Goal: Entertainment & Leisure: Browse casually

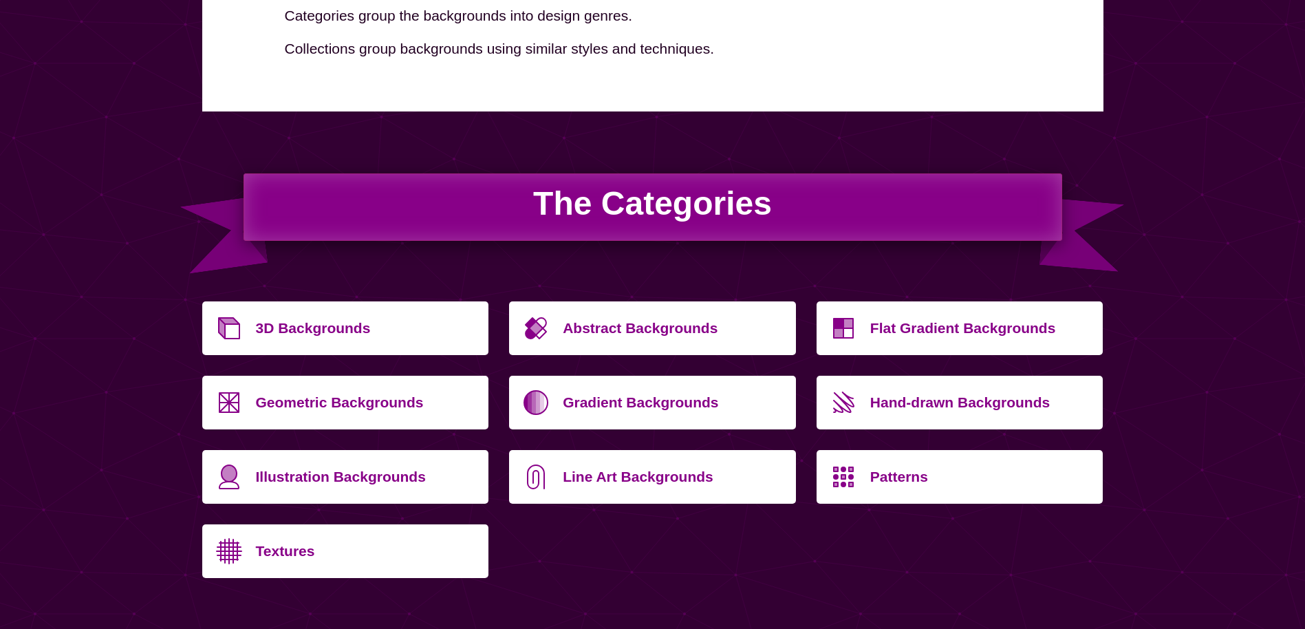
scroll to position [344, 0]
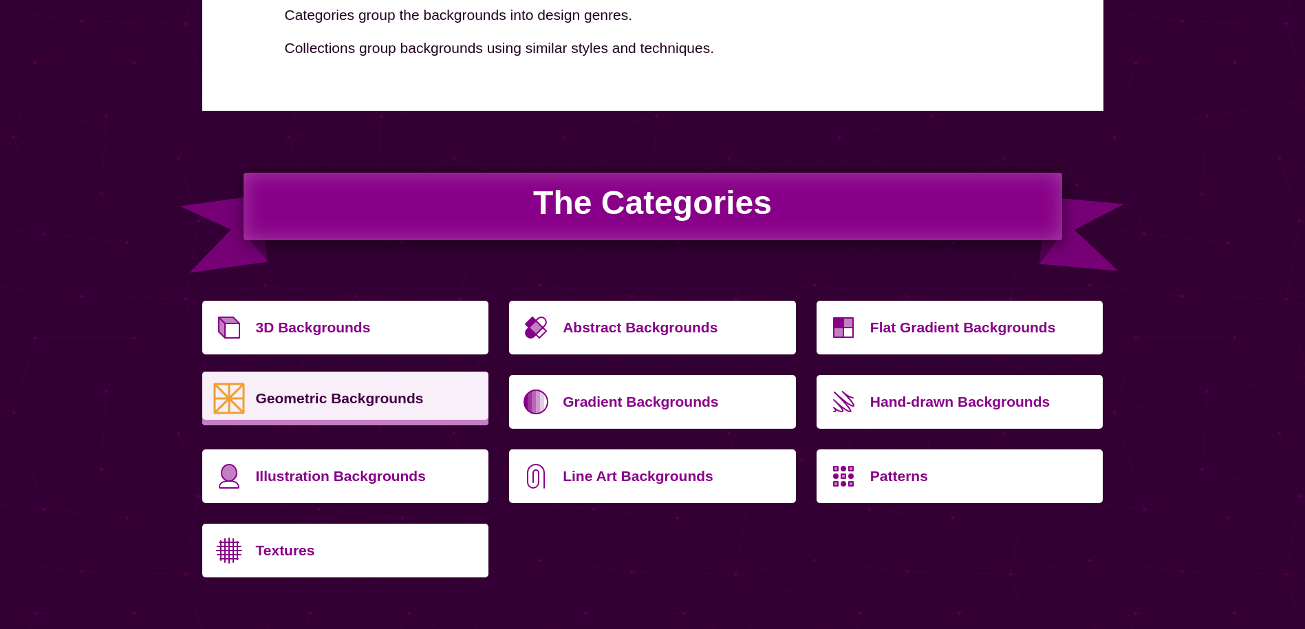
click at [345, 398] on p "Geometric Backgrounds" at bounding box center [367, 398] width 223 height 33
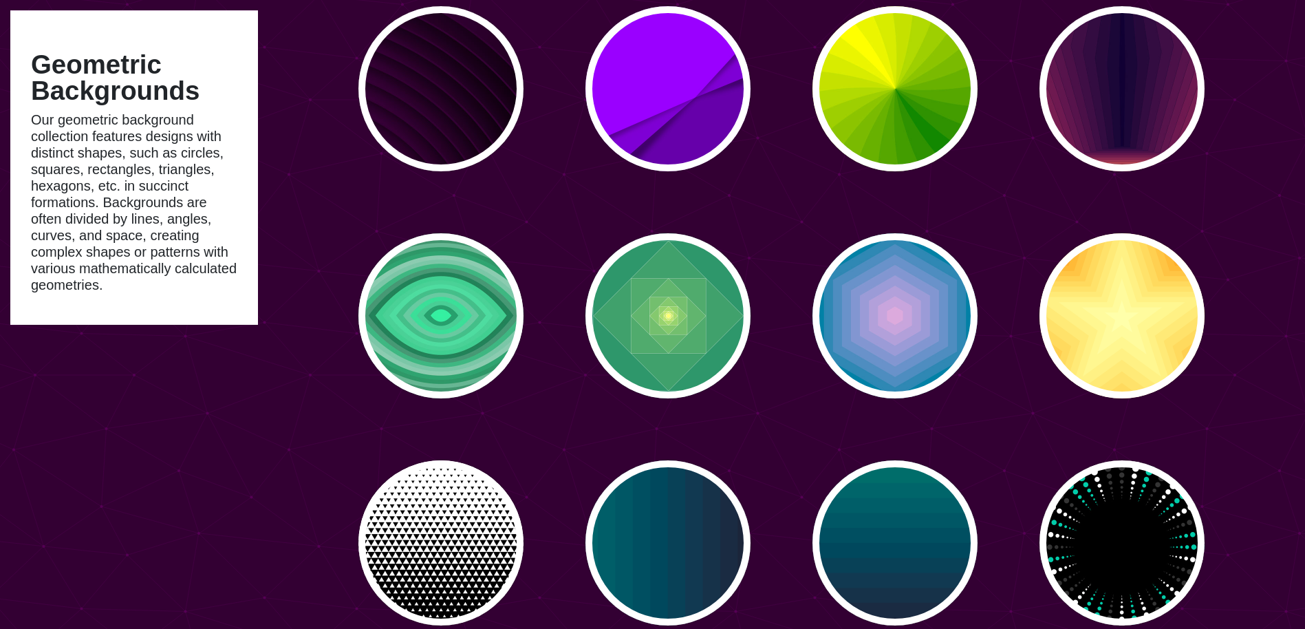
scroll to position [3303, 0]
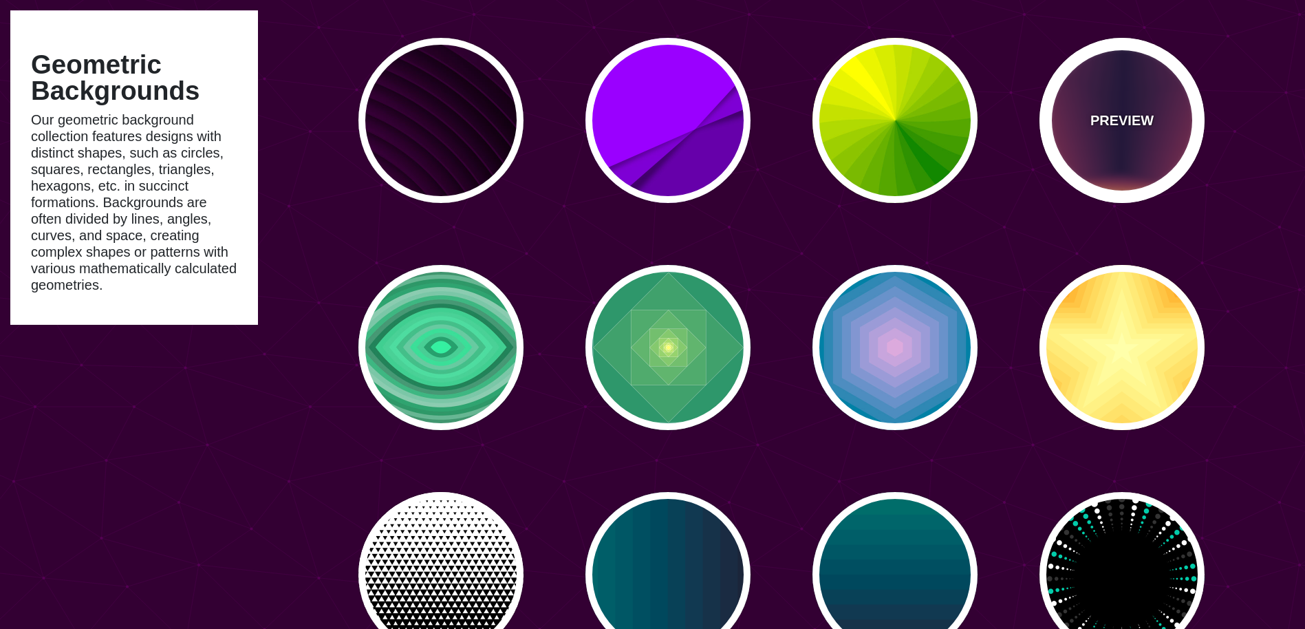
click at [1084, 174] on div "PREVIEW" at bounding box center [1122, 120] width 165 height 165
type input "#FFDD55"
type input "#110033"
type input "0"
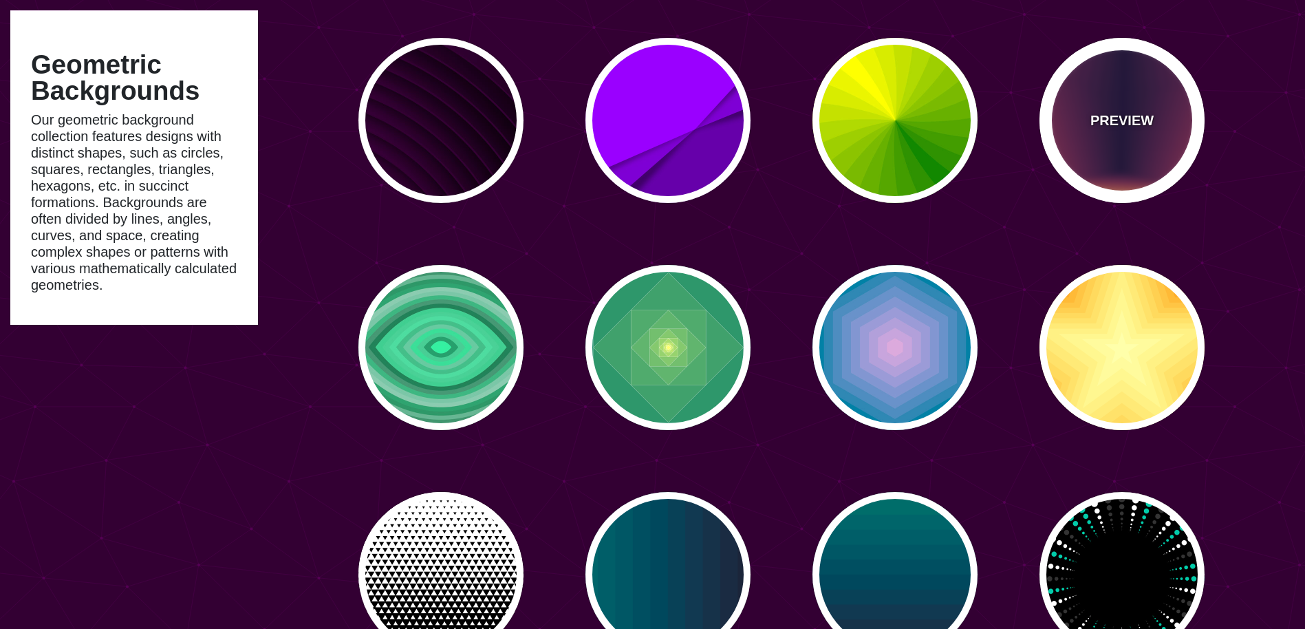
type input "0"
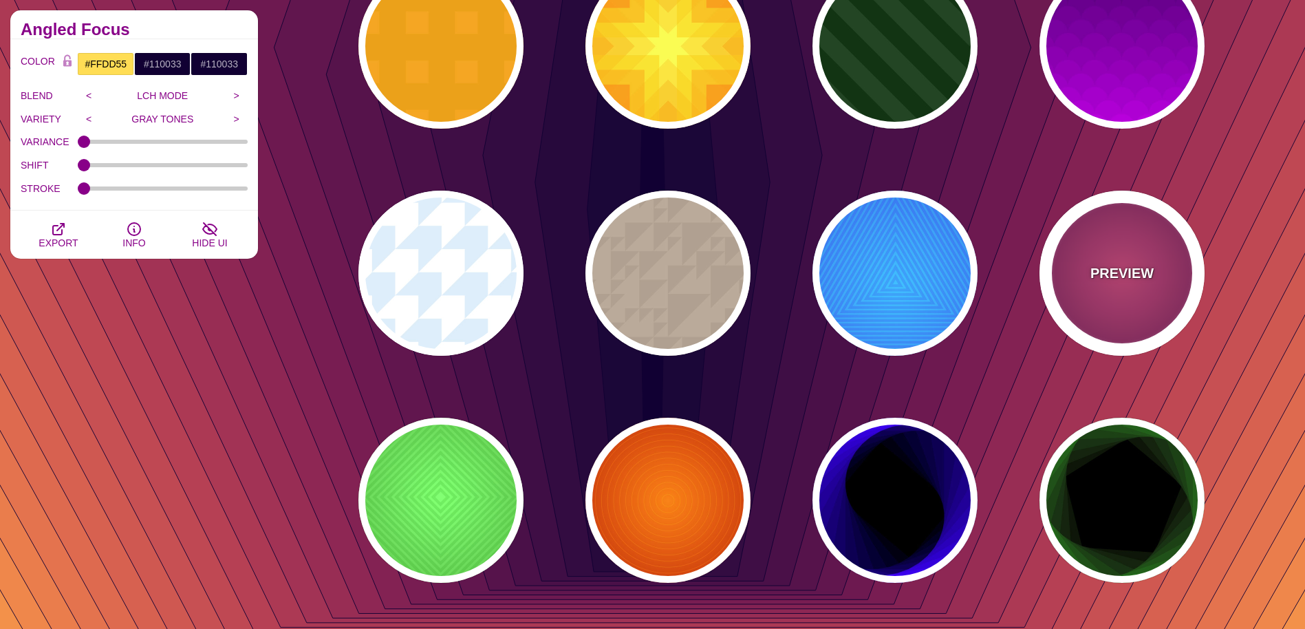
scroll to position [4680, 0]
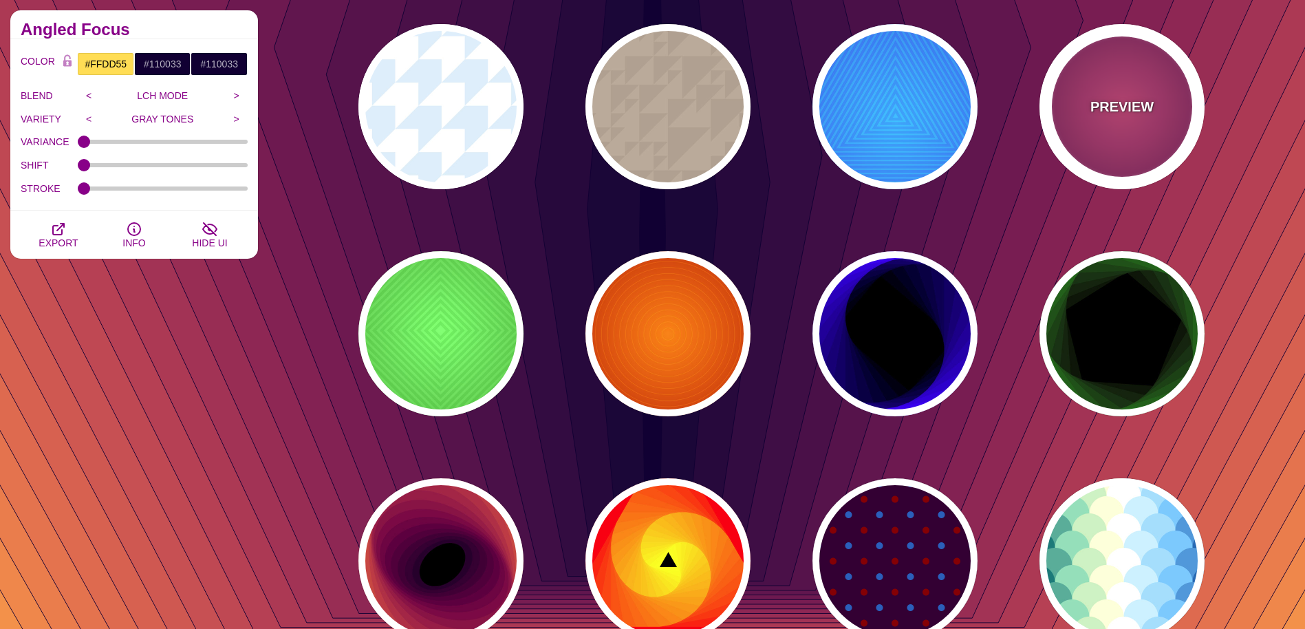
click at [1133, 150] on div "PREVIEW" at bounding box center [1122, 106] width 165 height 165
type input "#DD33BB"
type input "#440044"
type input "#FF7700"
type input "#FF66BB"
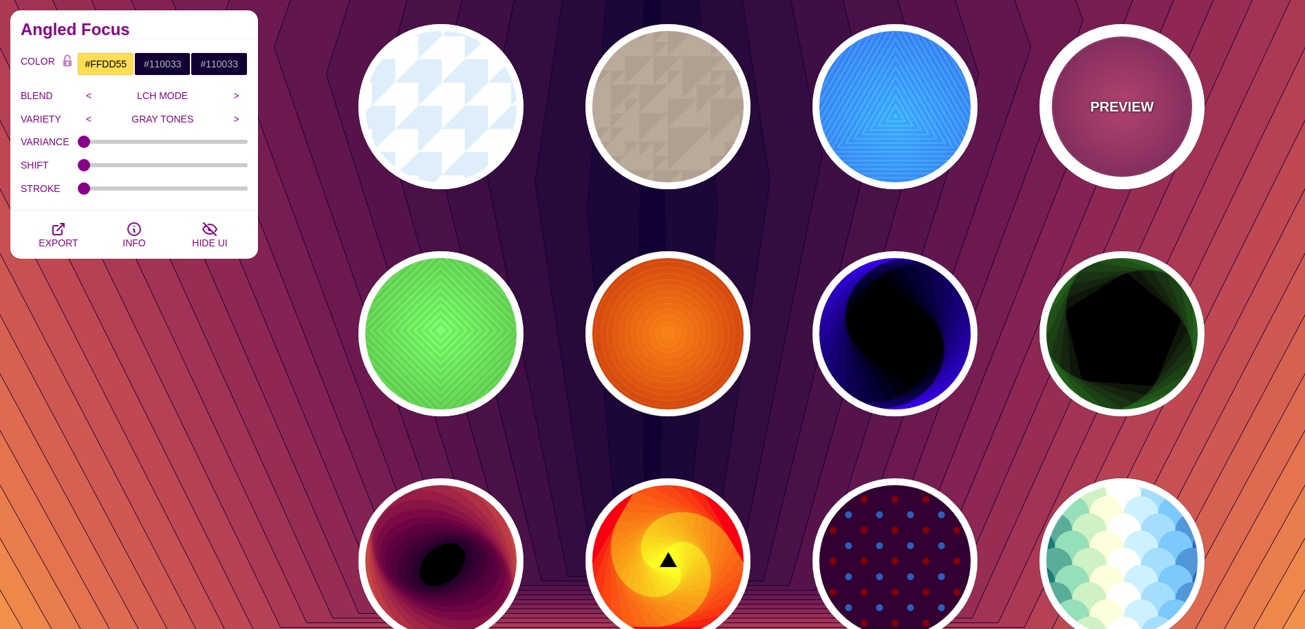
type input "1"
type input "50"
type input "60"
type input "0.3"
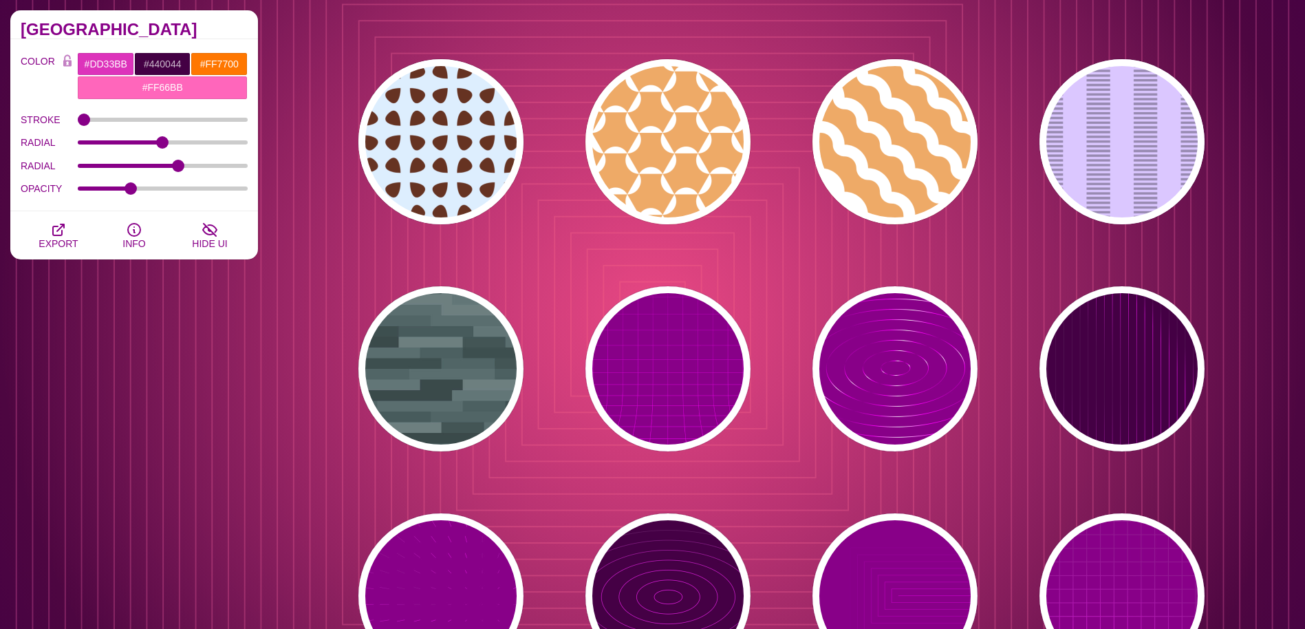
scroll to position [8533, 0]
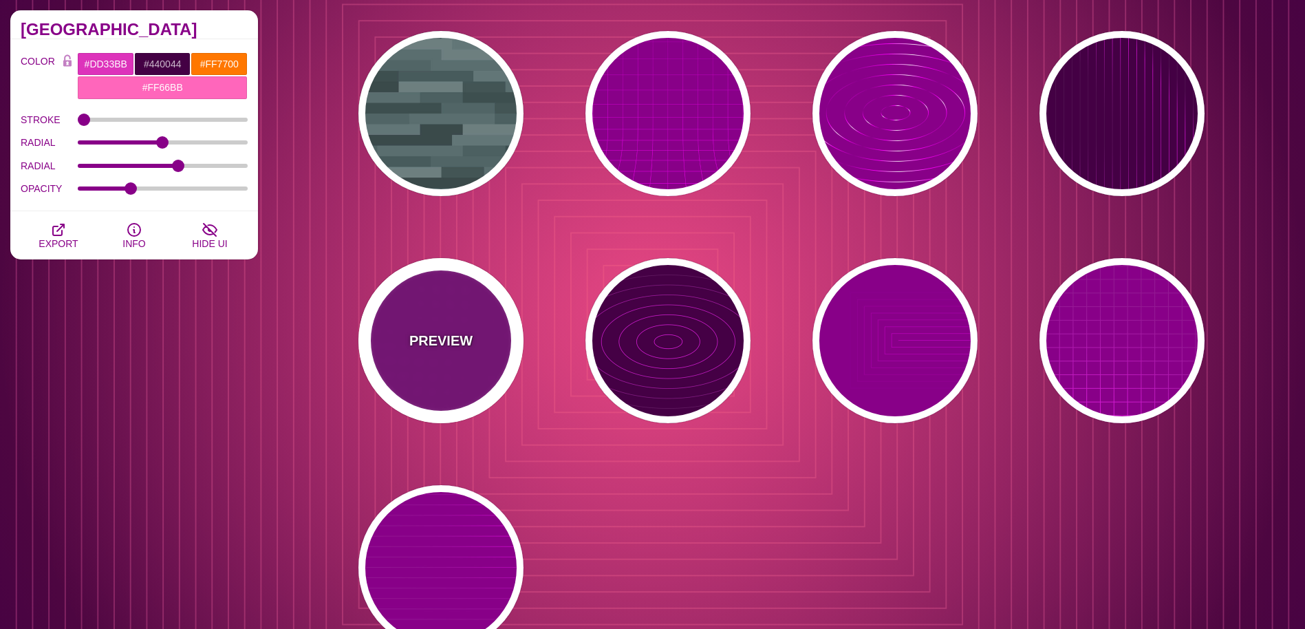
click at [480, 345] on div "PREVIEW" at bounding box center [441, 340] width 165 height 165
type input "#880088"
type input "#FF00FF"
type input "#FFFFFF"
type input "15"
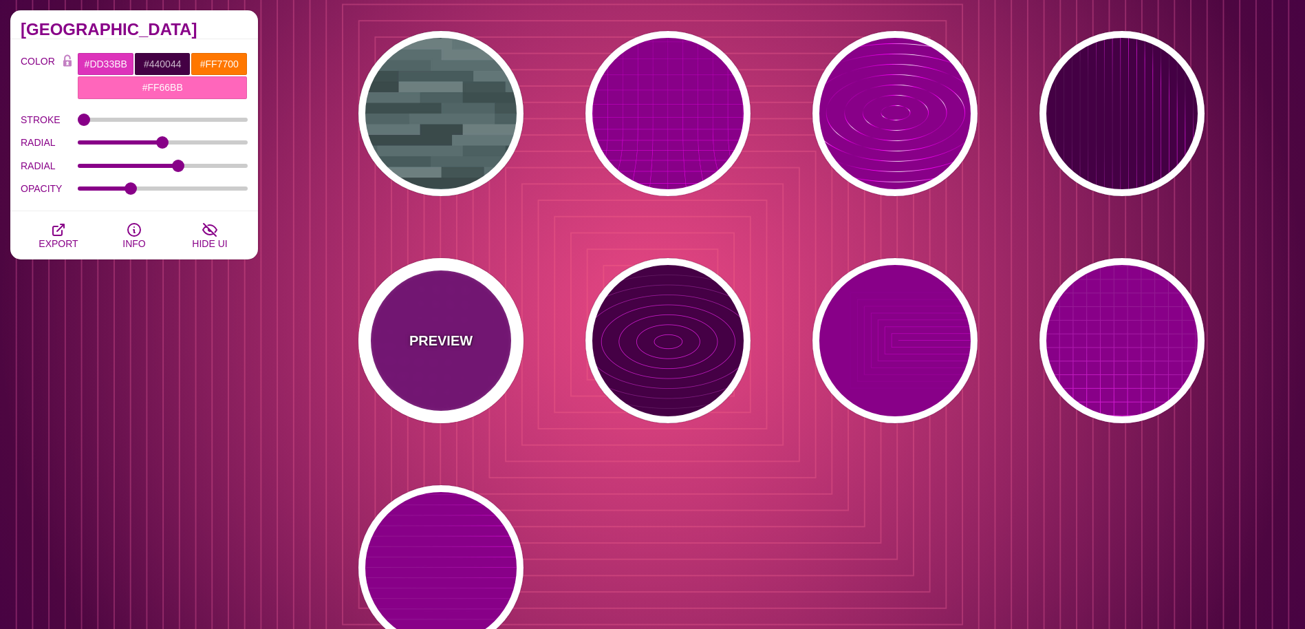
type input "999"
type input "1"
type input "0.1"
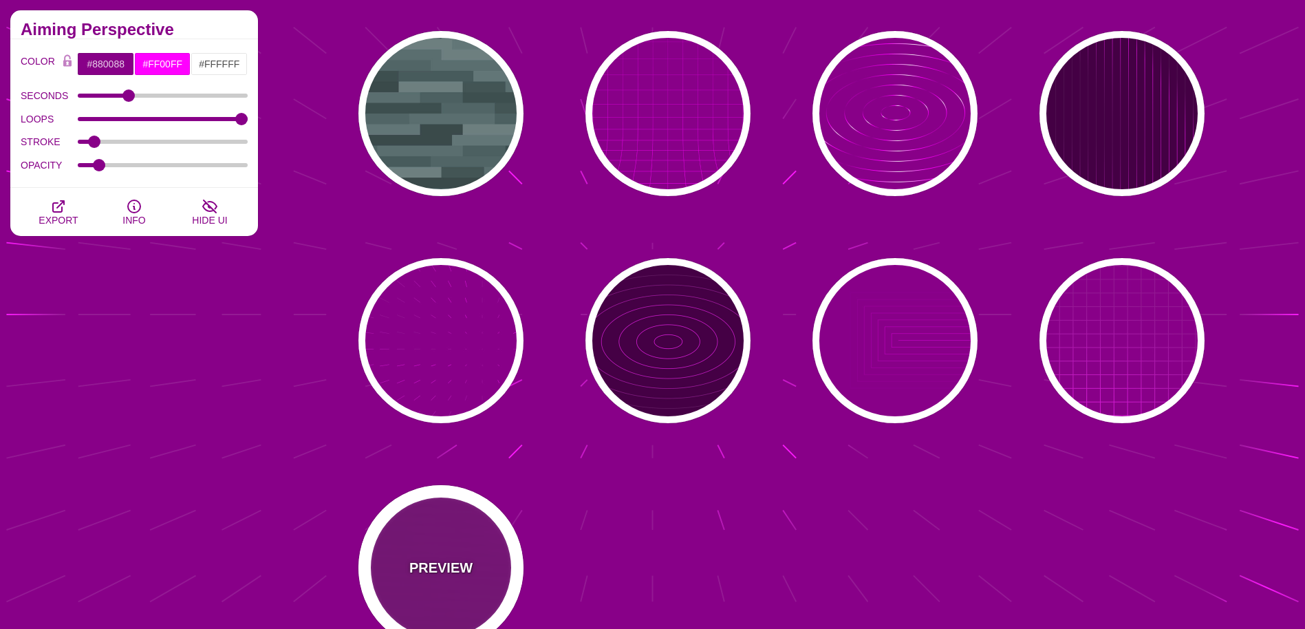
click at [458, 513] on div "PREVIEW" at bounding box center [441, 567] width 165 height 165
type input "20"
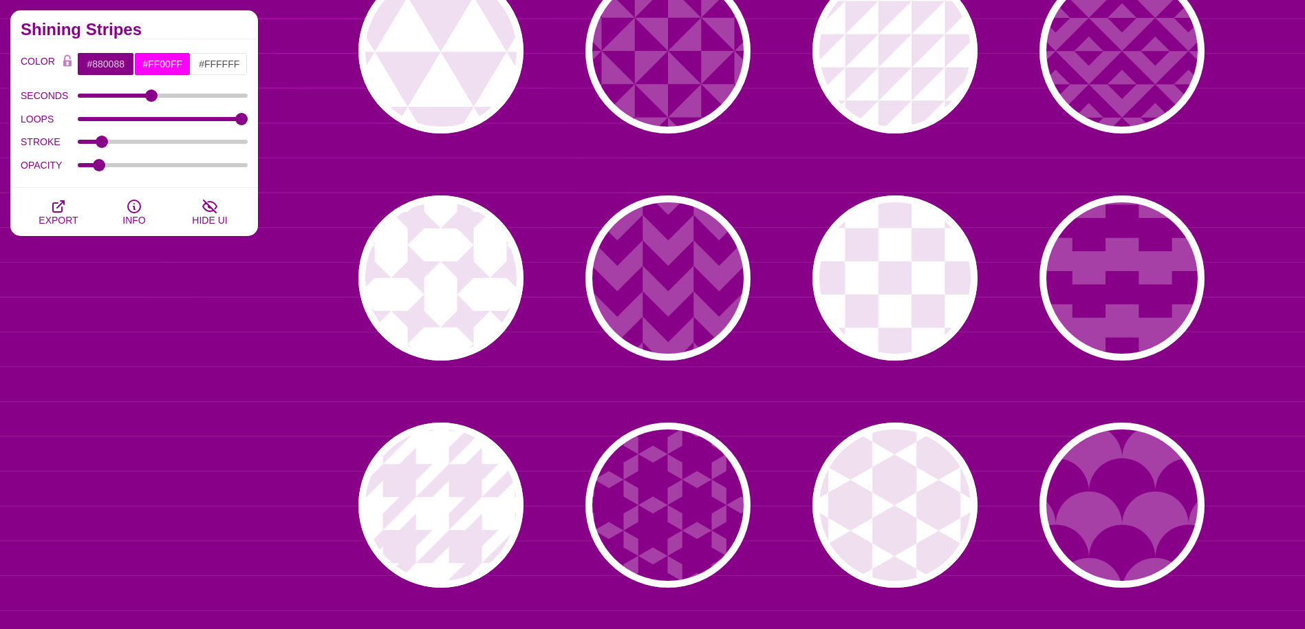
scroll to position [0, 0]
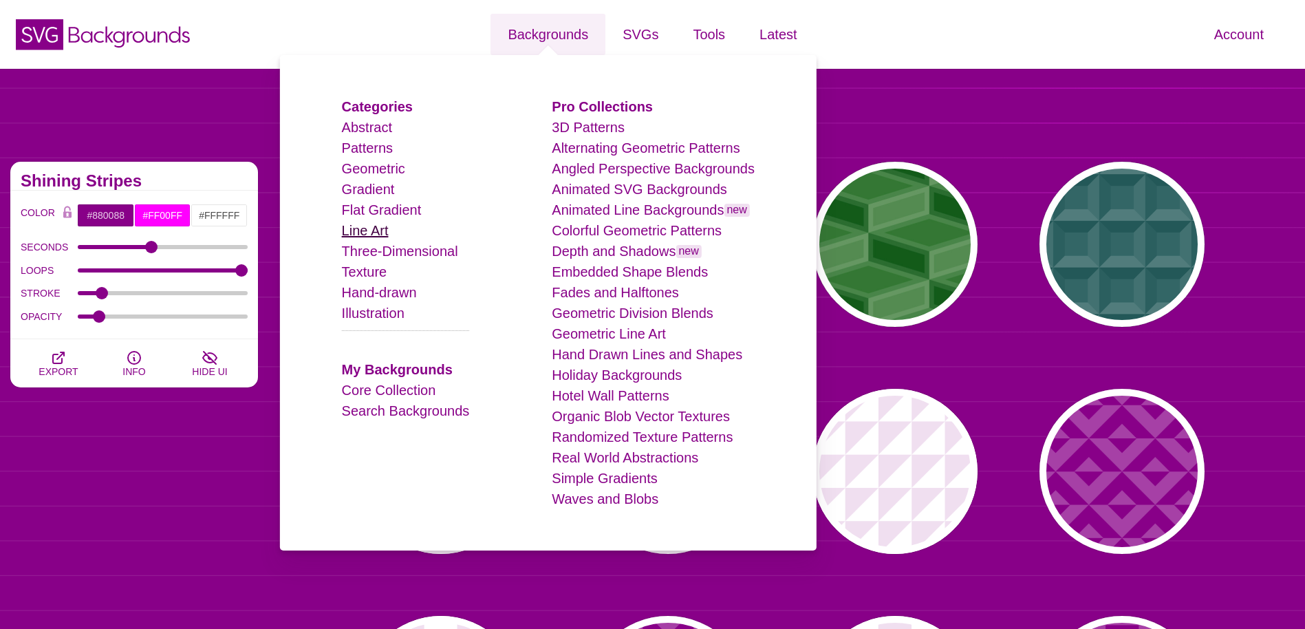
click at [389, 224] on link "Line Art" at bounding box center [365, 230] width 47 height 15
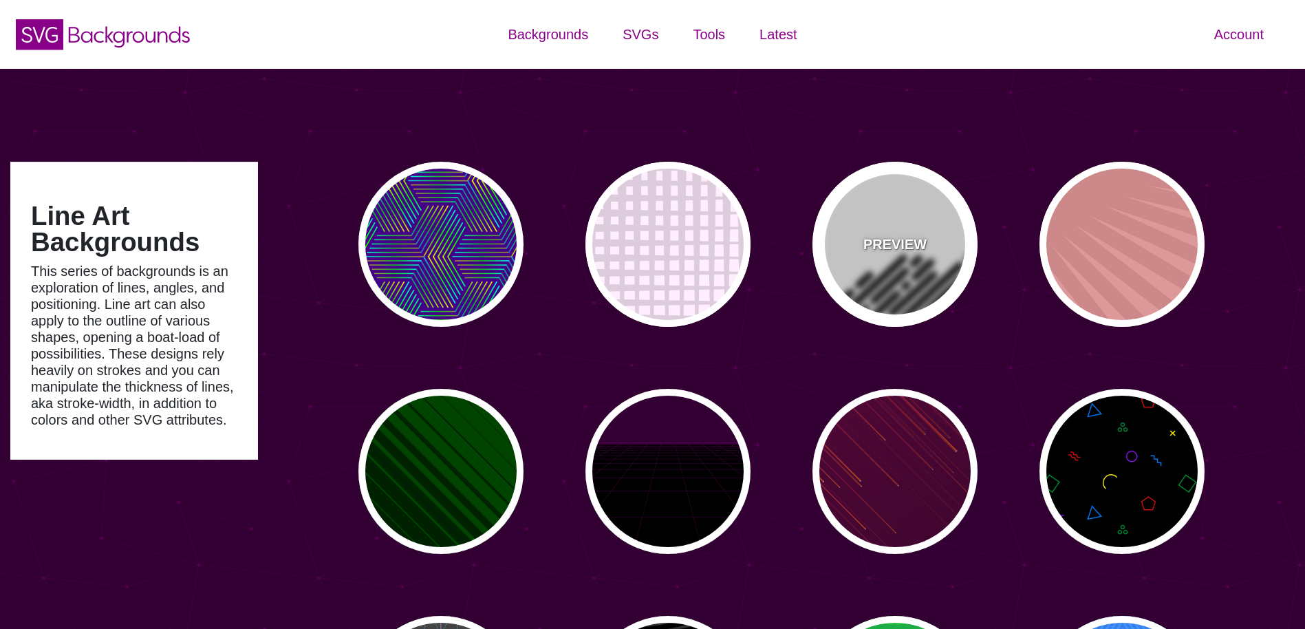
type input "#450057"
type input "#FFFFFF"
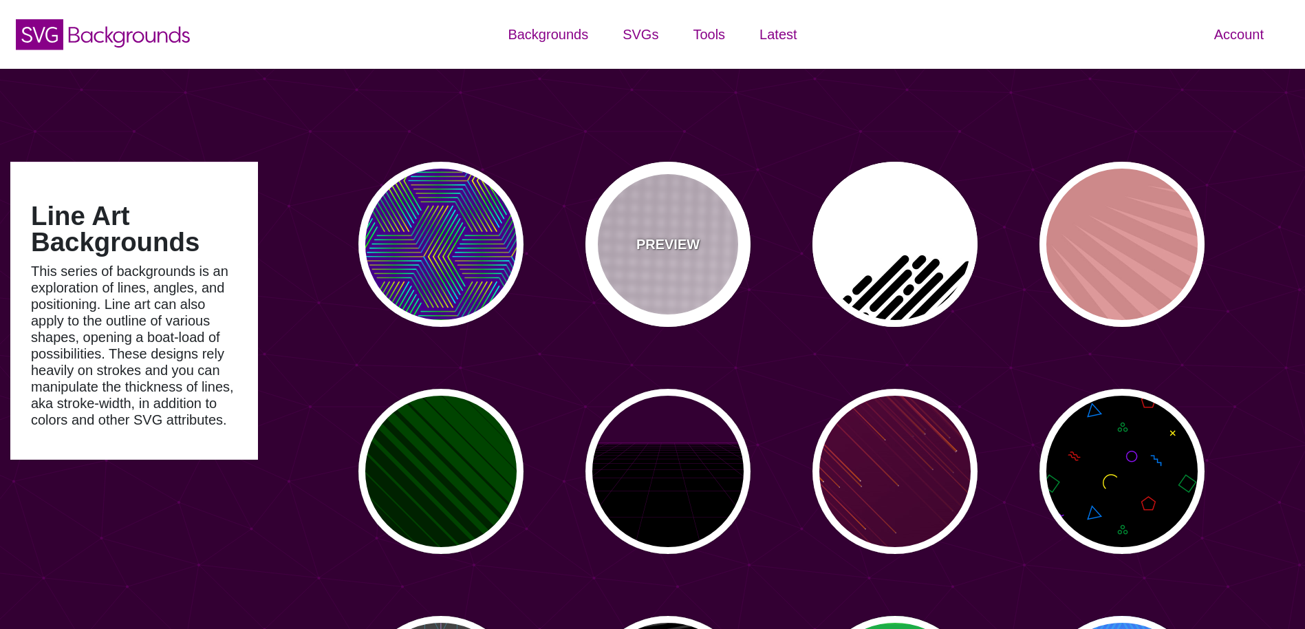
click at [725, 278] on div "PREVIEW" at bounding box center [668, 244] width 165 height 165
type input "#FFEEFF"
type input "#DDCCDD"
type input "0"
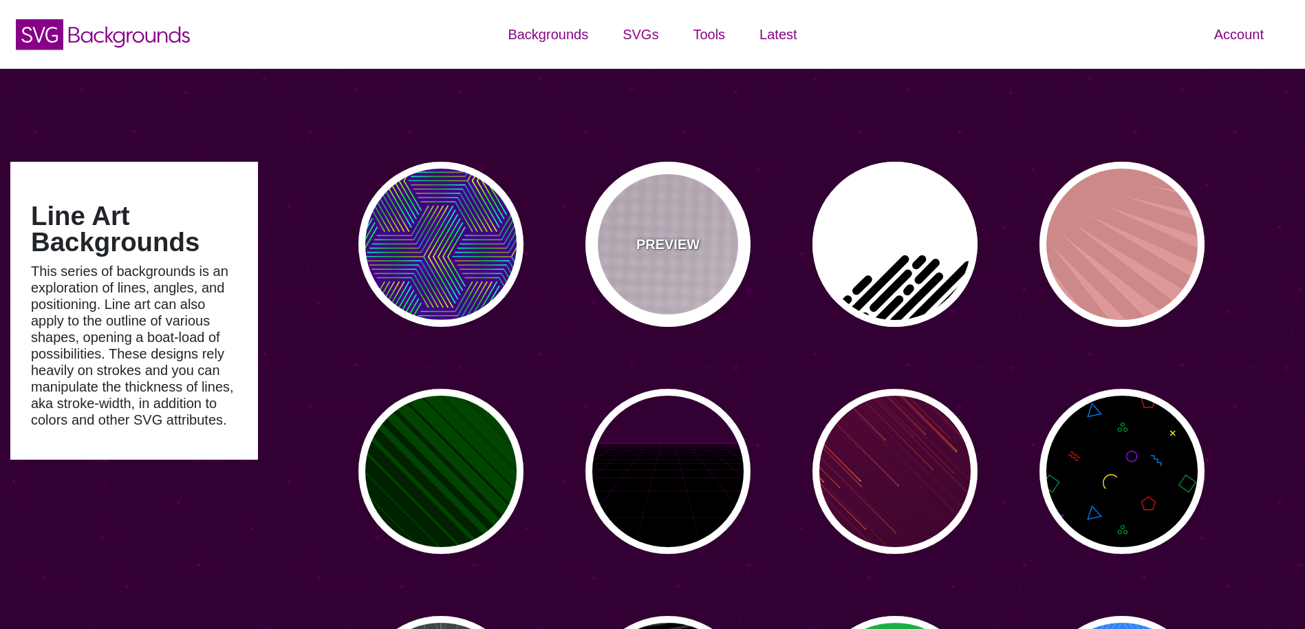
type input "0"
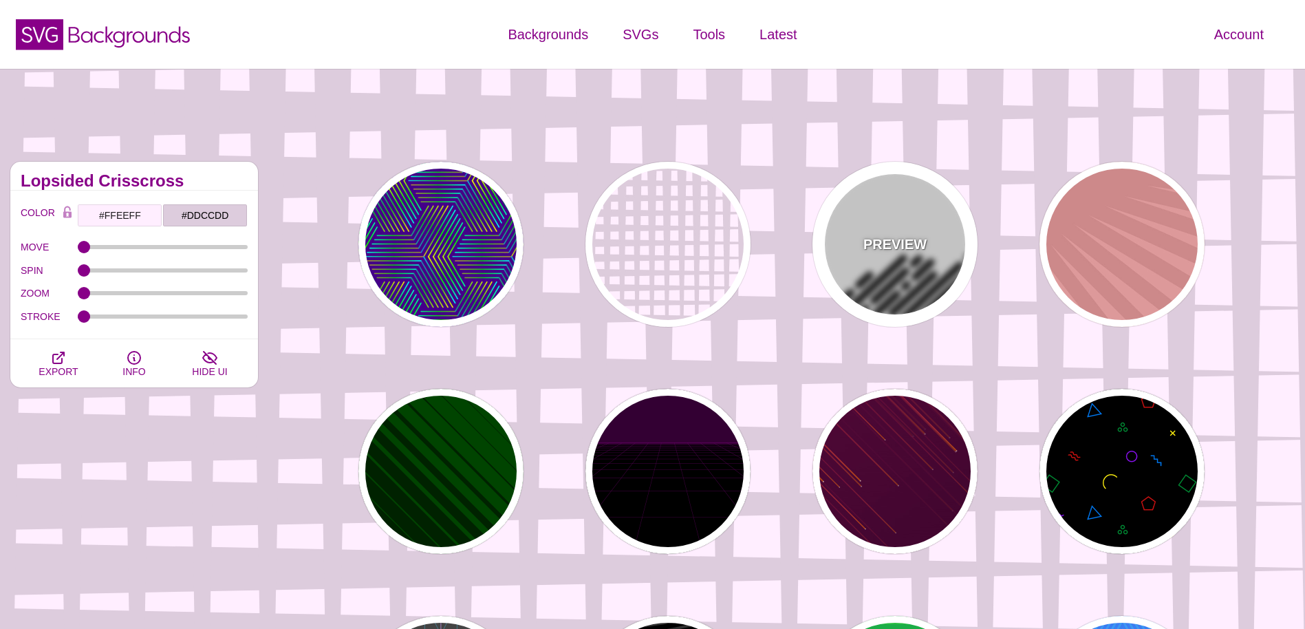
click at [902, 295] on div "PREVIEW" at bounding box center [895, 244] width 165 height 165
type input "#FFFFFF"
type input "#000000"
type input "500"
type input "25"
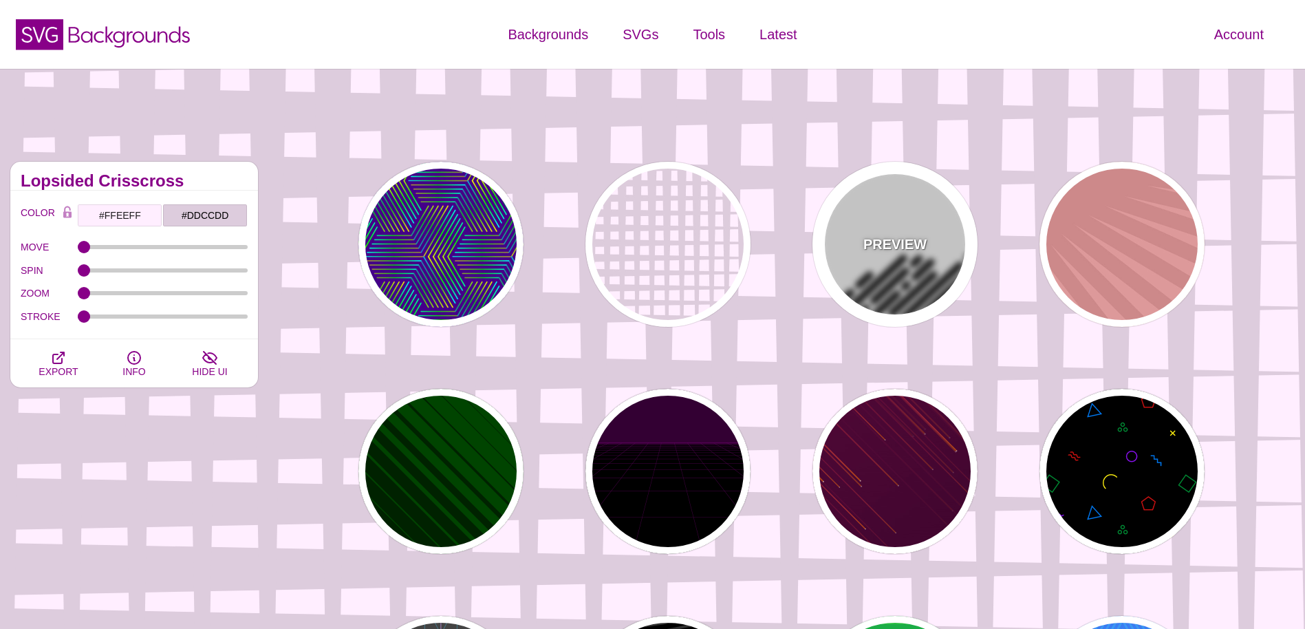
type input "1"
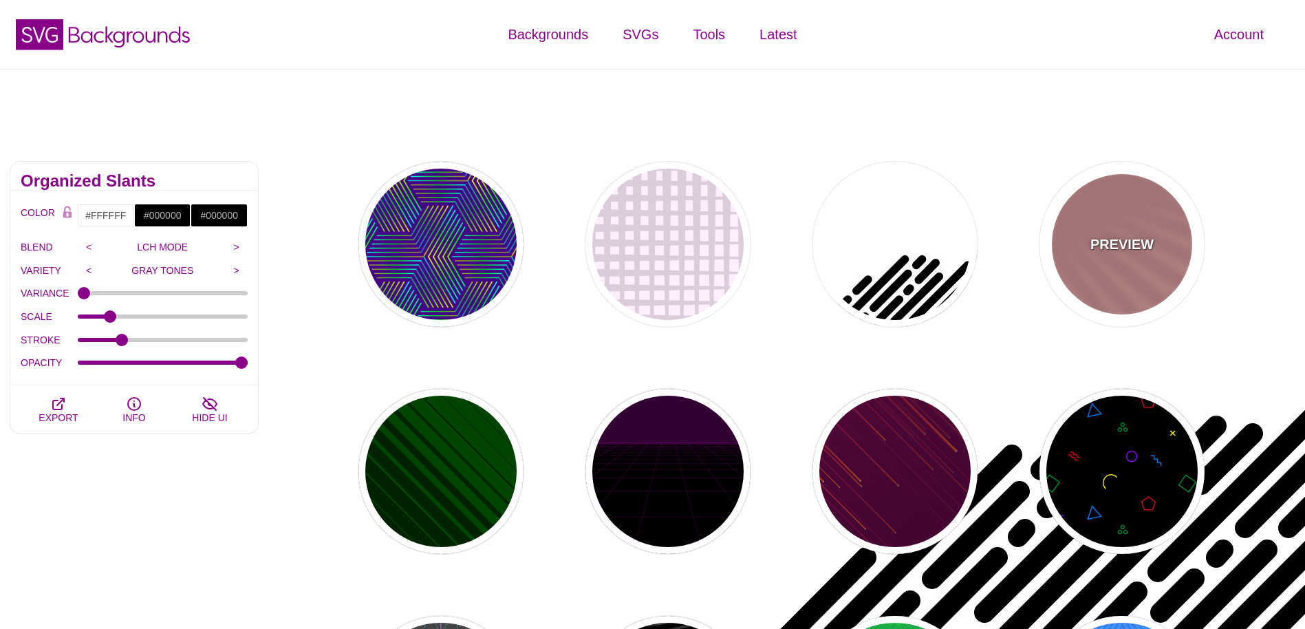
click at [1105, 275] on div "PREVIEW" at bounding box center [1122, 244] width 165 height 165
type input "#DD9999"
type input "#CC8888"
type input "100"
type input "1"
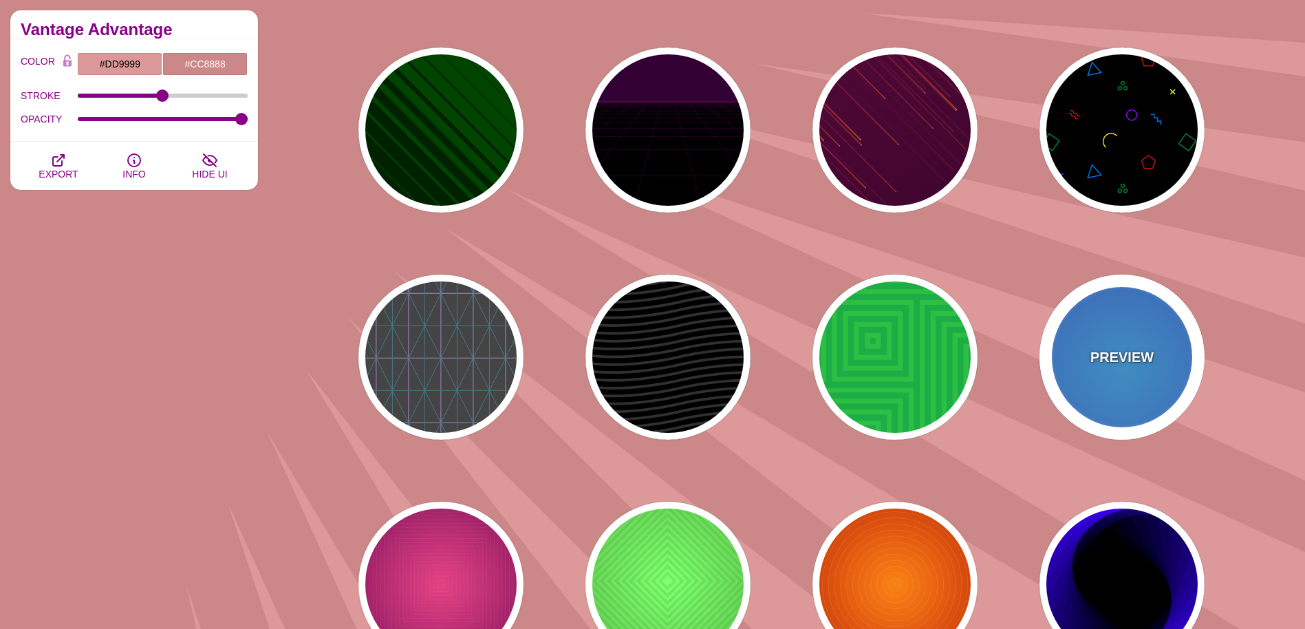
scroll to position [413, 0]
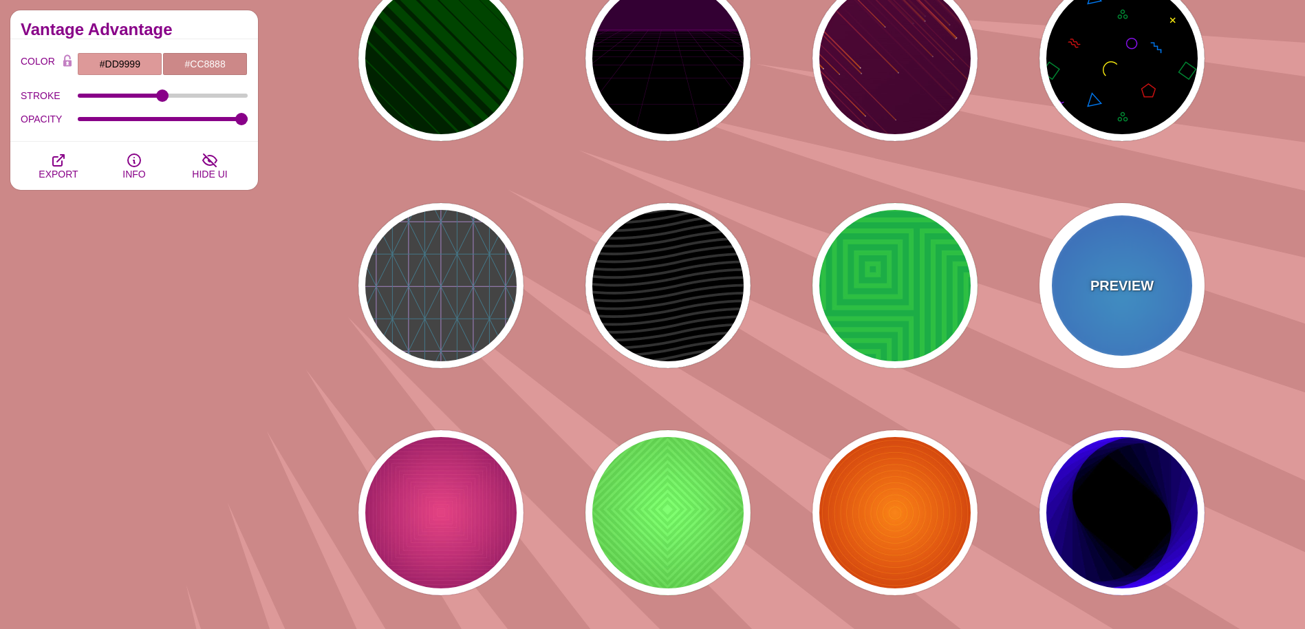
click at [1121, 328] on div "PREVIEW" at bounding box center [1122, 285] width 165 height 165
type input "#0099FF"
type input "#0044CC"
type input "#00EEFF"
type input "#0033EE"
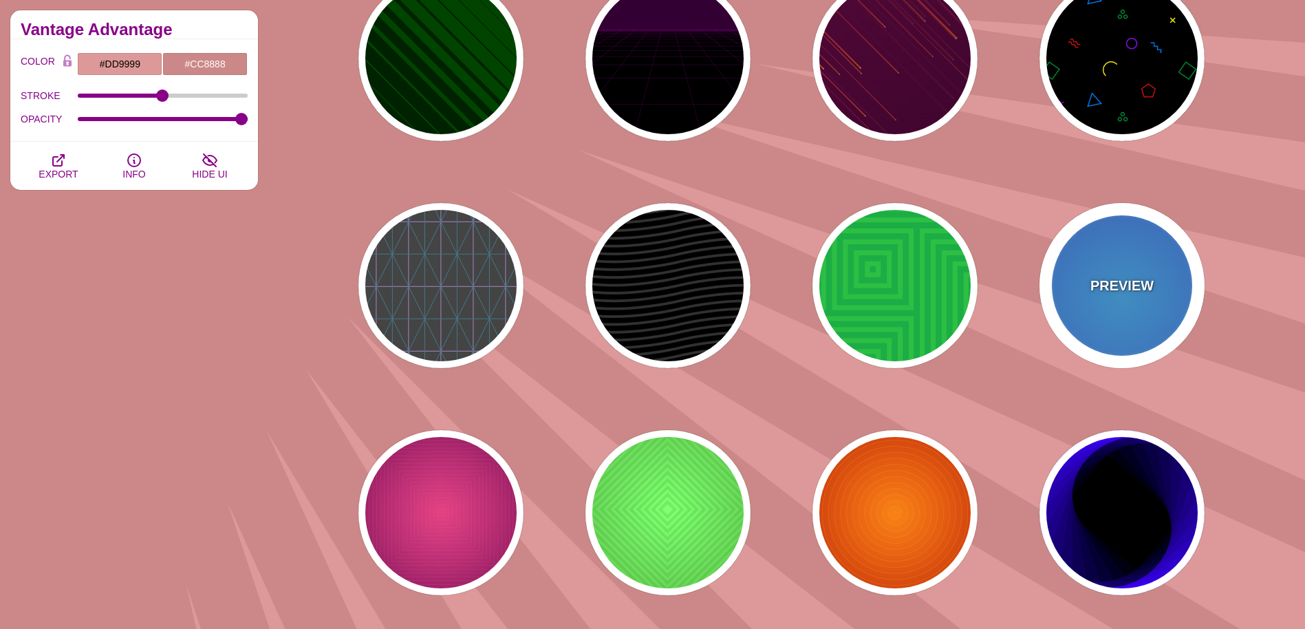
type input "10"
type input "70"
type input "60"
type input "0.5"
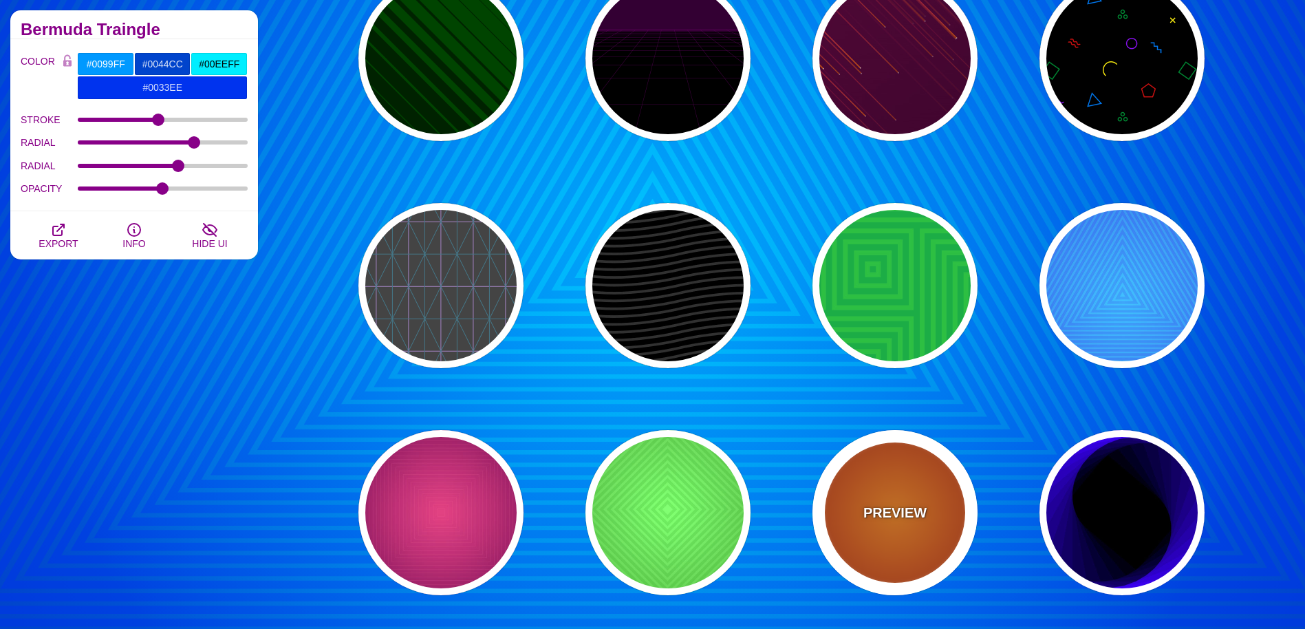
click at [934, 485] on div "PREVIEW" at bounding box center [895, 512] width 165 height 165
type input "#FF0000"
type input "#990000"
type input "#FFFF00"
type input "#FF4400"
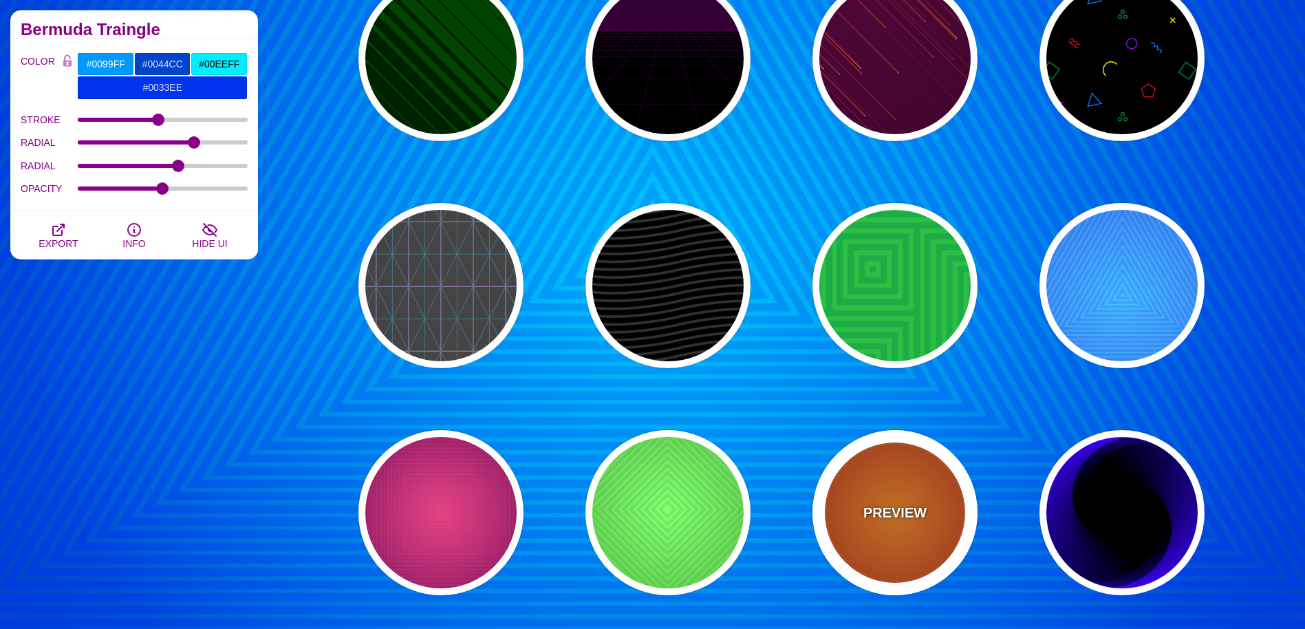
type input "2"
type input "60"
type input "70"
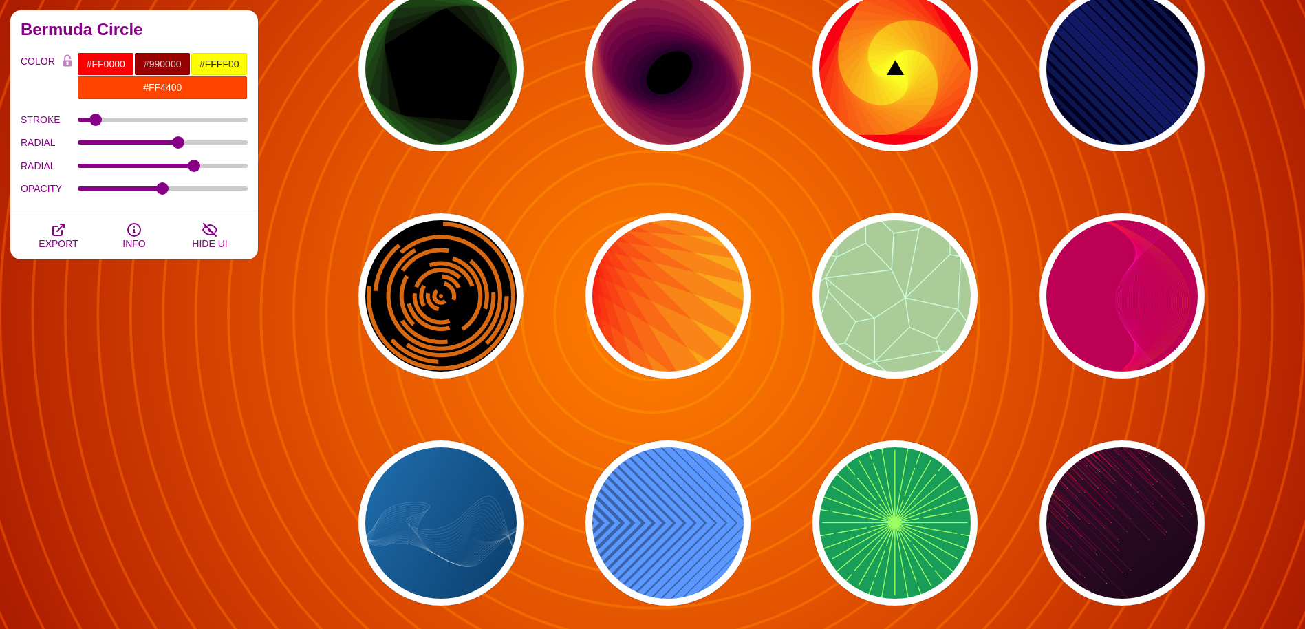
scroll to position [1101, 0]
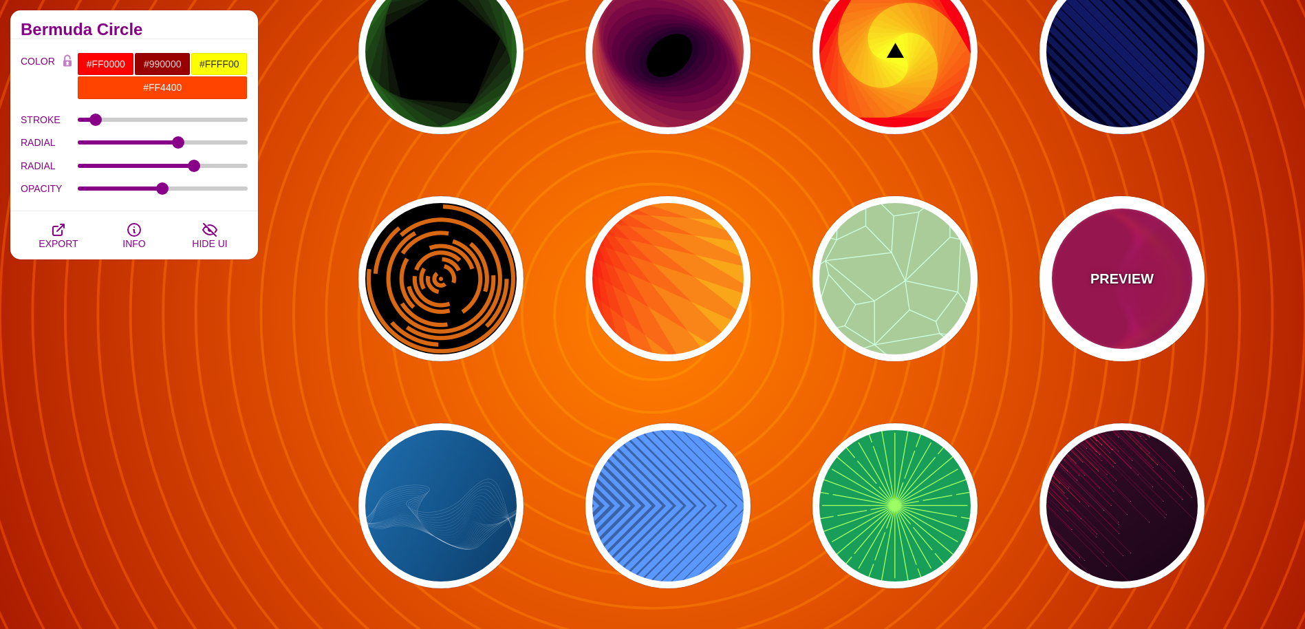
click at [1115, 321] on div "PREVIEW" at bounding box center [1122, 278] width 165 height 165
type input "#BB0055"
type input "#FF4400"
type input "#FF22BB"
type input "0"
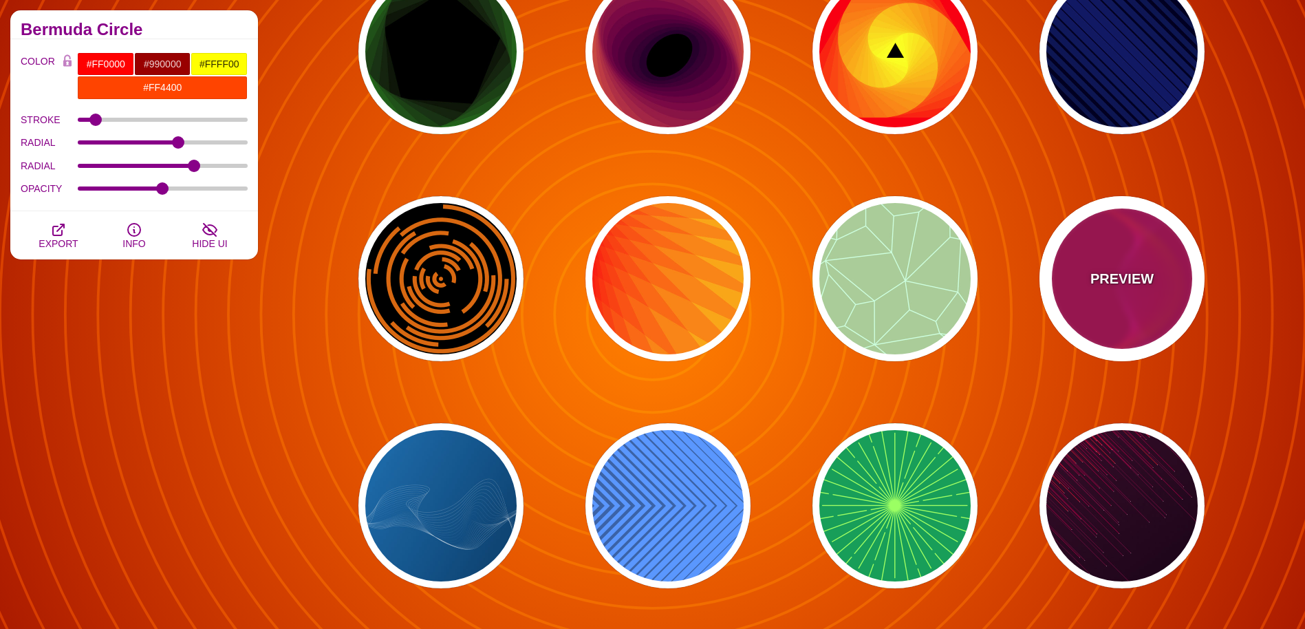
type input "1"
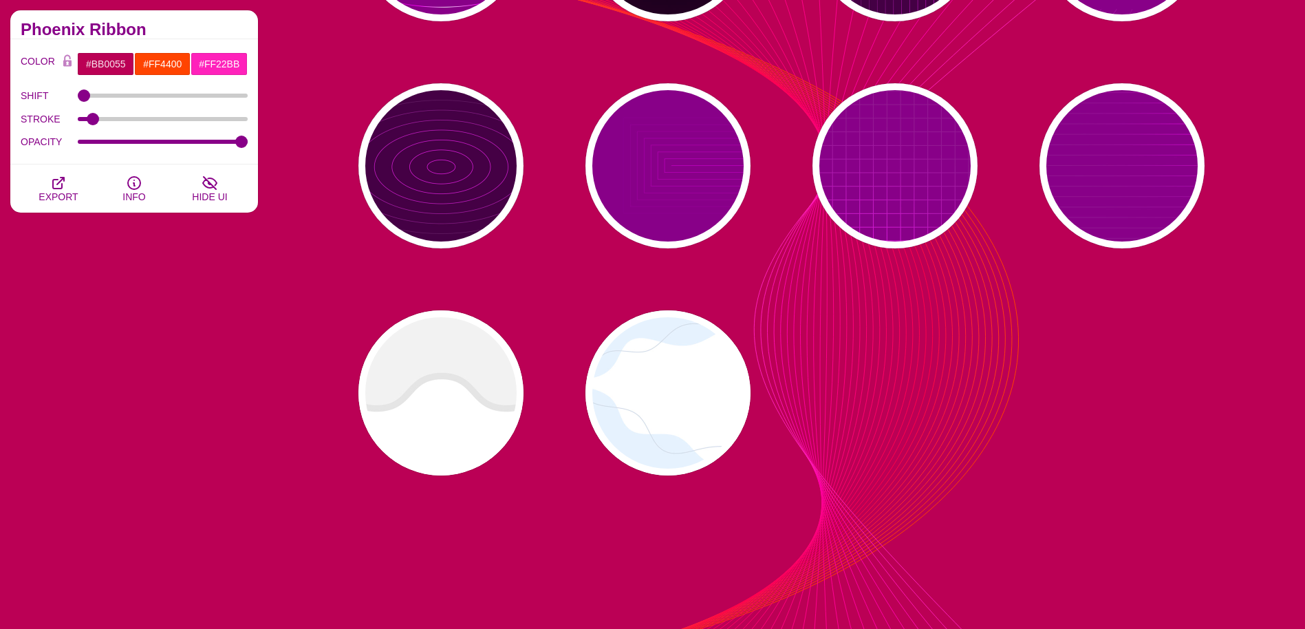
scroll to position [3716, 0]
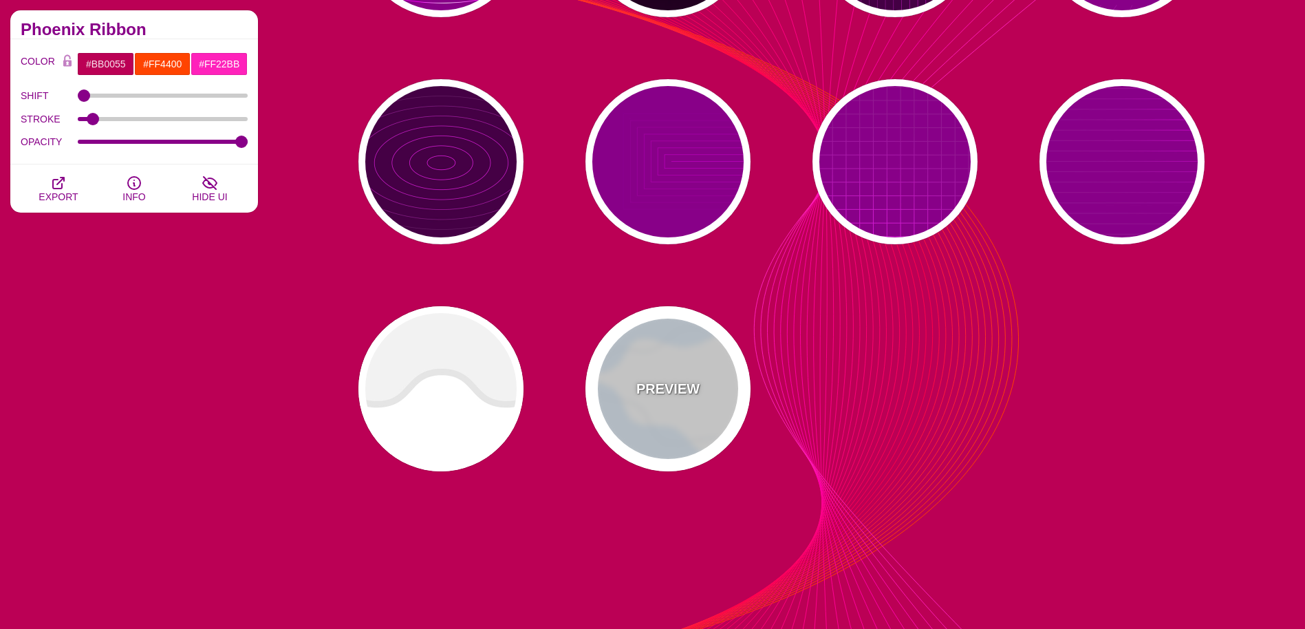
click at [714, 370] on div "PREVIEW" at bounding box center [668, 388] width 165 height 165
type input "#FFFFFF"
type input "#E7F2FF"
type input "#D2DCE8"
type input "0"
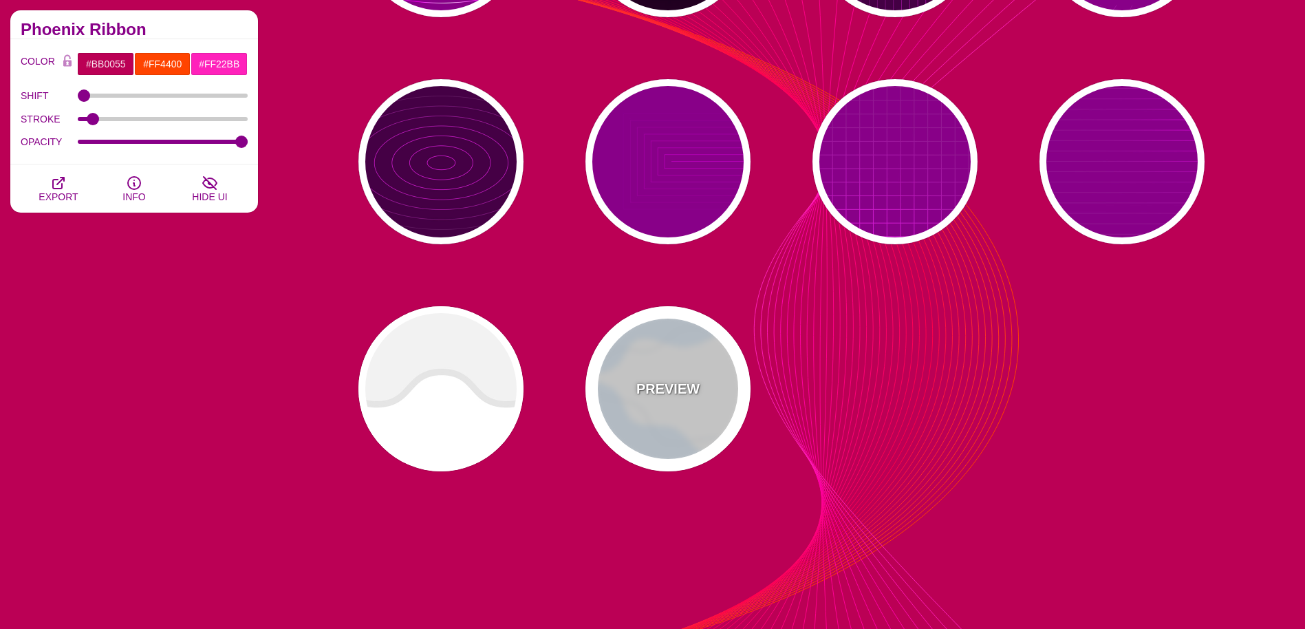
type input "4"
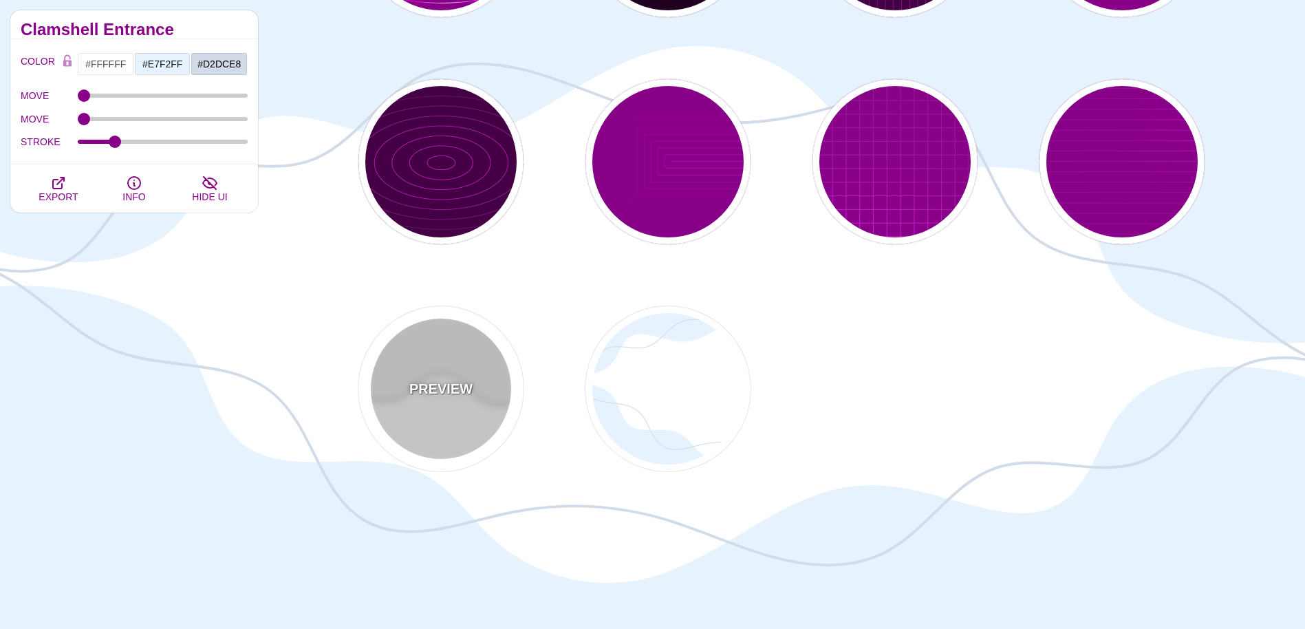
click at [467, 396] on p "PREVIEW" at bounding box center [440, 389] width 63 height 21
type input "#EEEEEE"
type input "#DDDDDD"
type input "400"
type input "10"
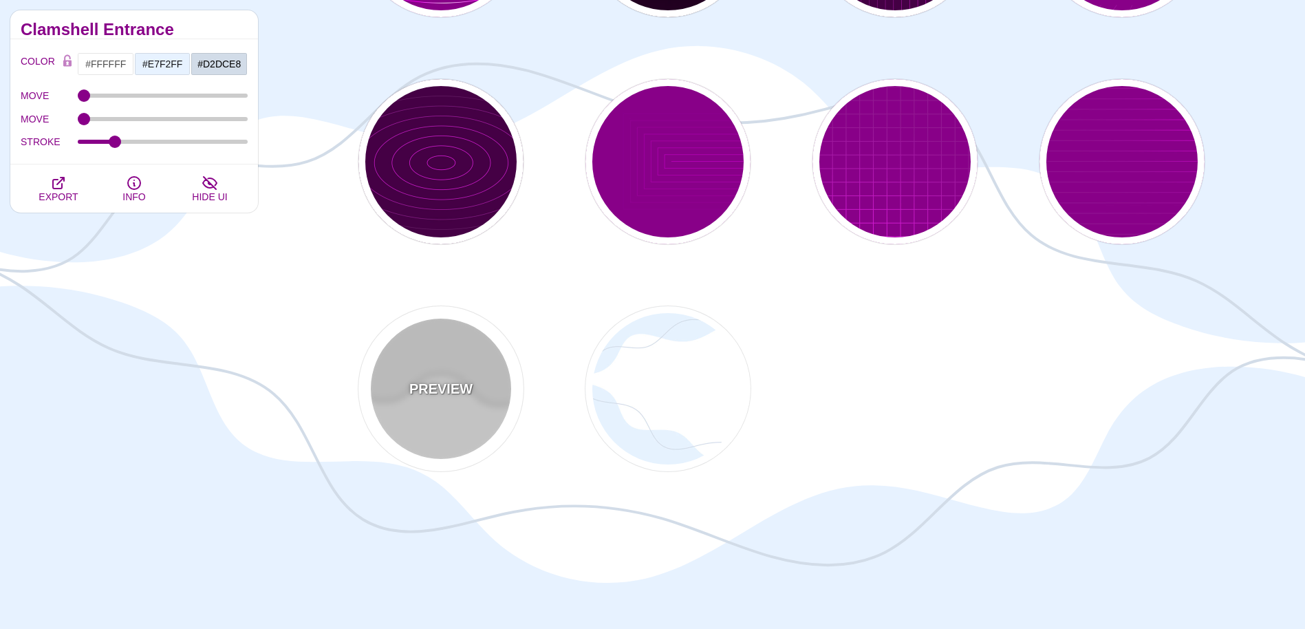
type input "1"
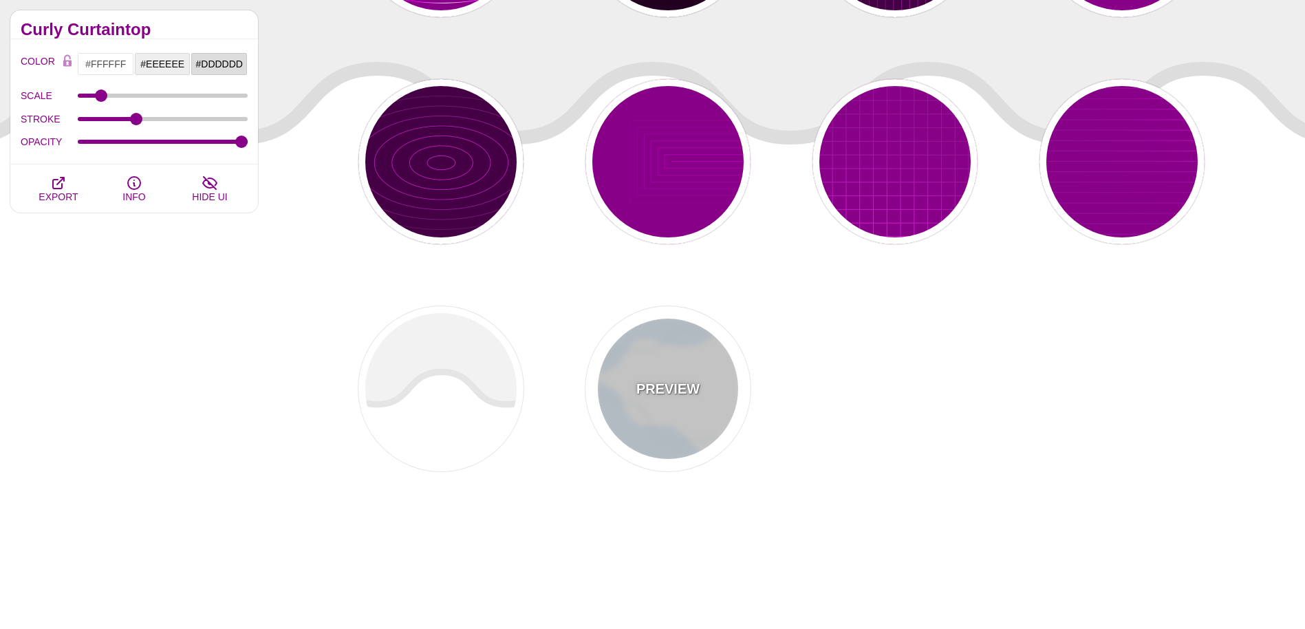
click at [669, 396] on p "PREVIEW" at bounding box center [668, 389] width 63 height 21
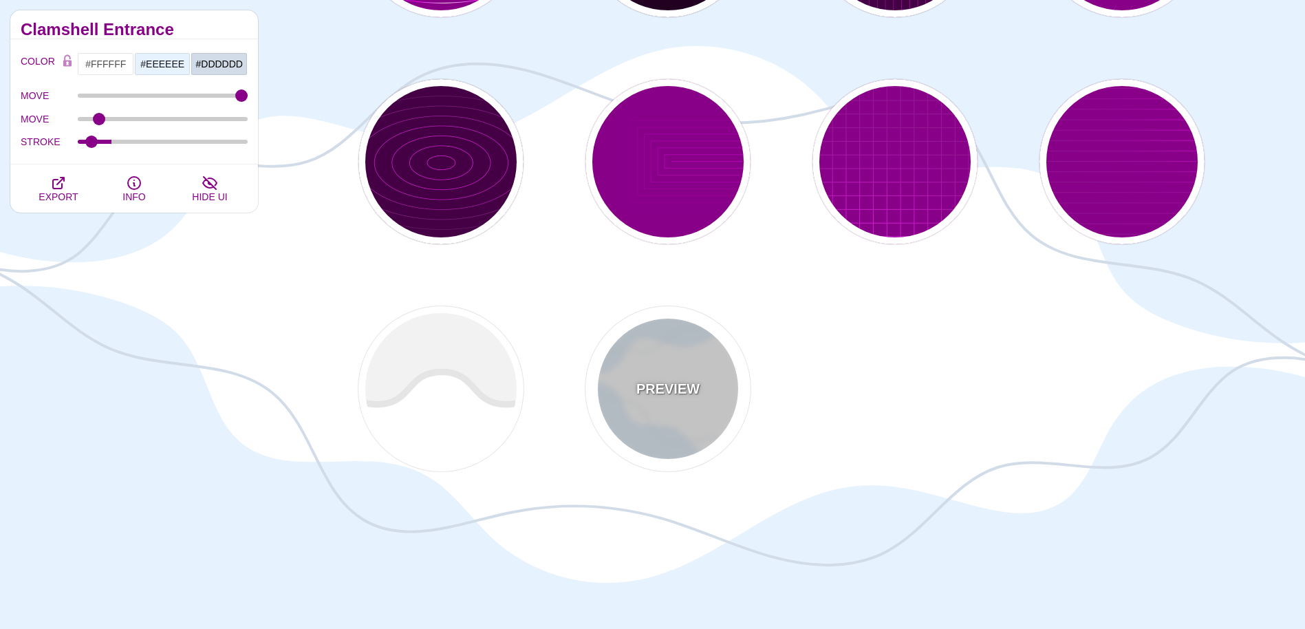
type input "#E7F2FF"
type input "#D2DCE8"
type input "0"
type input "4"
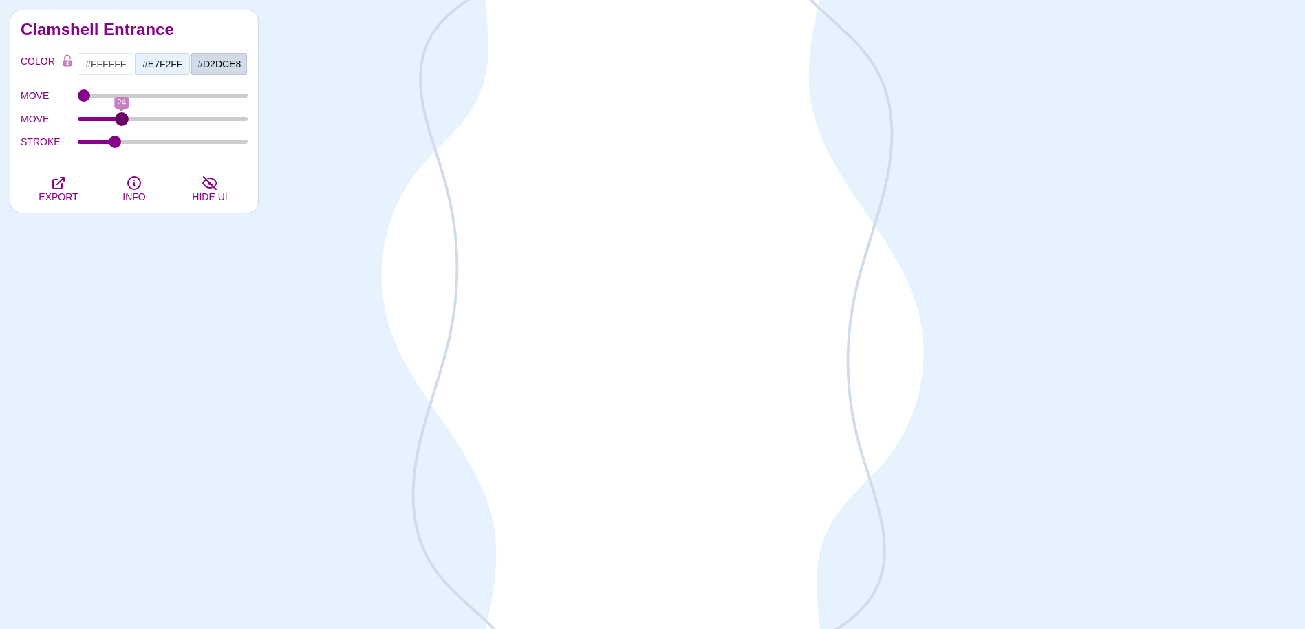
drag, startPoint x: 85, startPoint y: 117, endPoint x: 122, endPoint y: 118, distance: 37.2
type input "24"
click at [122, 118] on input "MOVE" at bounding box center [163, 119] width 171 height 6
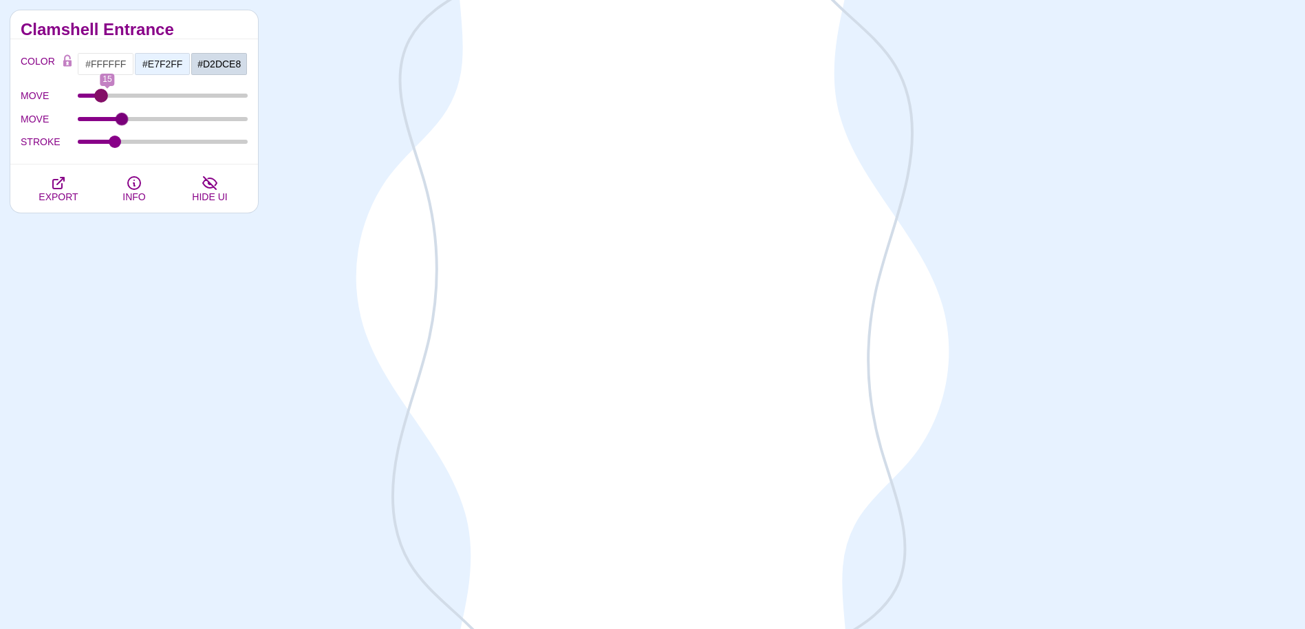
drag, startPoint x: 83, startPoint y: 96, endPoint x: 98, endPoint y: 110, distance: 20.5
type input "10"
click at [100, 98] on input "MOVE" at bounding box center [163, 96] width 171 height 6
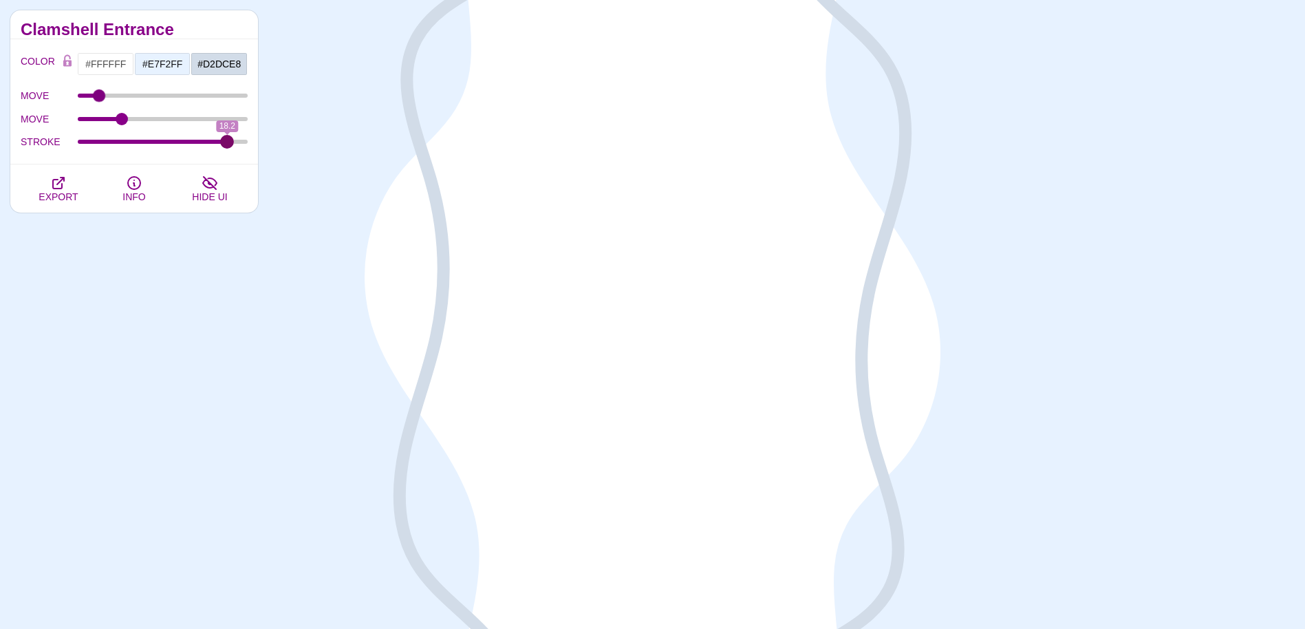
drag, startPoint x: 117, startPoint y: 139, endPoint x: 227, endPoint y: 139, distance: 110.1
click at [227, 139] on input "STROKE" at bounding box center [163, 142] width 171 height 6
drag, startPoint x: 227, startPoint y: 139, endPoint x: 193, endPoint y: 141, distance: 33.8
type input "13.9"
click at [193, 141] on input "STROKE" at bounding box center [163, 142] width 171 height 6
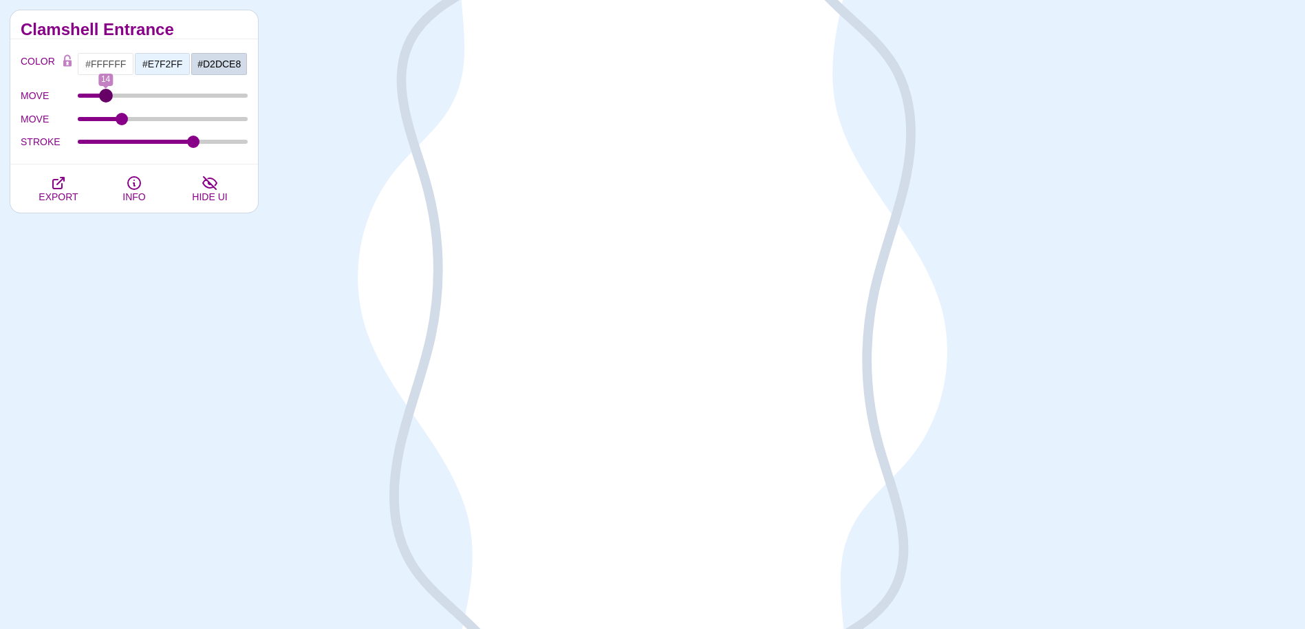
type input "14"
click at [105, 98] on input "MOVE" at bounding box center [163, 96] width 171 height 6
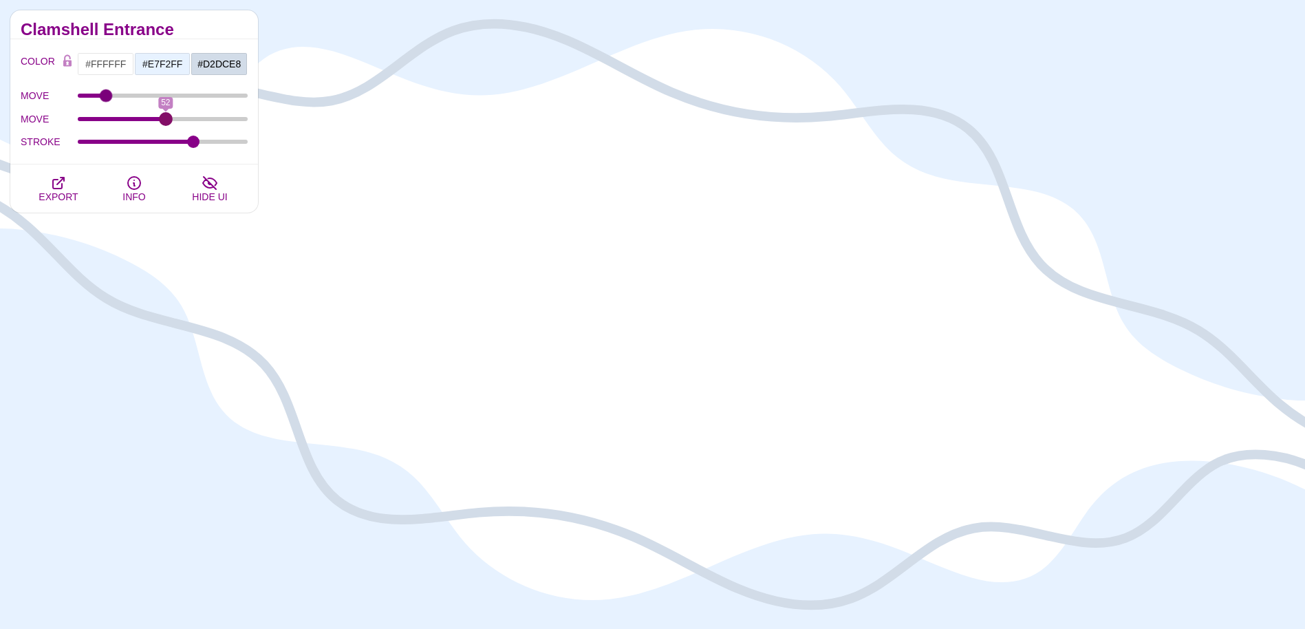
drag, startPoint x: 121, startPoint y: 121, endPoint x: 165, endPoint y: 127, distance: 44.5
type input "52"
click at [165, 122] on input "MOVE" at bounding box center [163, 119] width 171 height 6
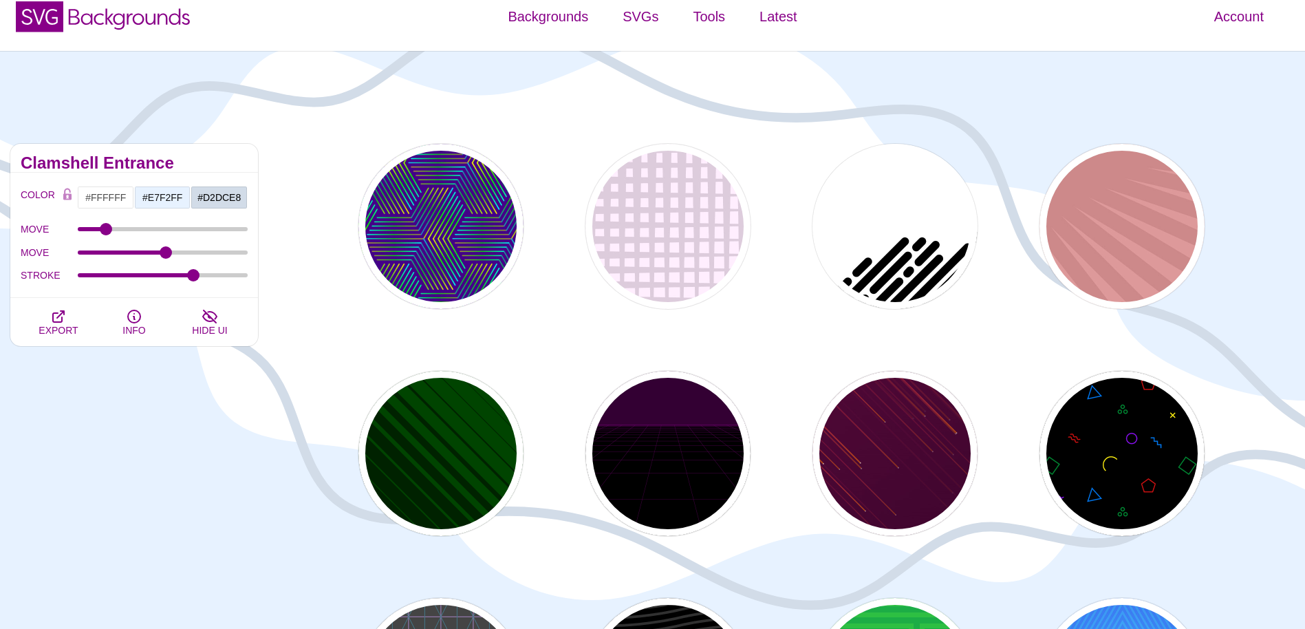
scroll to position [0, 0]
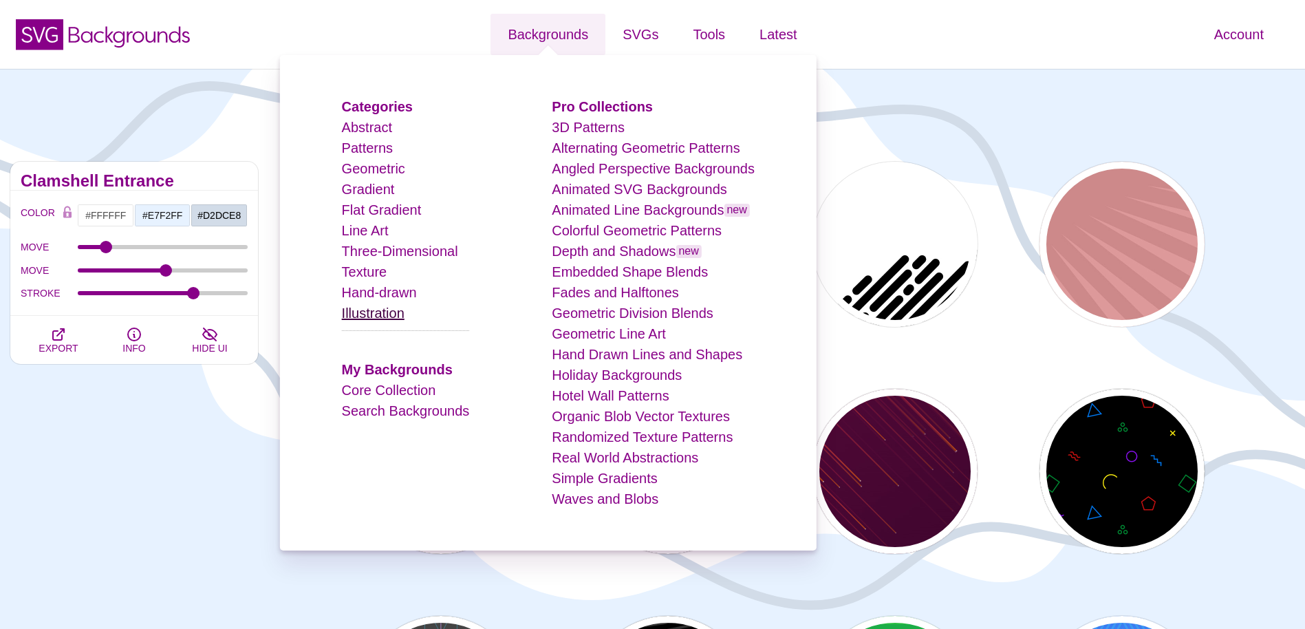
click at [388, 311] on link "Illustration" at bounding box center [373, 313] width 63 height 15
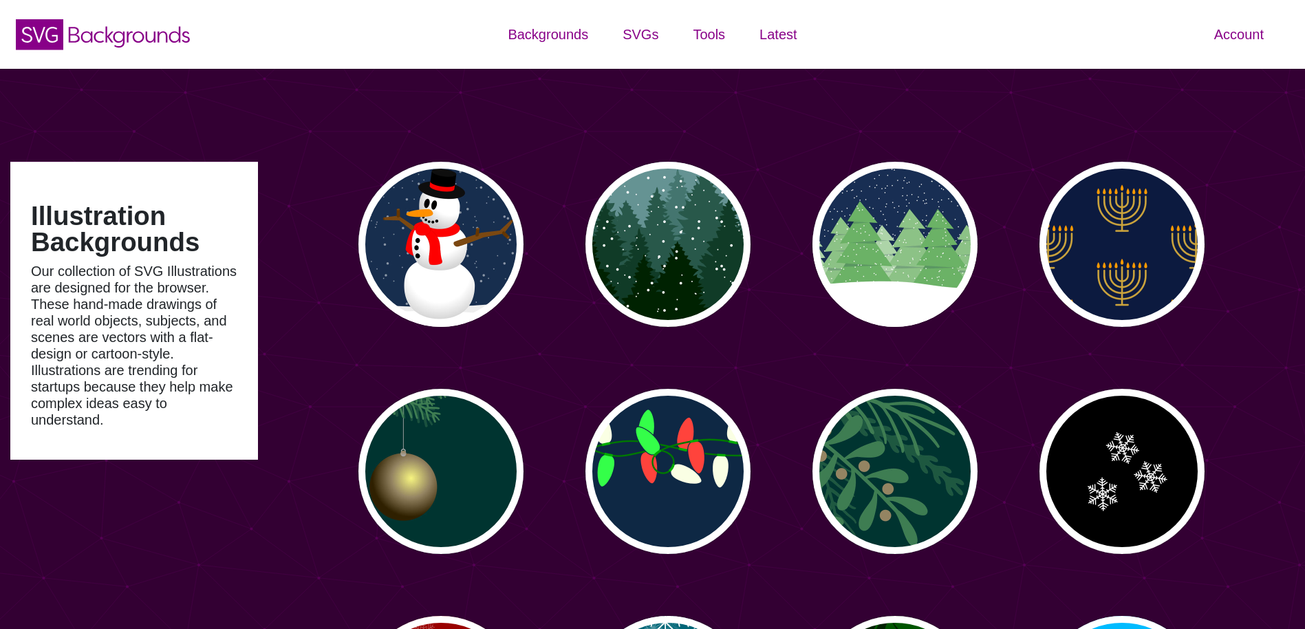
type input "#450057"
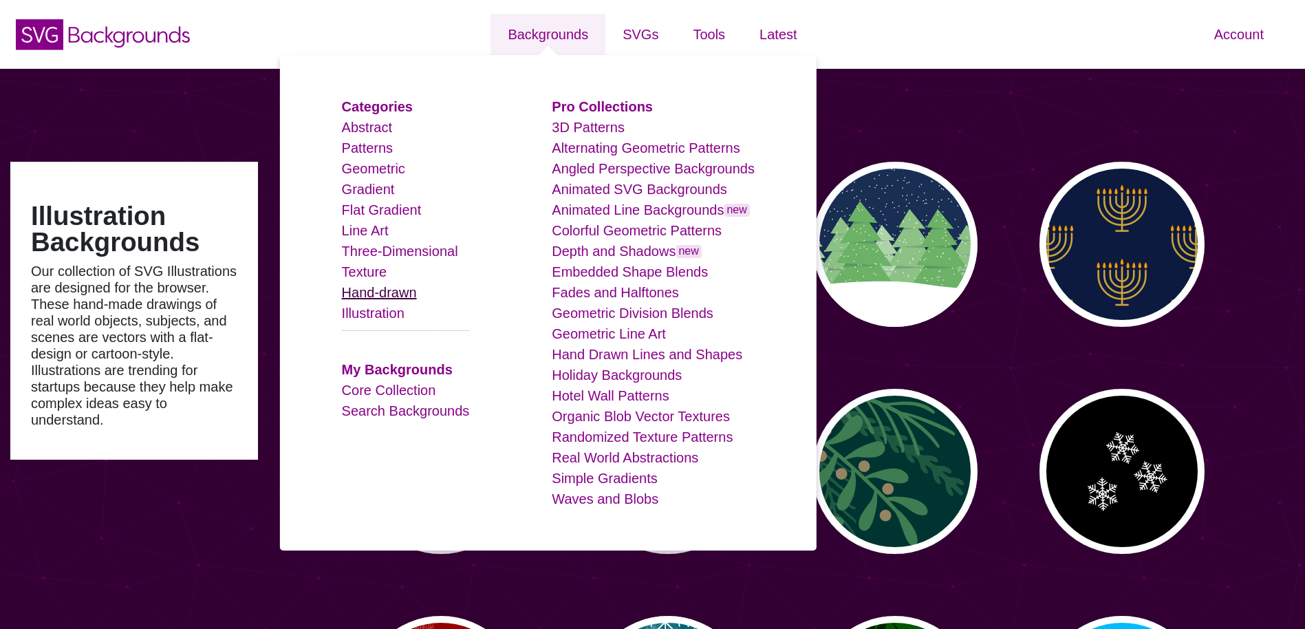
click at [410, 292] on link "Hand-drawn" at bounding box center [379, 292] width 75 height 15
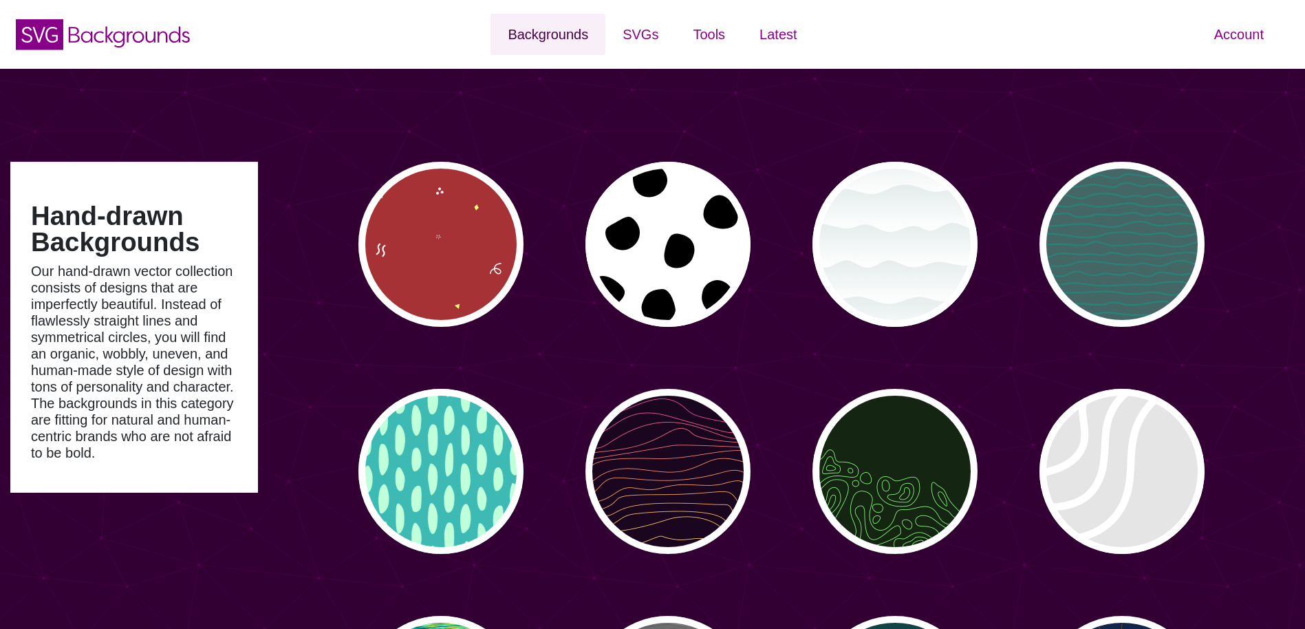
type input "#450057"
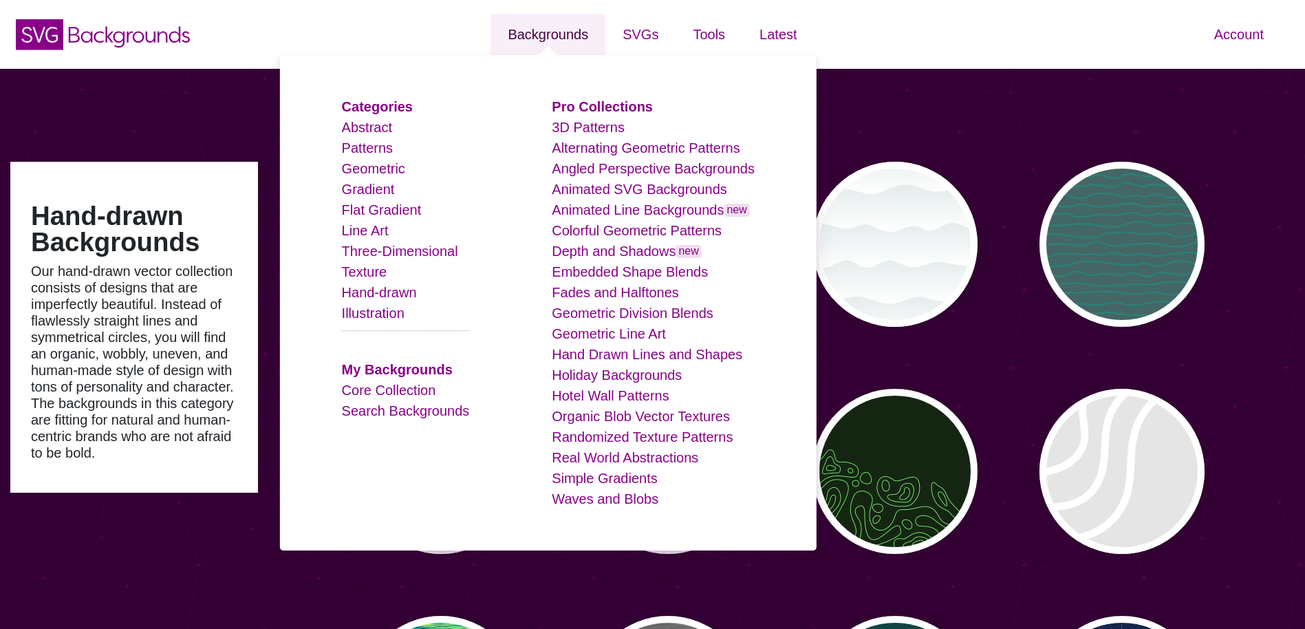
click at [551, 34] on link "Backgrounds" at bounding box center [548, 34] width 115 height 41
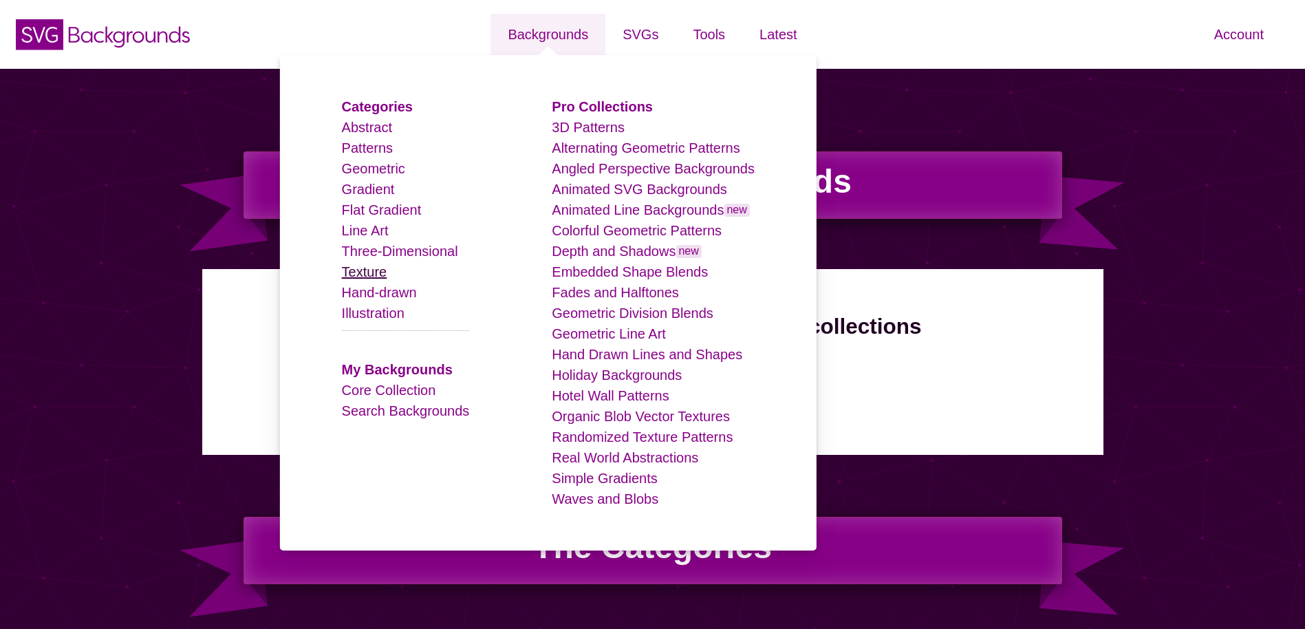
click at [379, 277] on link "Texture" at bounding box center [364, 271] width 45 height 15
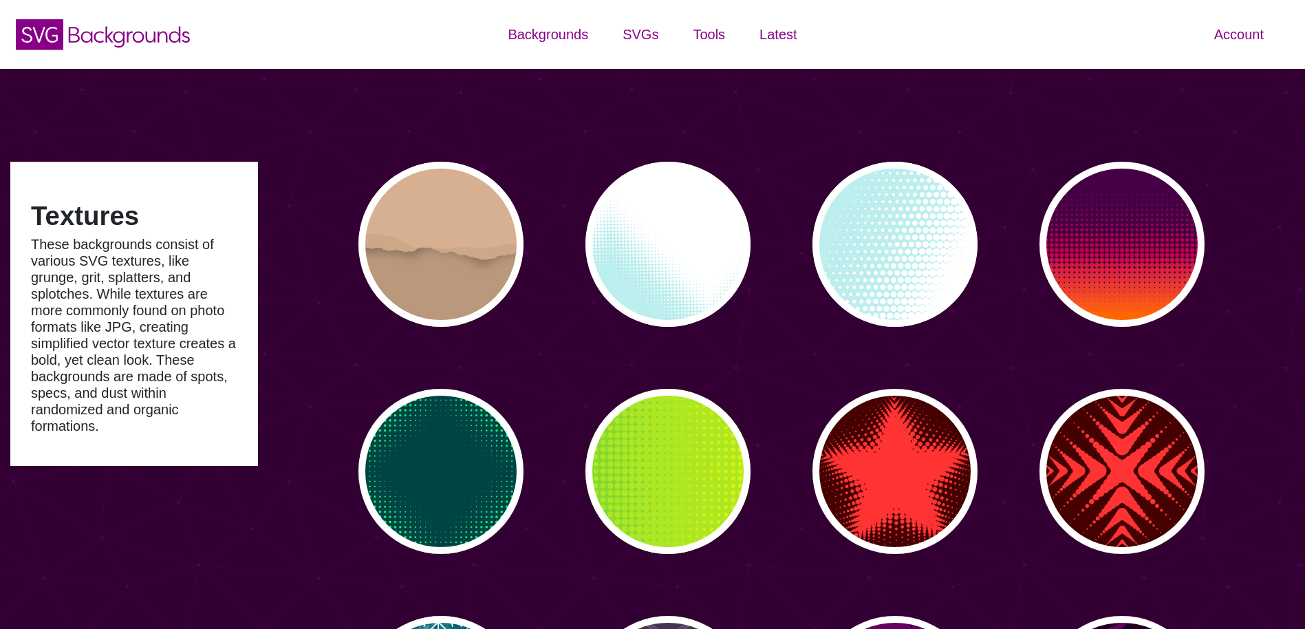
type input "#450057"
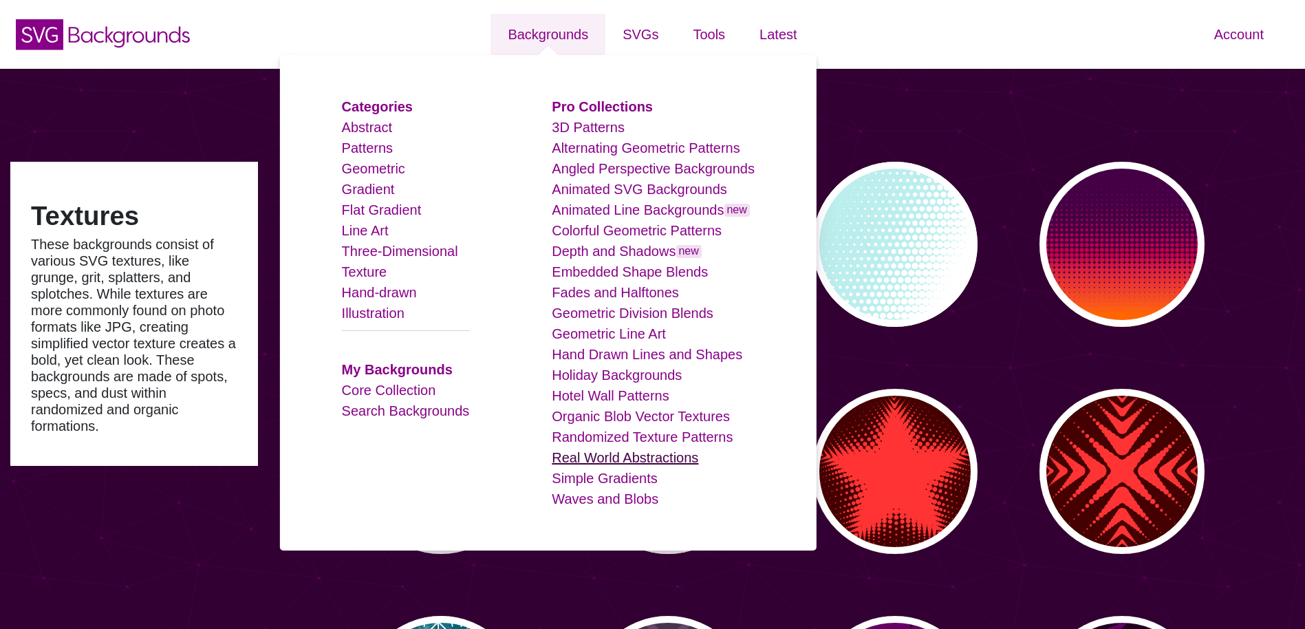
click at [593, 460] on link "Real World Abstractions" at bounding box center [625, 457] width 147 height 15
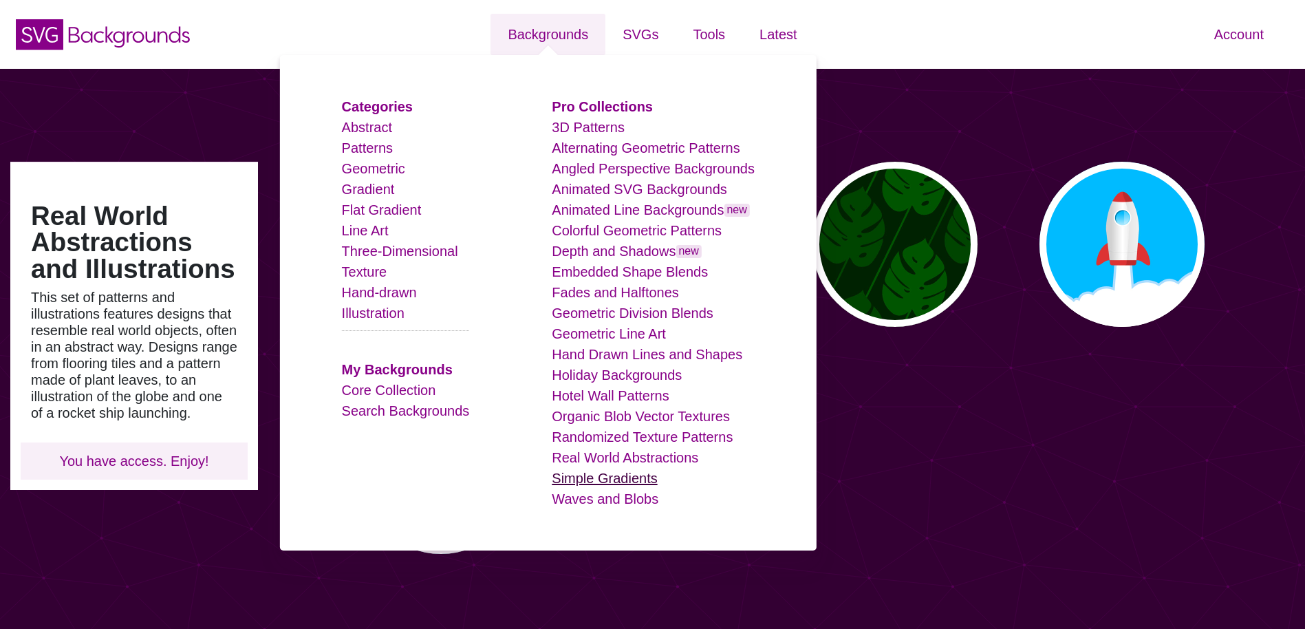
click at [594, 480] on link "Simple Gradients" at bounding box center [604, 478] width 105 height 15
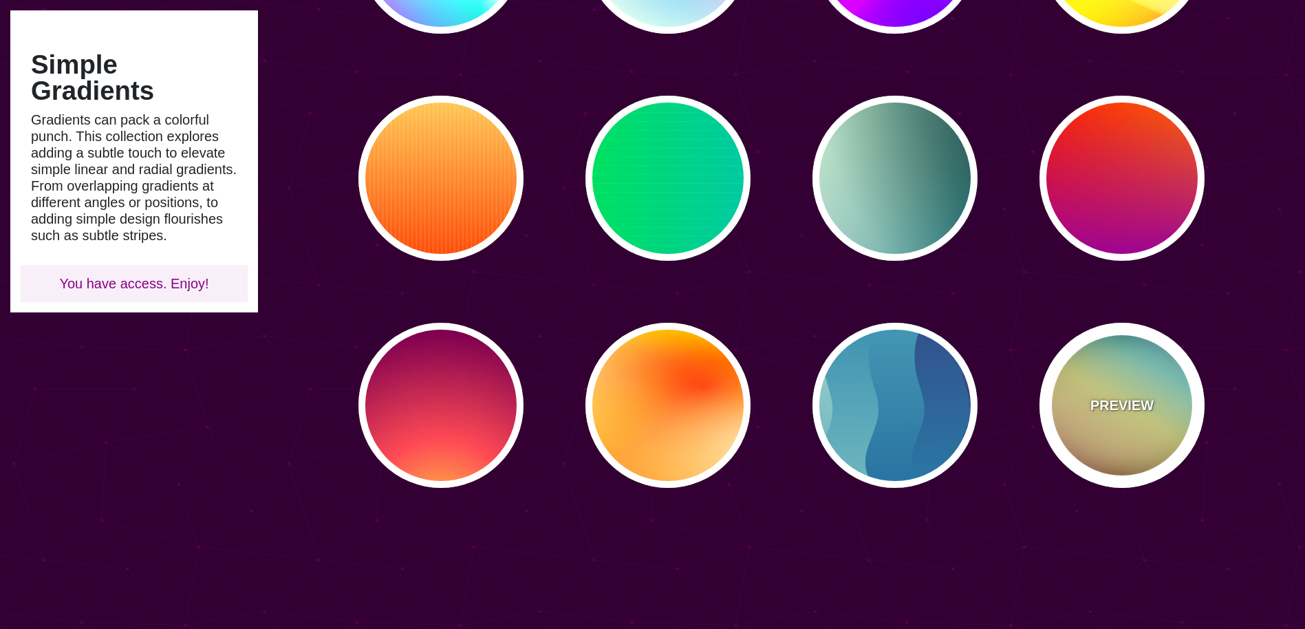
scroll to position [482, 0]
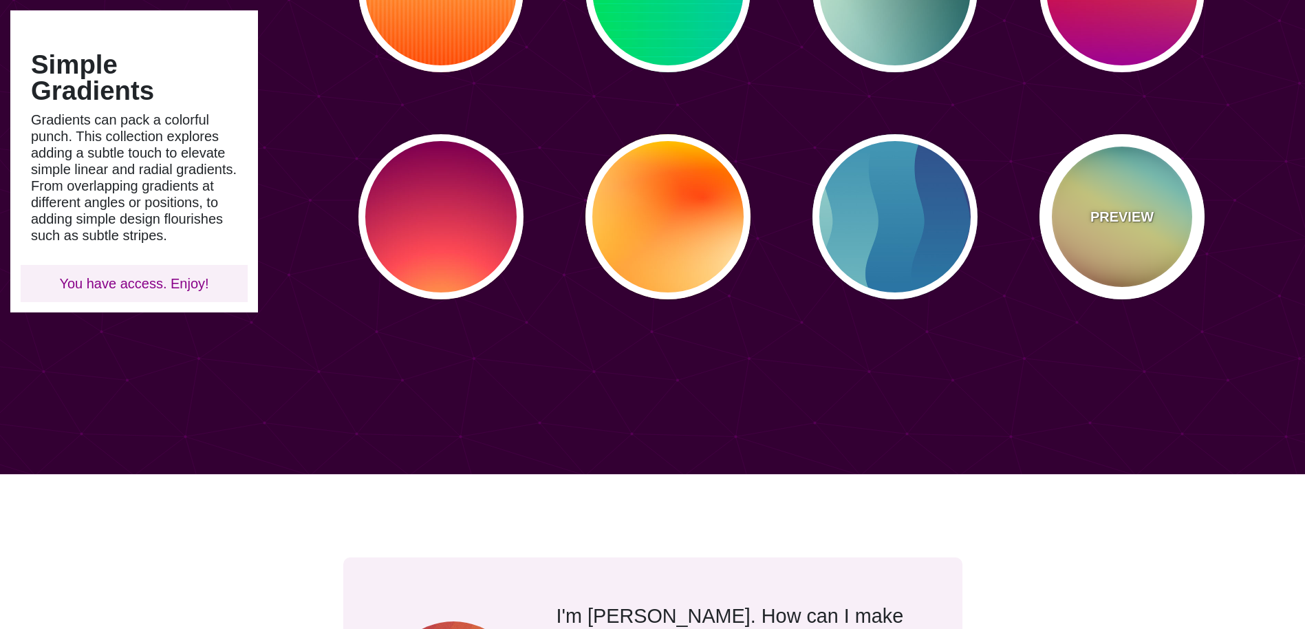
click at [1122, 272] on div "PREVIEW" at bounding box center [1122, 216] width 165 height 165
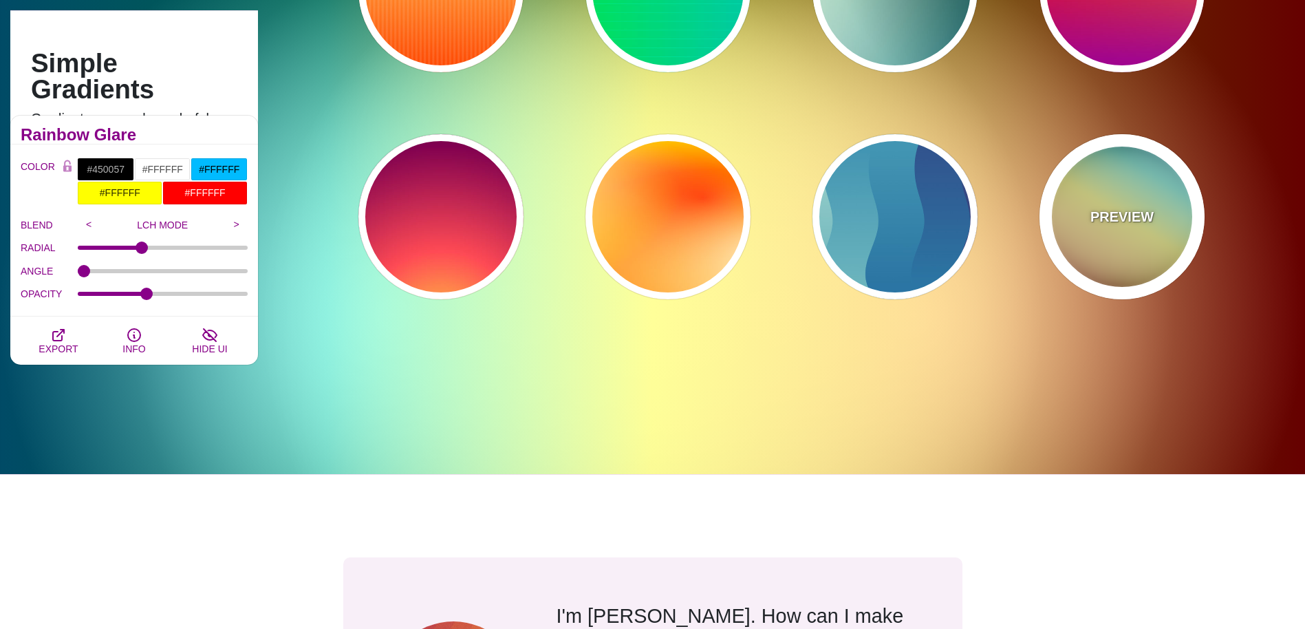
type input "#000000"
type input "#00BBFF"
type input "#FFFF00"
type input "#FF0000"
type input "37"
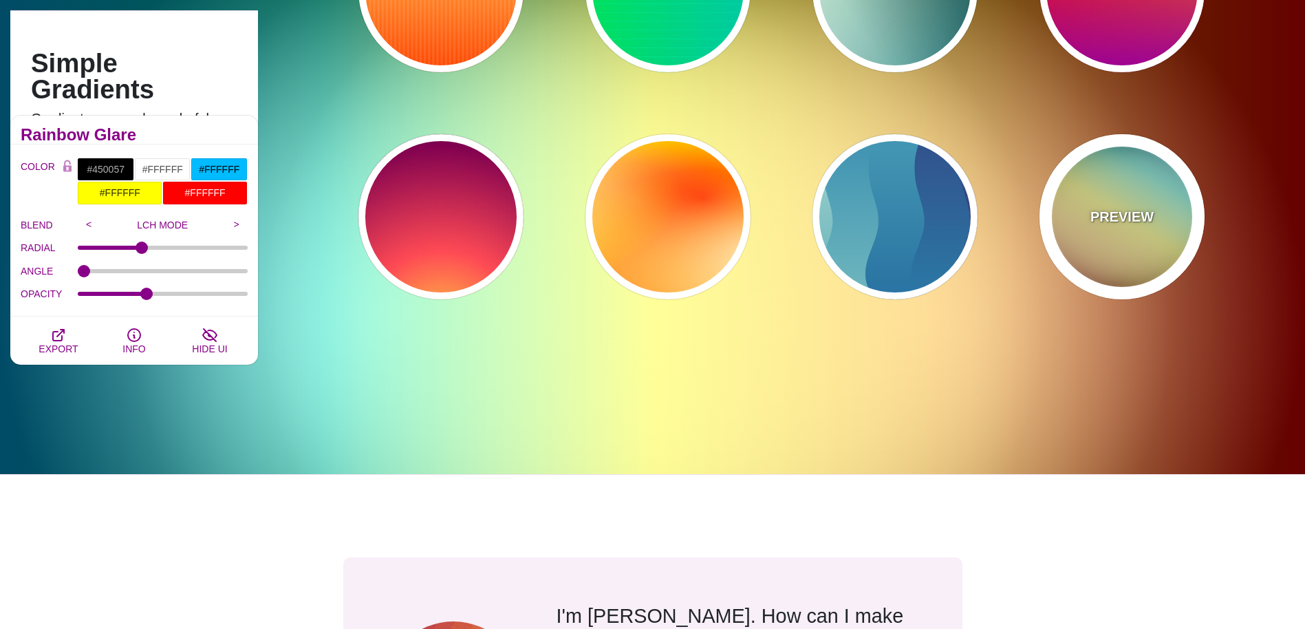
type input "0.4"
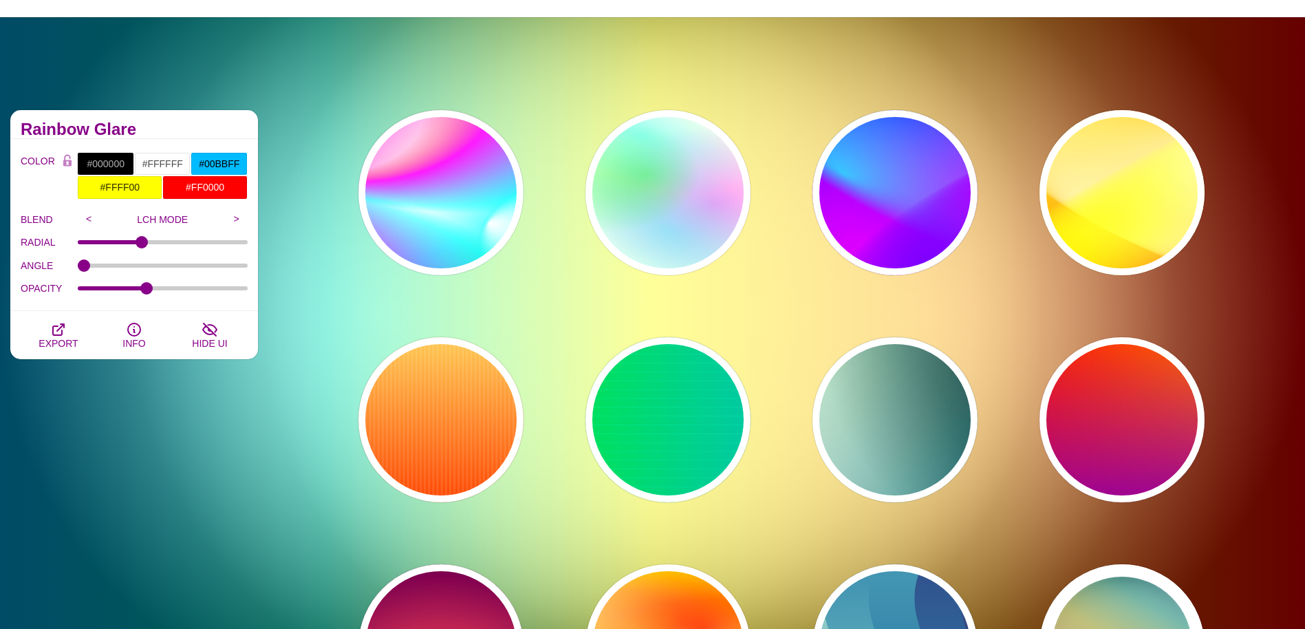
scroll to position [0, 0]
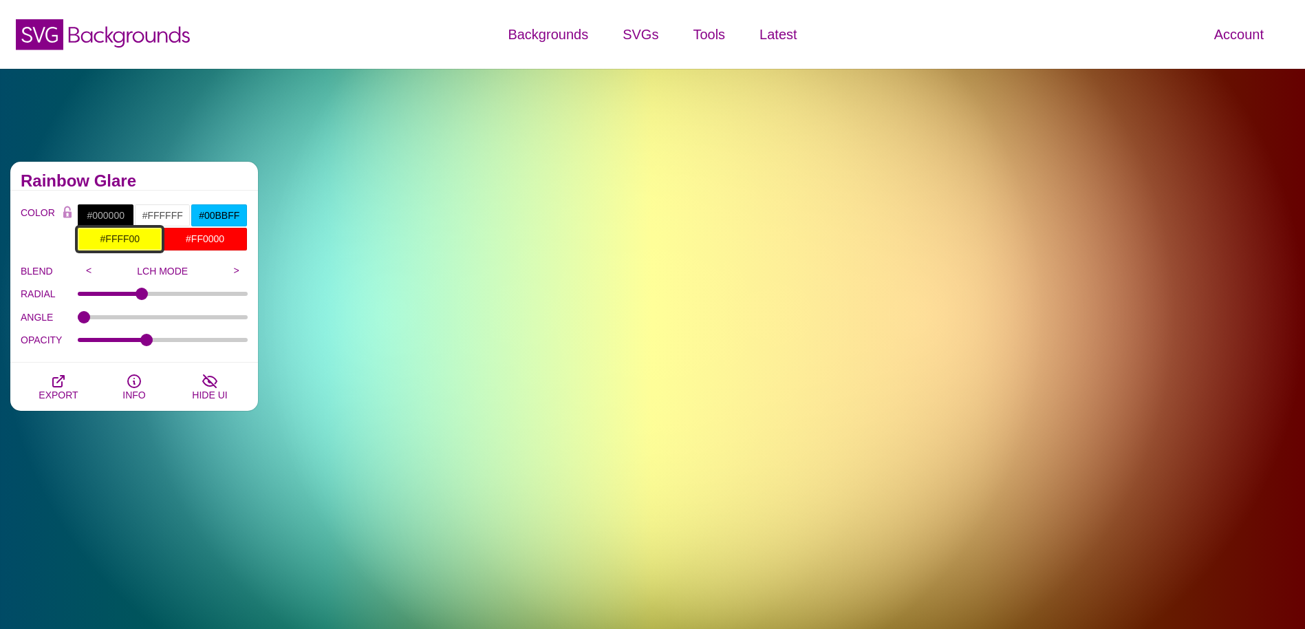
click at [135, 239] on input "#FFFF00" at bounding box center [119, 238] width 85 height 23
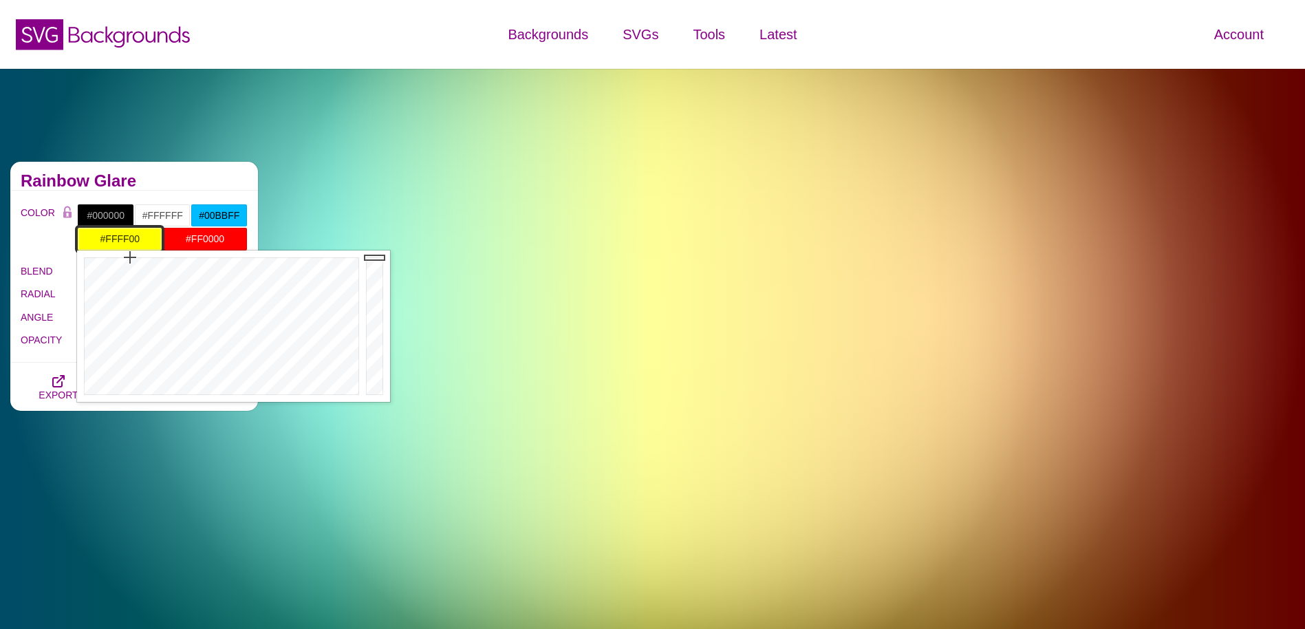
drag, startPoint x: 109, startPoint y: 237, endPoint x: 191, endPoint y: 255, distance: 84.0
type input "#E5AC13"
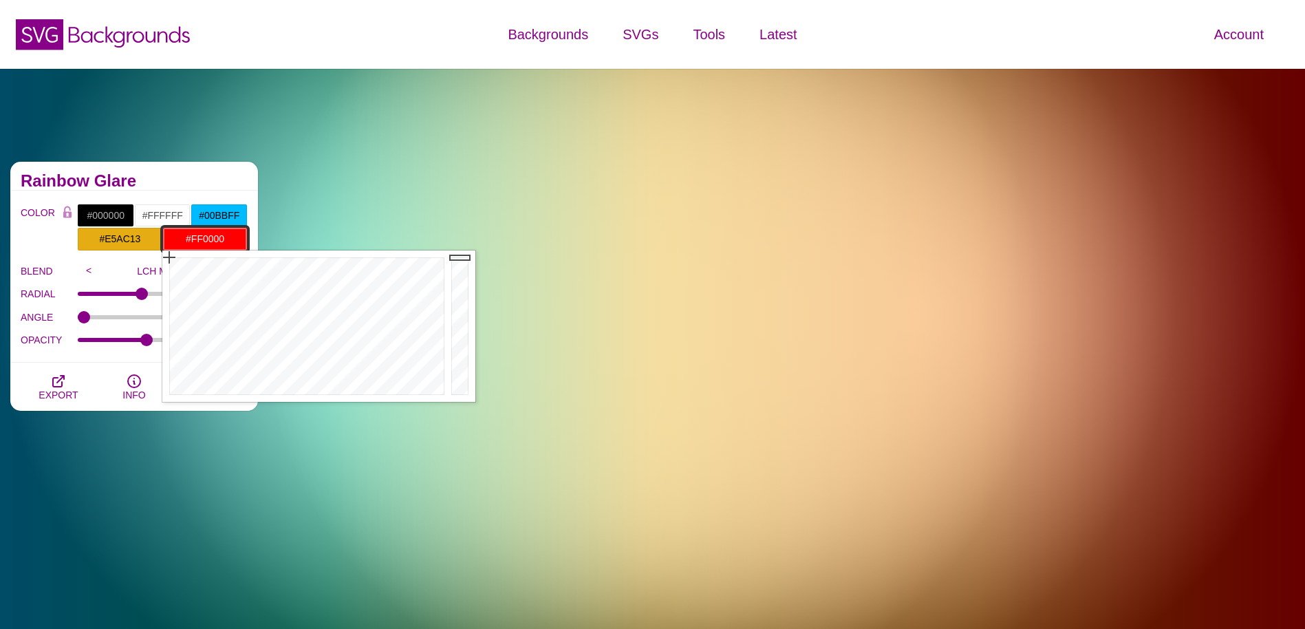
click at [193, 230] on input "#FF0000" at bounding box center [204, 238] width 85 height 23
click at [209, 240] on input "#FF0000" at bounding box center [204, 238] width 85 height 23
drag, startPoint x: 230, startPoint y: 240, endPoint x: 193, endPoint y: 239, distance: 37.2
click at [193, 239] on input "#FF0000" at bounding box center [204, 238] width 85 height 23
type input "#2C0000"
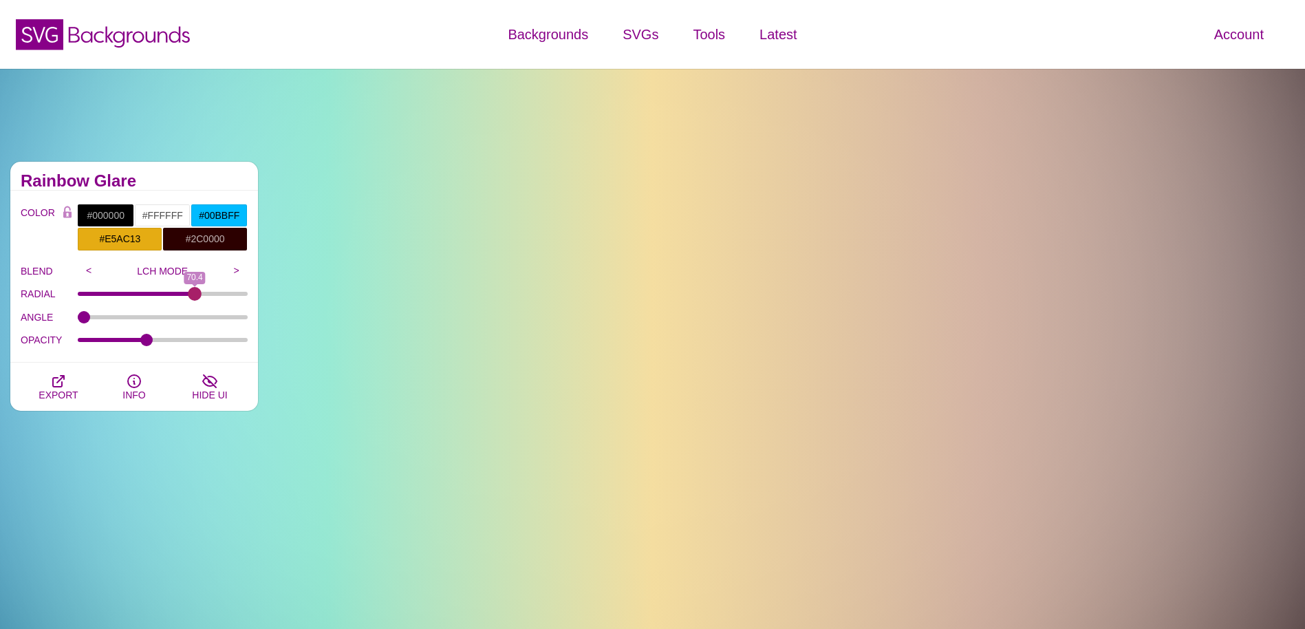
drag, startPoint x: 145, startPoint y: 294, endPoint x: 195, endPoint y: 312, distance: 53.6
type input "70.4"
click at [195, 297] on input "RADIAL" at bounding box center [163, 294] width 171 height 6
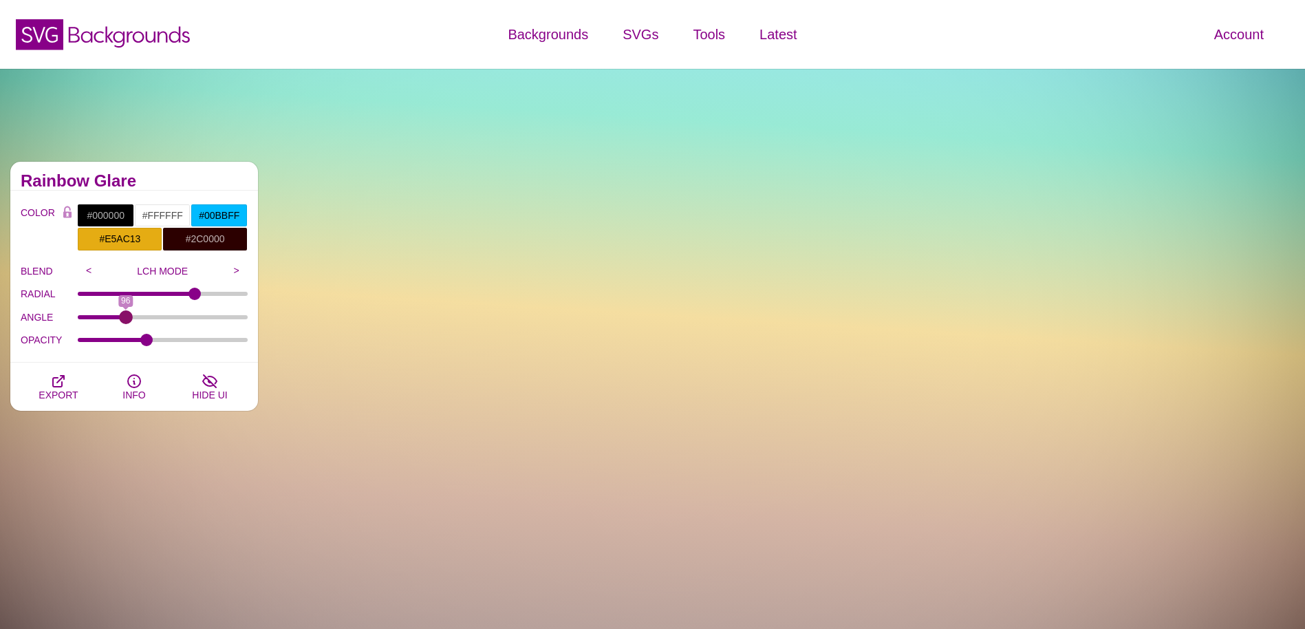
drag, startPoint x: 89, startPoint y: 319, endPoint x: 126, endPoint y: 321, distance: 36.5
type input "96"
click at [126, 320] on input "ANGLE" at bounding box center [163, 317] width 171 height 6
type input "0.42"
click at [149, 337] on input "OPACITY" at bounding box center [163, 340] width 171 height 6
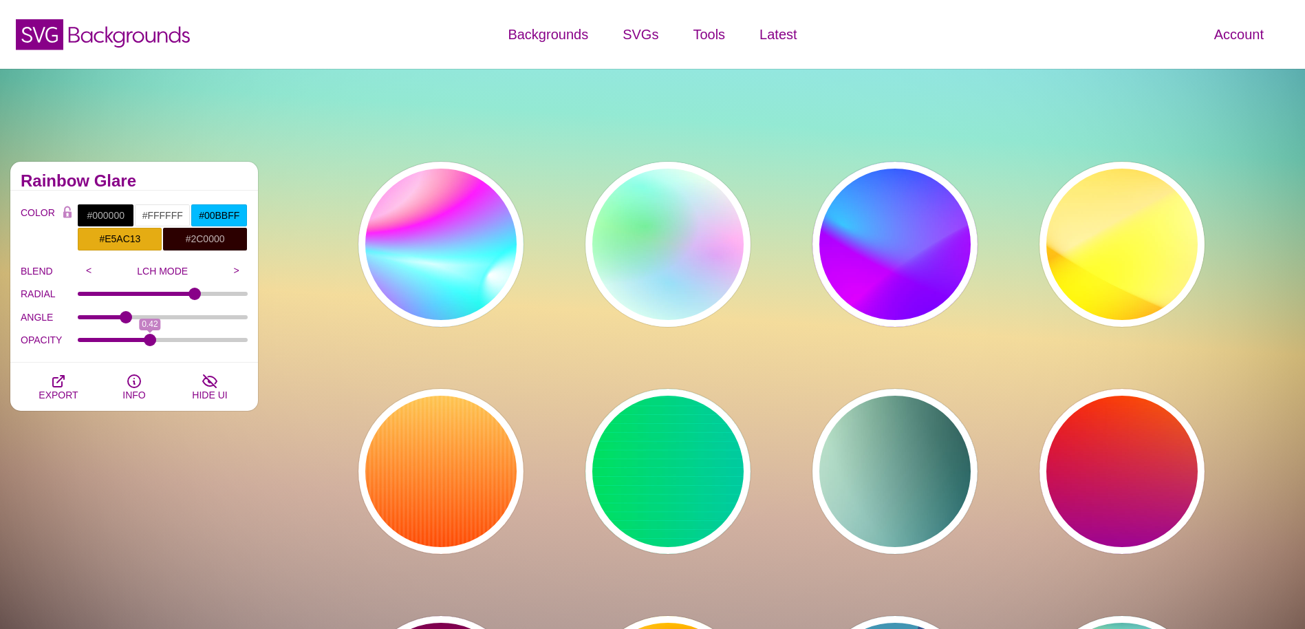
click at [348, 229] on div "PREVIEW PREVIEW PREVIEW PREVIEW PREVIEW PREVIEW PREVIEW PREVIEW PREVIEW PREVIEW…" at bounding box center [786, 471] width 1037 height 640
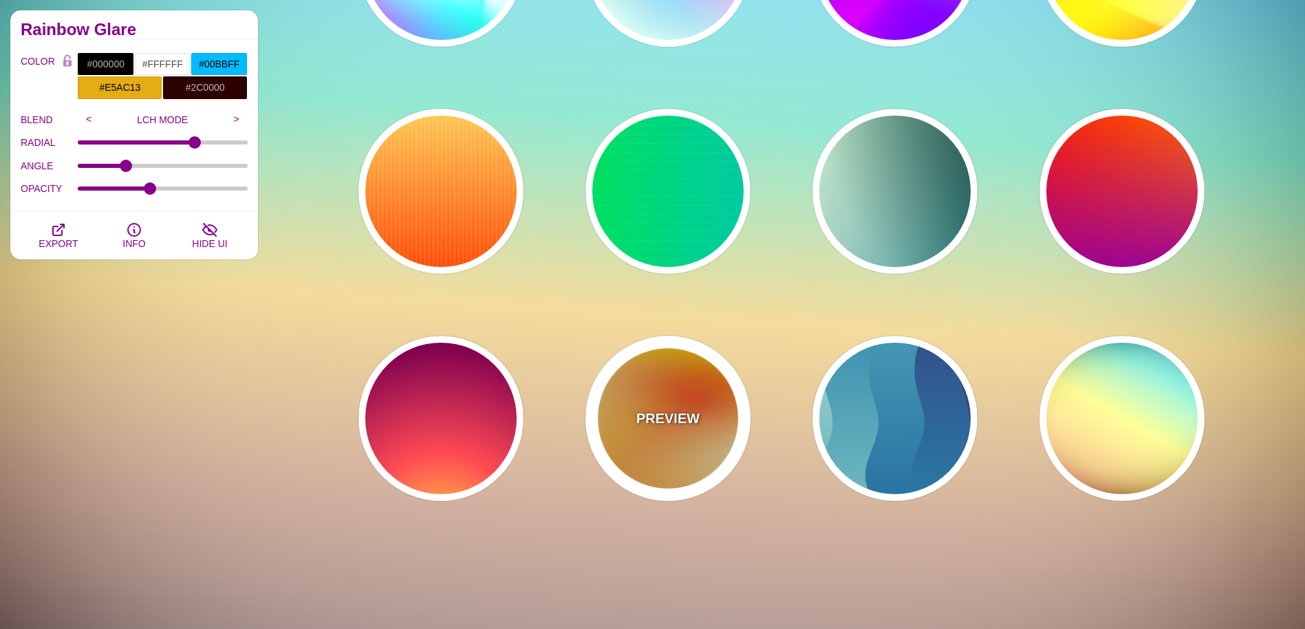
scroll to position [275, 0]
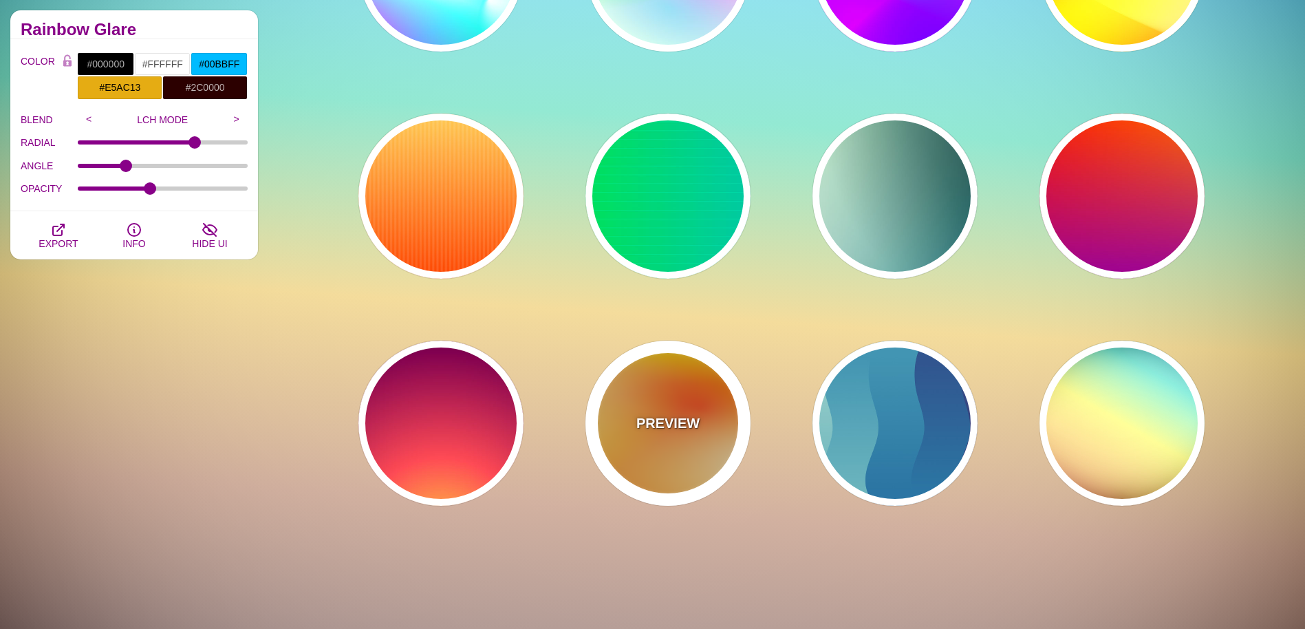
click at [674, 394] on div "PREVIEW" at bounding box center [668, 423] width 165 height 165
type input "#FFFF00"
type input "#FF0000"
type input "#FFFFFF"
type input "1"
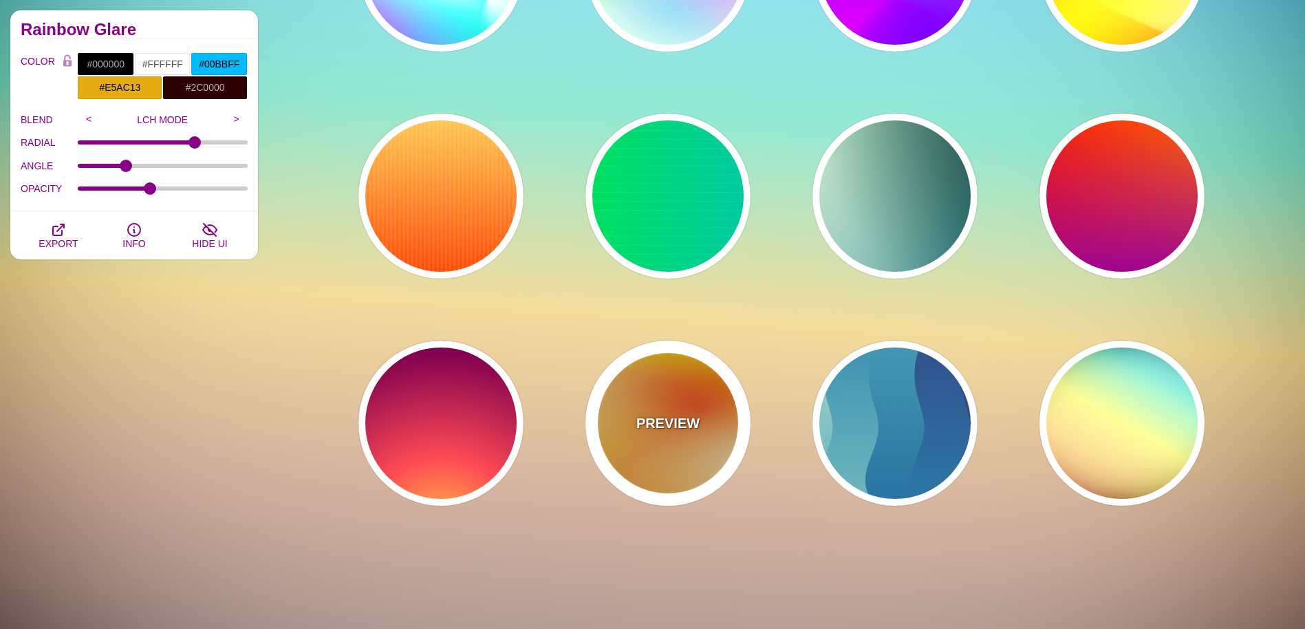
type input "80"
type input "130"
type input "70"
type input "50"
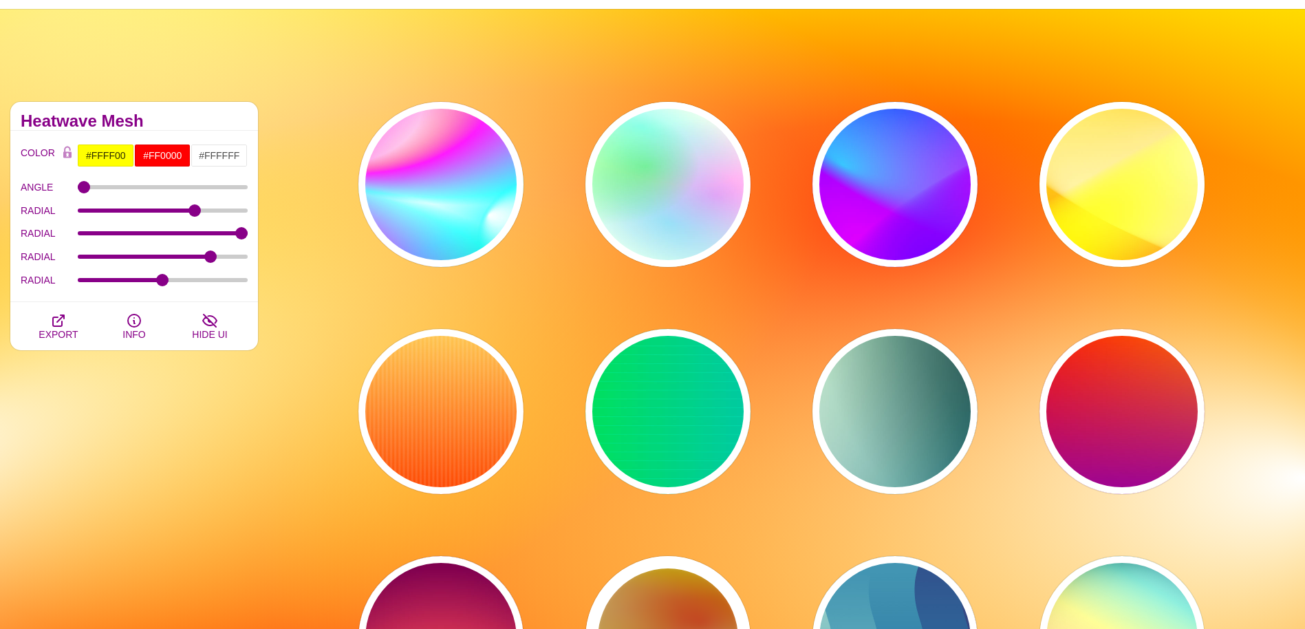
scroll to position [0, 0]
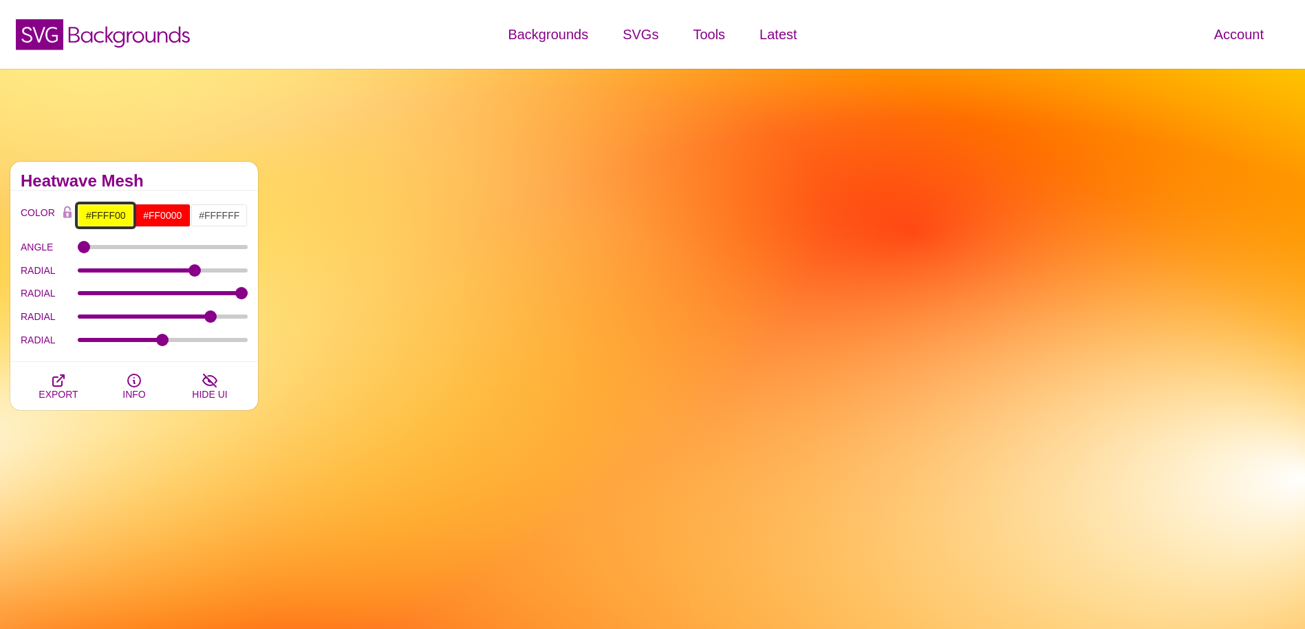
click at [103, 213] on input "#FFFF00" at bounding box center [105, 215] width 57 height 23
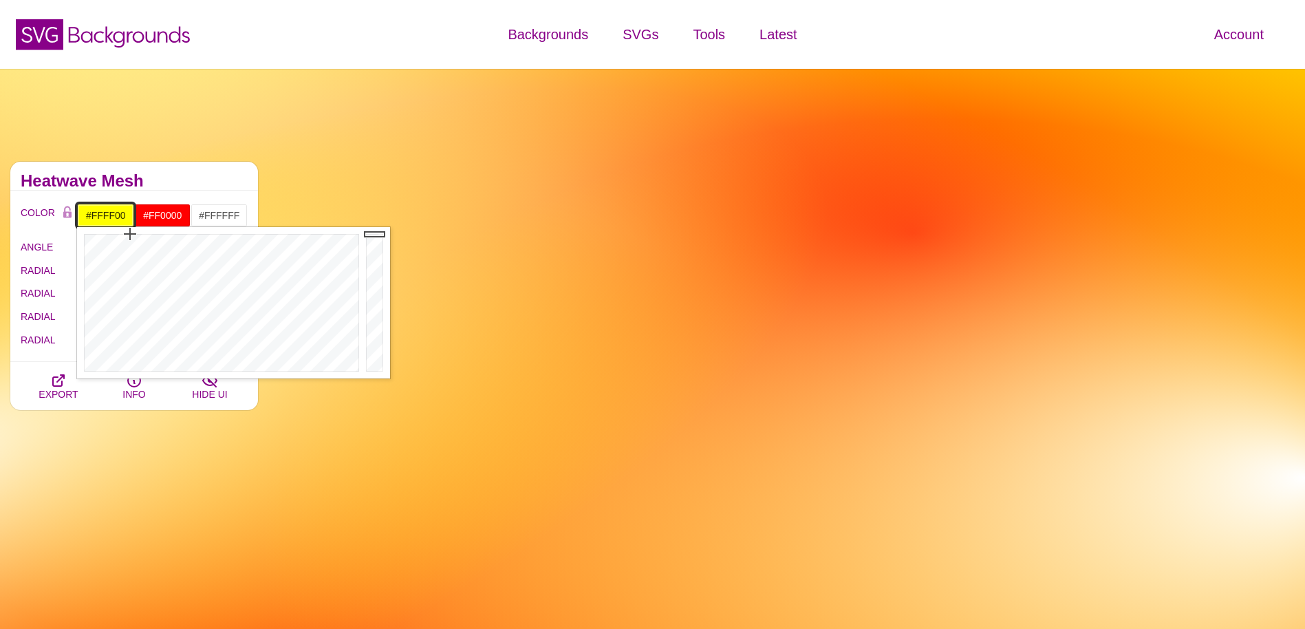
drag, startPoint x: 98, startPoint y: 217, endPoint x: 140, endPoint y: 217, distance: 41.3
click at [140, 217] on div "#FFFF00 #FF0000 #FFFFFF #E5AC13 #2C0000 #666666 #777777 #888888 #999999" at bounding box center [162, 215] width 171 height 23
type input "#2C0000"
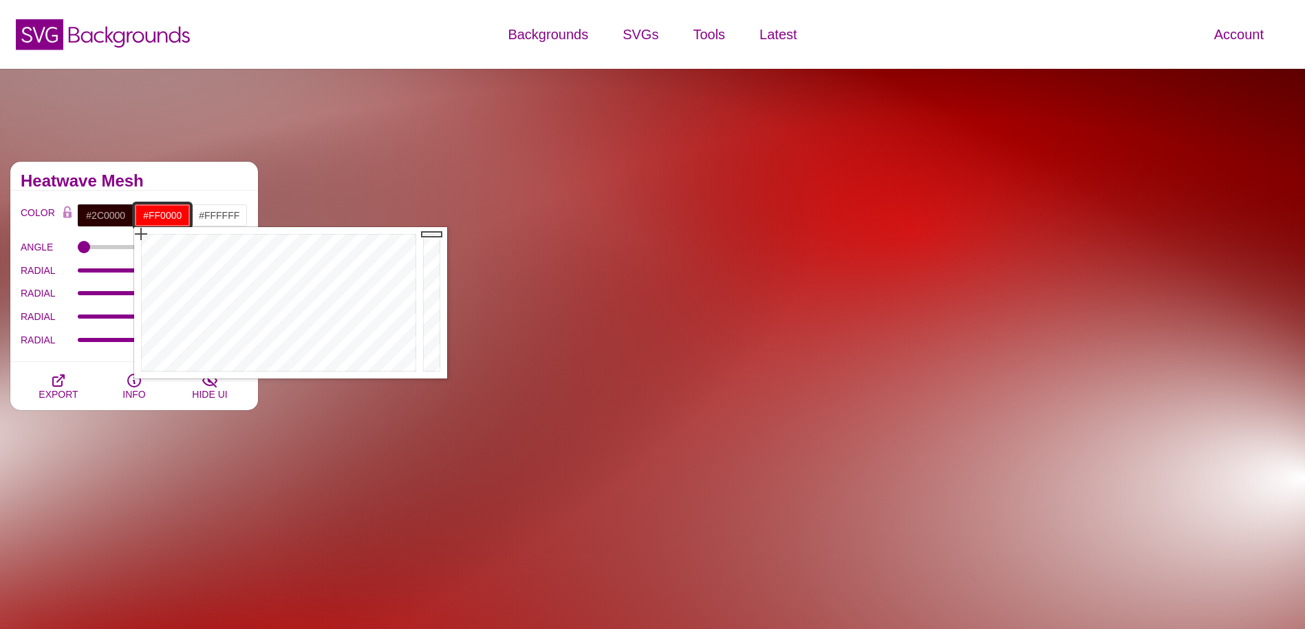
click at [167, 217] on input "#FF0000" at bounding box center [162, 215] width 57 height 23
drag, startPoint x: 182, startPoint y: 215, endPoint x: 152, endPoint y: 218, distance: 29.7
click at [152, 218] on input "#FF0000" at bounding box center [162, 215] width 57 height 23
type input "#E5AC13"
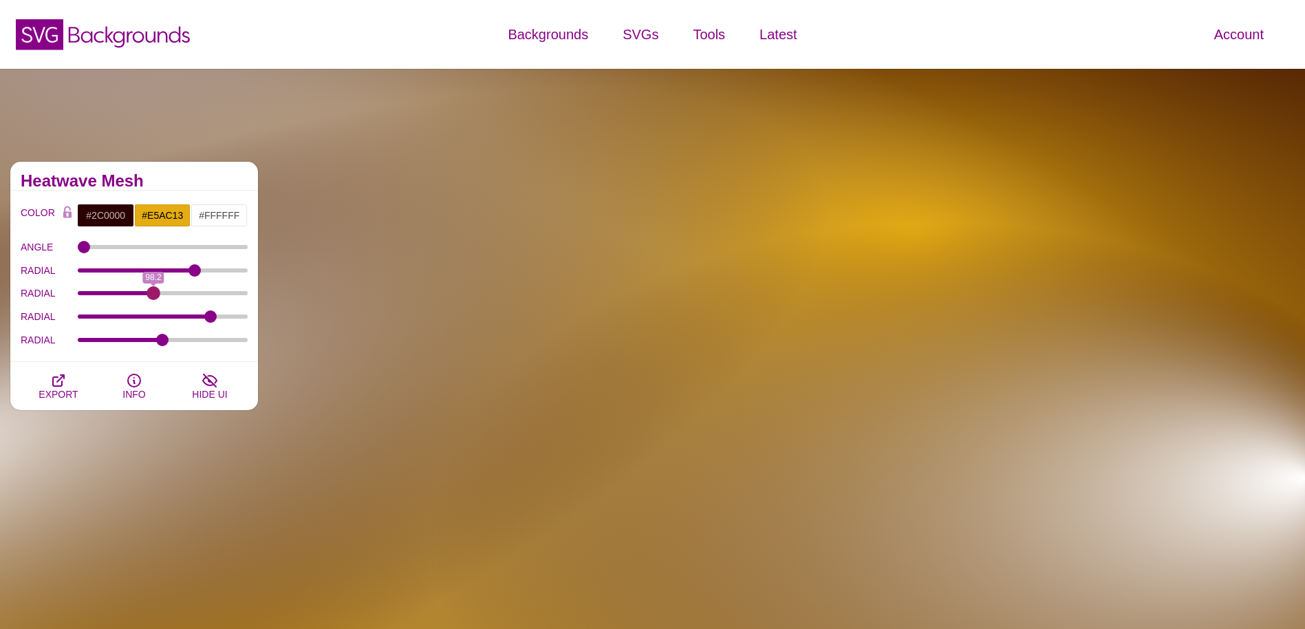
drag, startPoint x: 231, startPoint y: 292, endPoint x: 153, endPoint y: 297, distance: 77.9
type input "98.2"
click at [153, 296] on input "RADIAL" at bounding box center [163, 293] width 171 height 6
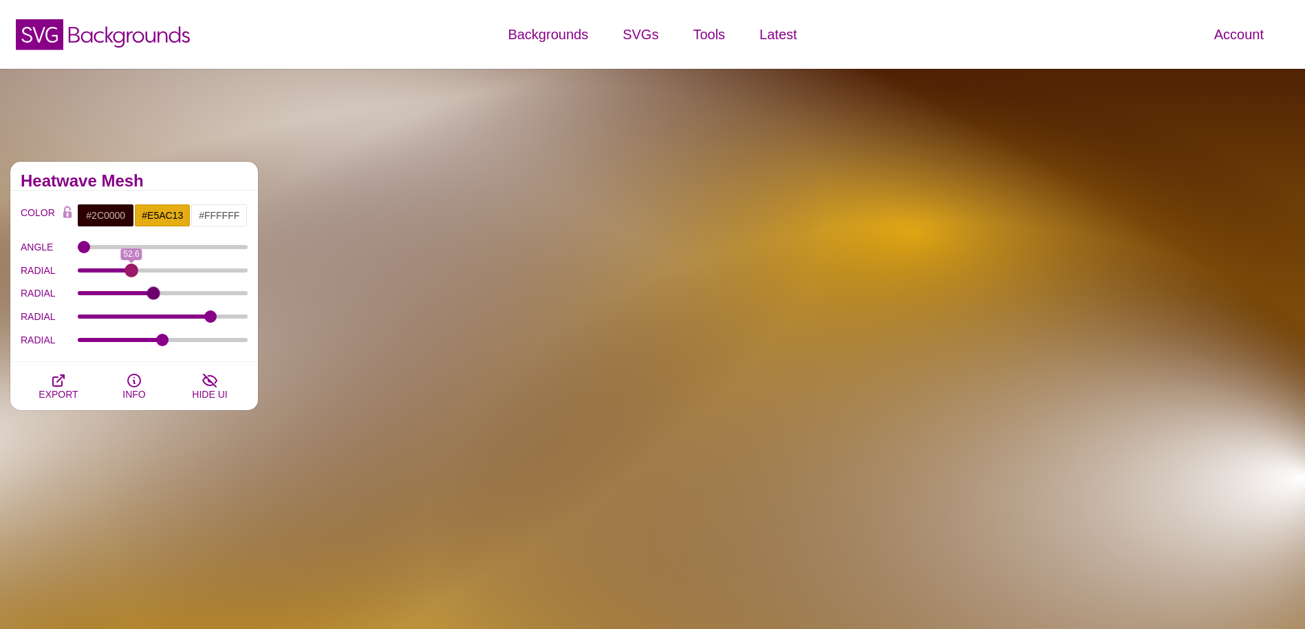
drag, startPoint x: 189, startPoint y: 269, endPoint x: 131, endPoint y: 275, distance: 58.1
type input "52.6"
click at [131, 273] on input "RADIAL" at bounding box center [163, 271] width 171 height 6
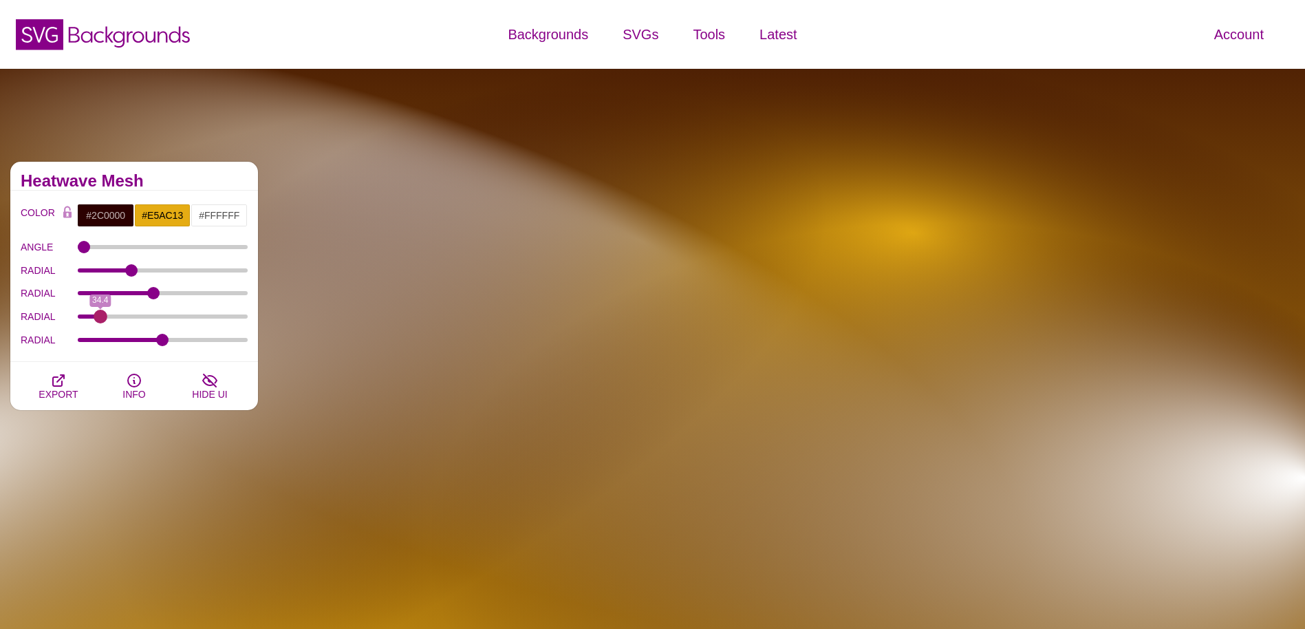
drag, startPoint x: 200, startPoint y: 316, endPoint x: 100, endPoint y: 316, distance: 99.8
type input "34.4"
click at [100, 316] on input "RADIAL" at bounding box center [163, 317] width 171 height 6
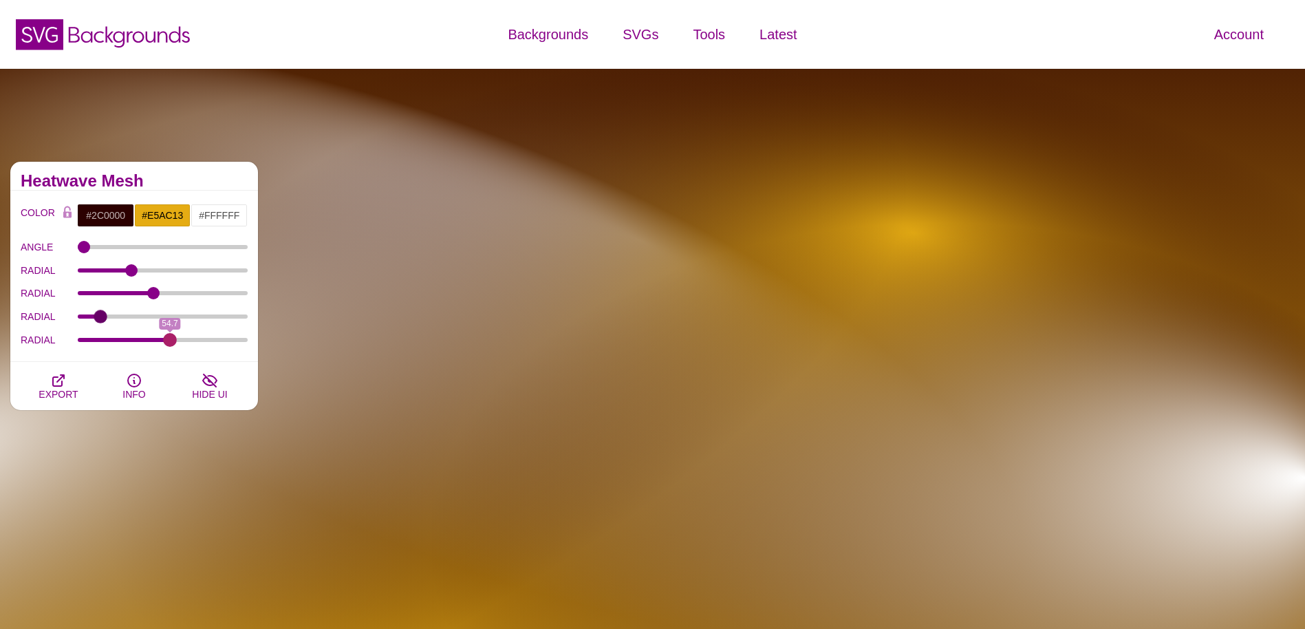
drag, startPoint x: 159, startPoint y: 341, endPoint x: 170, endPoint y: 339, distance: 11.3
type input "54.7"
click at [170, 339] on input "RADIAL" at bounding box center [163, 340] width 171 height 6
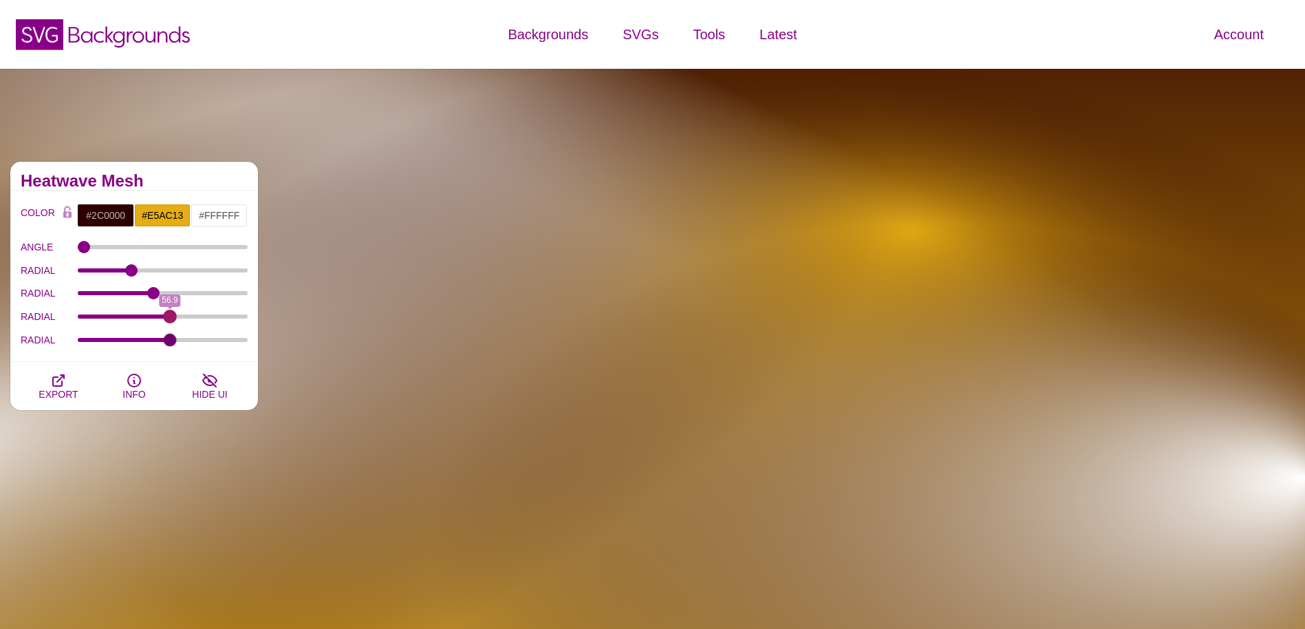
drag, startPoint x: 103, startPoint y: 317, endPoint x: 170, endPoint y: 321, distance: 67.6
type input "56.9"
click at [170, 319] on input "RADIAL" at bounding box center [163, 317] width 171 height 6
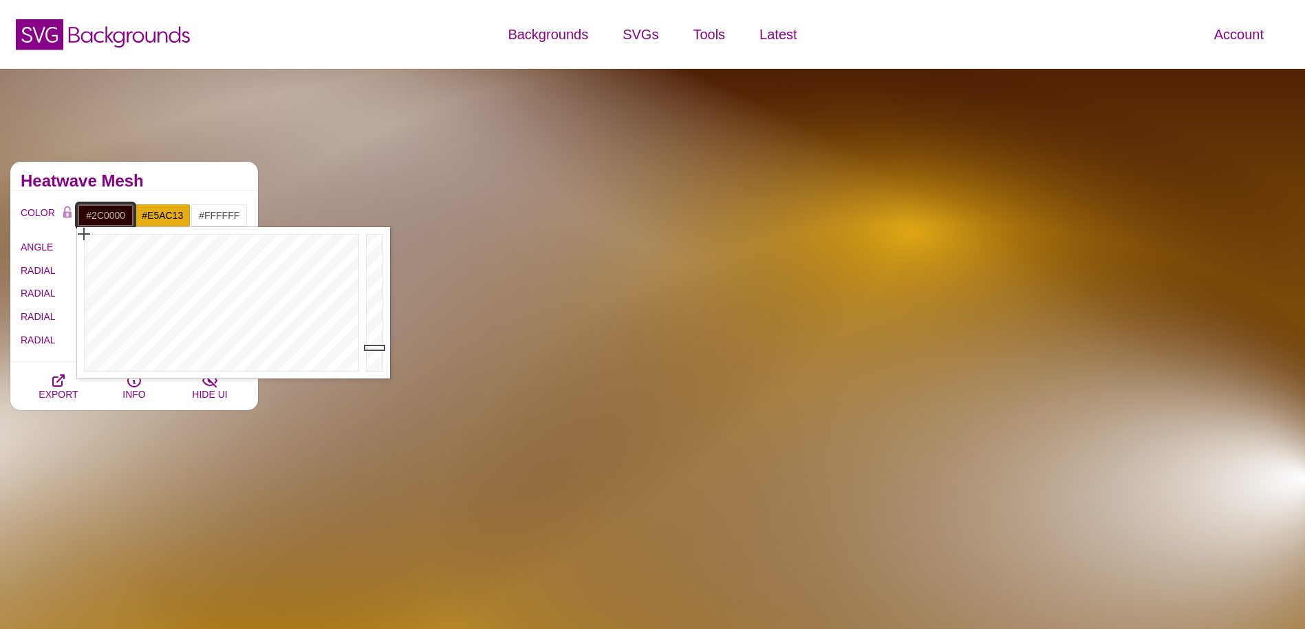
drag, startPoint x: 122, startPoint y: 221, endPoint x: 106, endPoint y: 227, distance: 17.0
click at [109, 219] on input "#2C0000" at bounding box center [105, 215] width 57 height 23
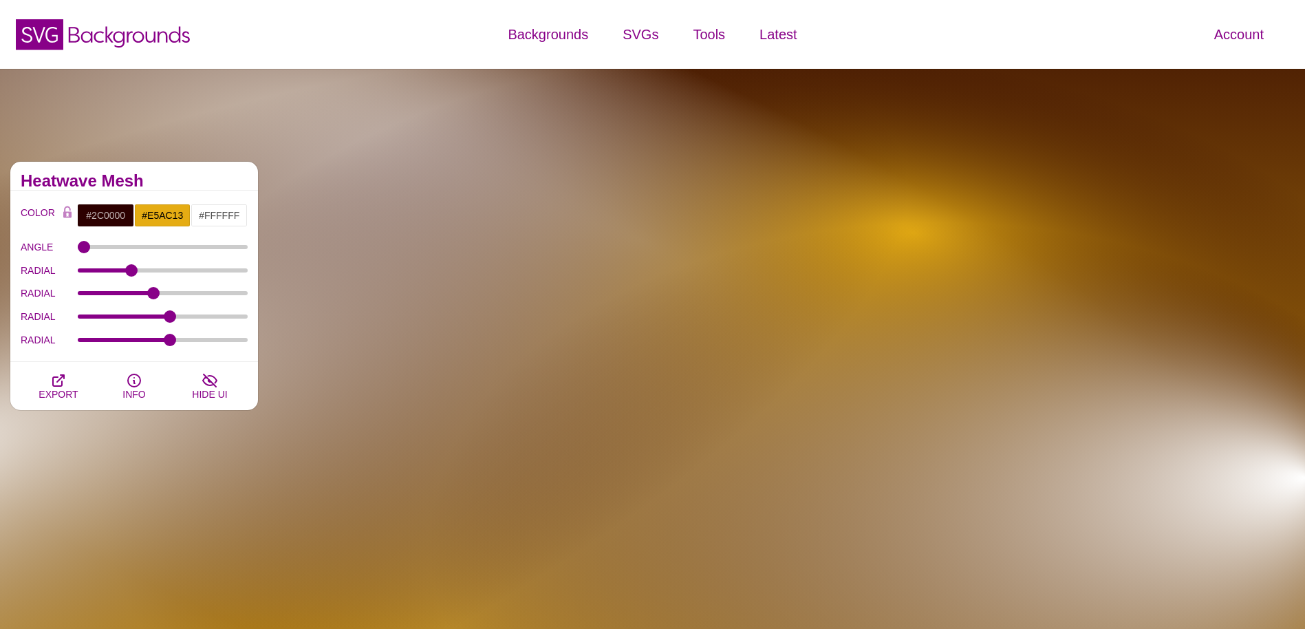
click at [153, 180] on h2 "Heatwave Mesh" at bounding box center [134, 180] width 227 height 11
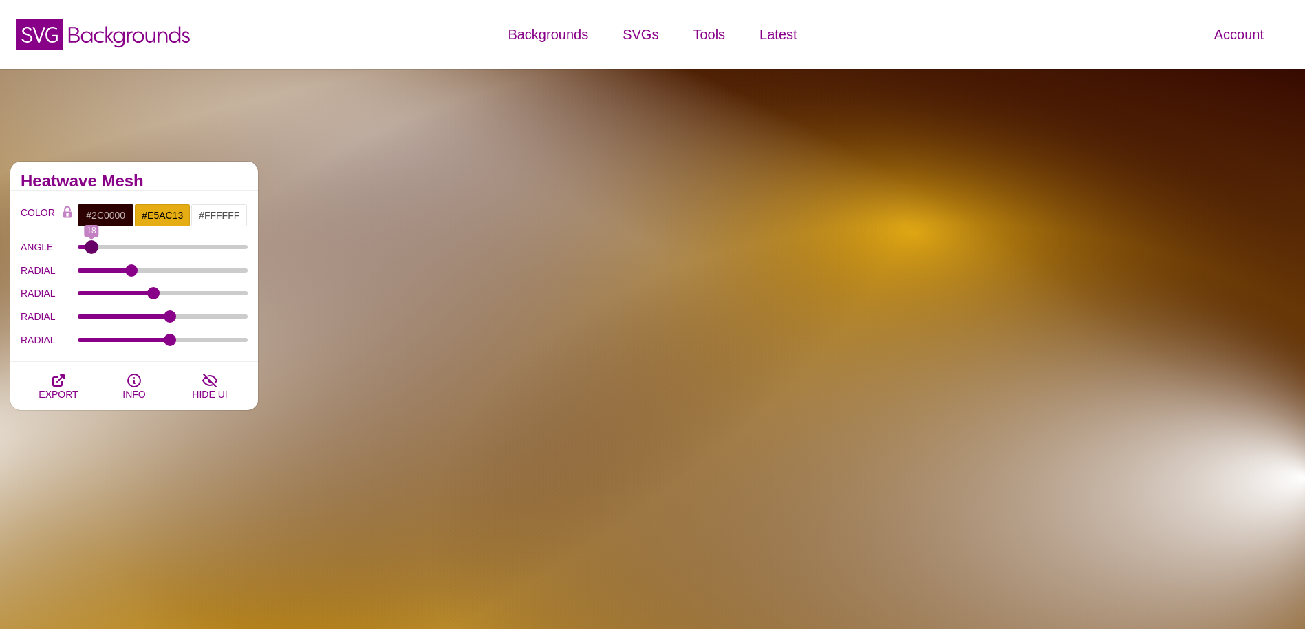
type input "18"
click at [92, 250] on input "ANGLE" at bounding box center [163, 247] width 171 height 6
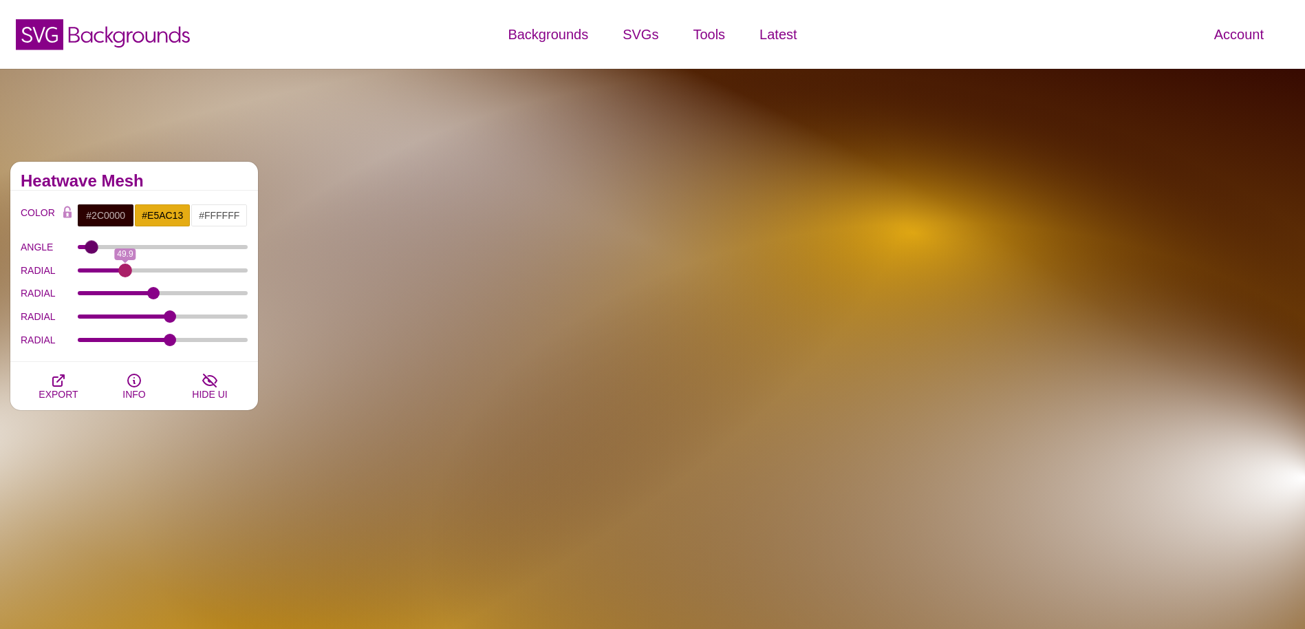
drag, startPoint x: 131, startPoint y: 267, endPoint x: 125, endPoint y: 276, distance: 10.5
type input "49.9"
click at [125, 273] on input "RADIAL" at bounding box center [163, 271] width 171 height 6
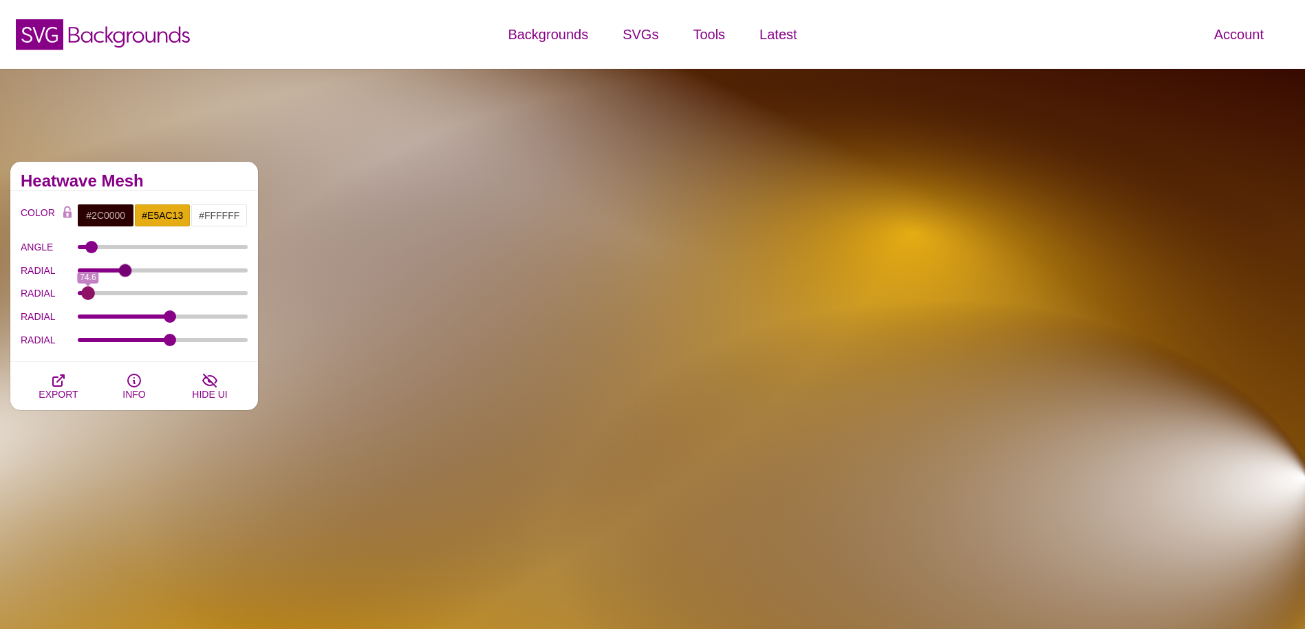
drag, startPoint x: 154, startPoint y: 293, endPoint x: 88, endPoint y: 295, distance: 66.1
type input "74.6"
click at [88, 295] on input "RADIAL" at bounding box center [163, 293] width 171 height 6
drag, startPoint x: 167, startPoint y: 317, endPoint x: 175, endPoint y: 317, distance: 8.3
type input "58.4"
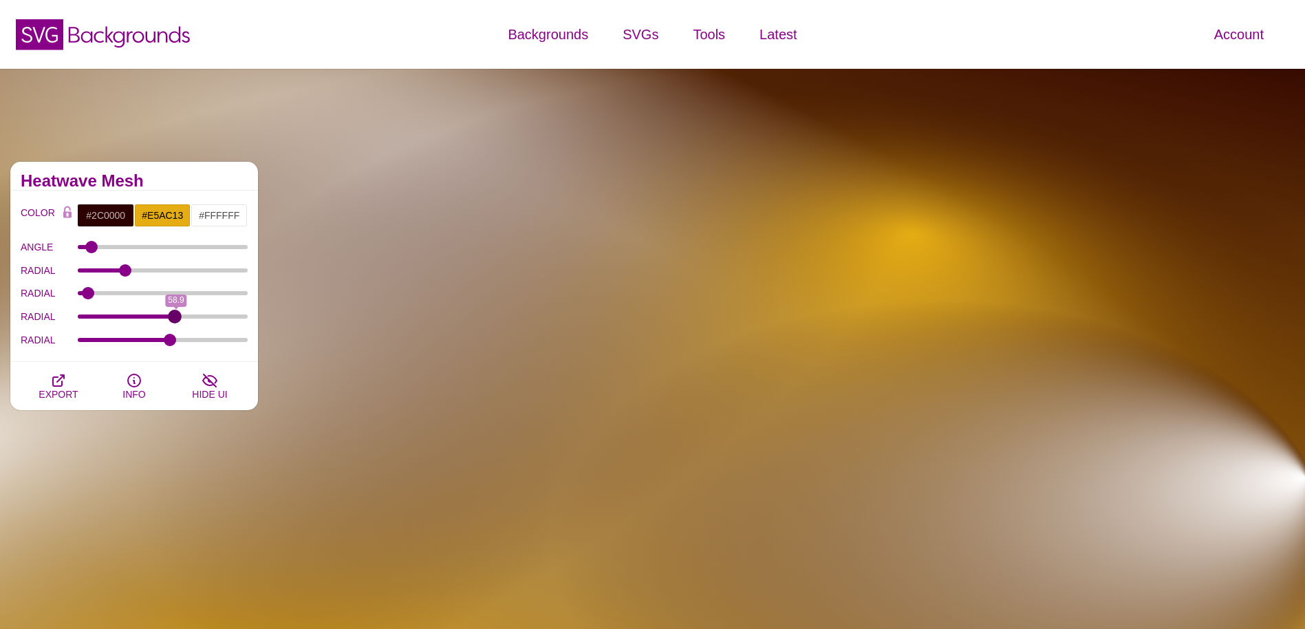
click at [175, 317] on input "RADIAL" at bounding box center [163, 317] width 171 height 6
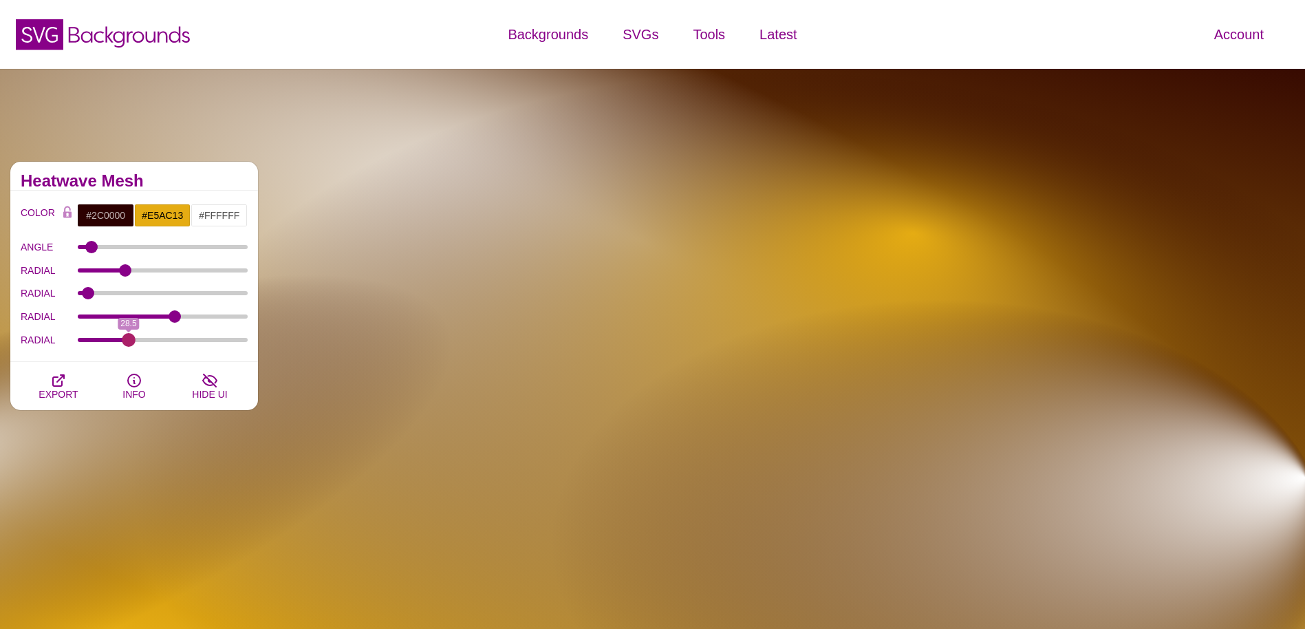
drag, startPoint x: 172, startPoint y: 340, endPoint x: 129, endPoint y: 340, distance: 43.4
type input "28.5"
click at [129, 340] on input "RADIAL" at bounding box center [163, 340] width 171 height 6
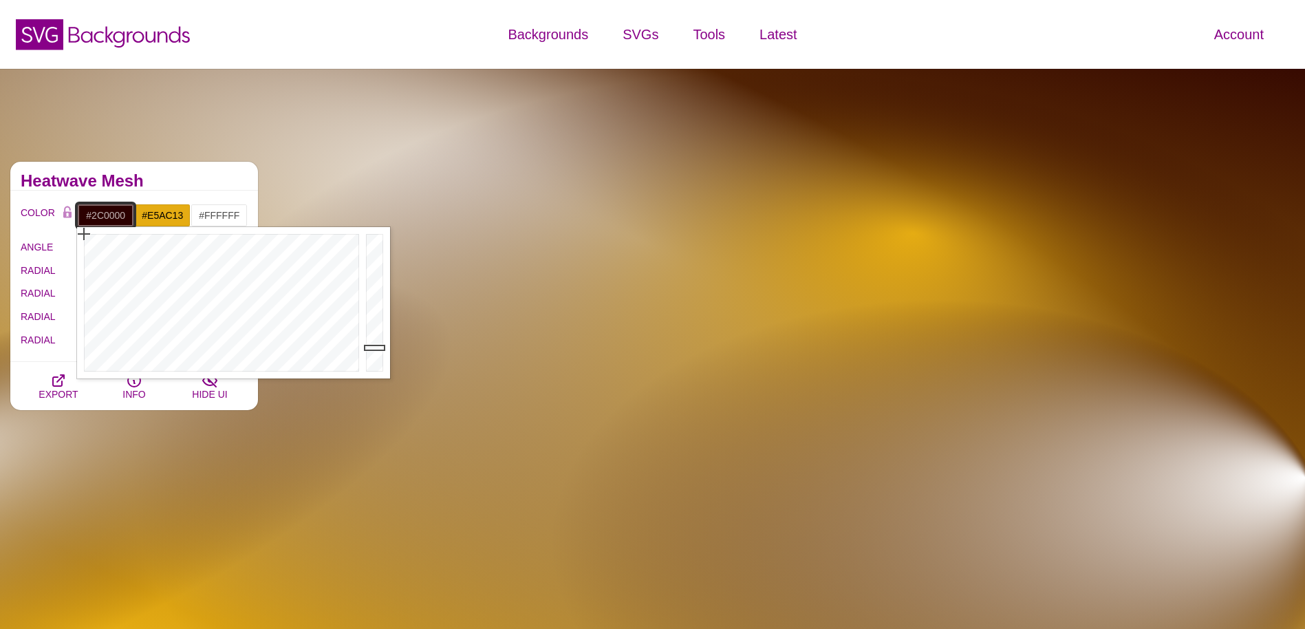
click at [113, 217] on input "#2C0000" at bounding box center [105, 215] width 57 height 23
drag, startPoint x: 372, startPoint y: 348, endPoint x: 379, endPoint y: 300, distance: 48.8
click at [379, 300] on div at bounding box center [377, 302] width 28 height 151
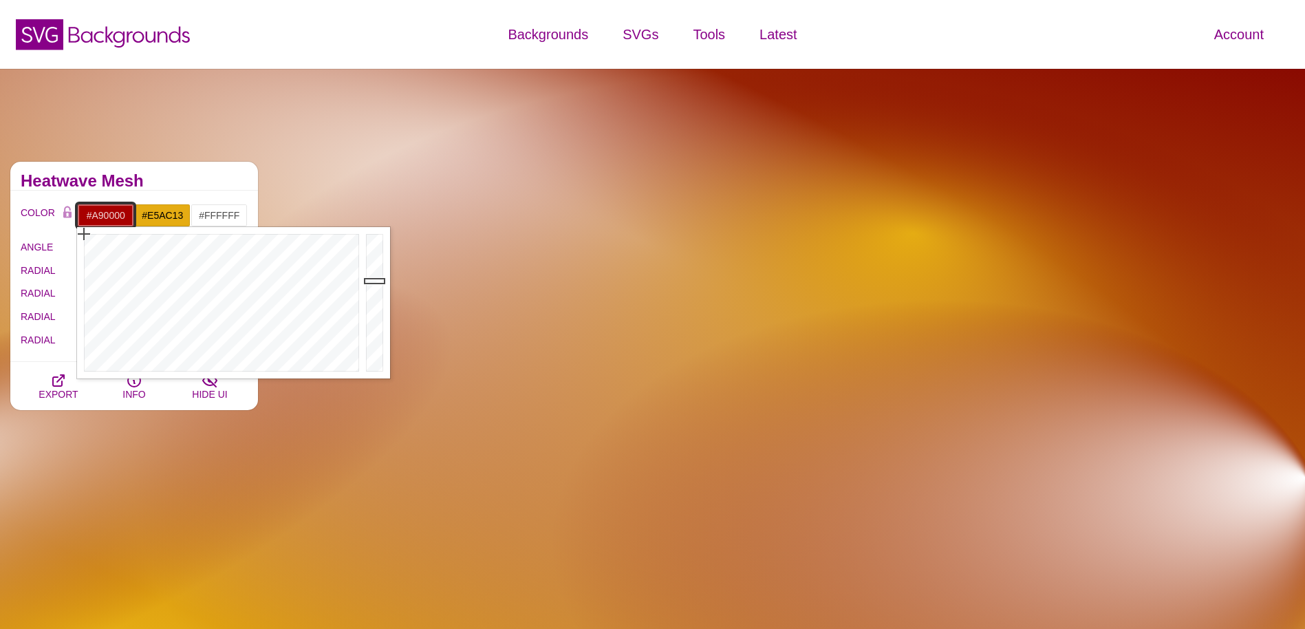
drag, startPoint x: 379, startPoint y: 300, endPoint x: 381, endPoint y: 280, distance: 20.0
click at [381, 280] on div at bounding box center [377, 302] width 28 height 151
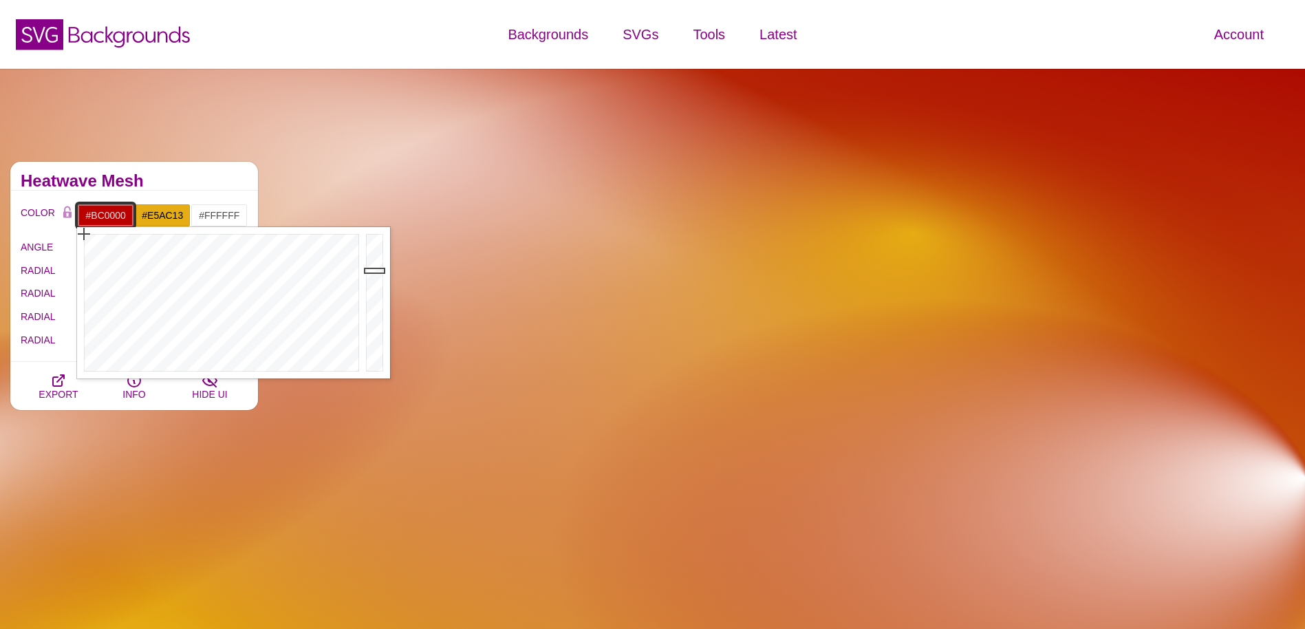
drag, startPoint x: 381, startPoint y: 280, endPoint x: 380, endPoint y: 270, distance: 10.3
click at [380, 270] on div at bounding box center [377, 302] width 28 height 151
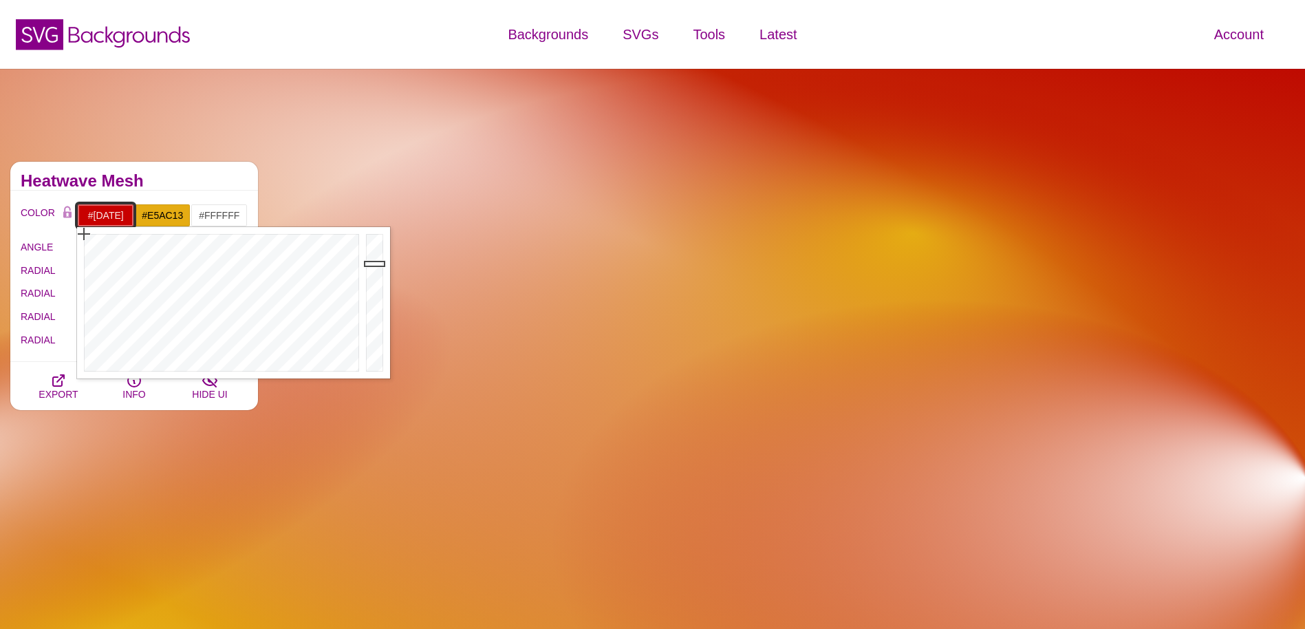
drag, startPoint x: 380, startPoint y: 270, endPoint x: 380, endPoint y: 260, distance: 9.6
click at [380, 260] on div at bounding box center [377, 302] width 28 height 151
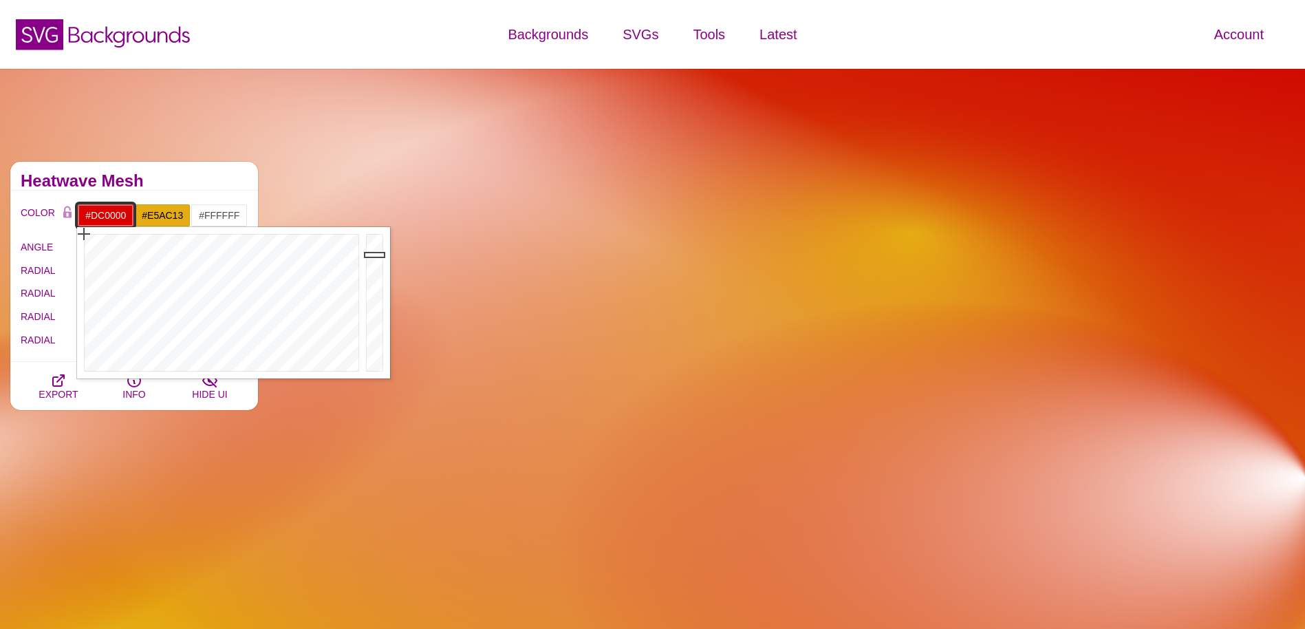
drag, startPoint x: 380, startPoint y: 260, endPoint x: 381, endPoint y: 253, distance: 7.7
click at [381, 253] on div at bounding box center [377, 302] width 28 height 151
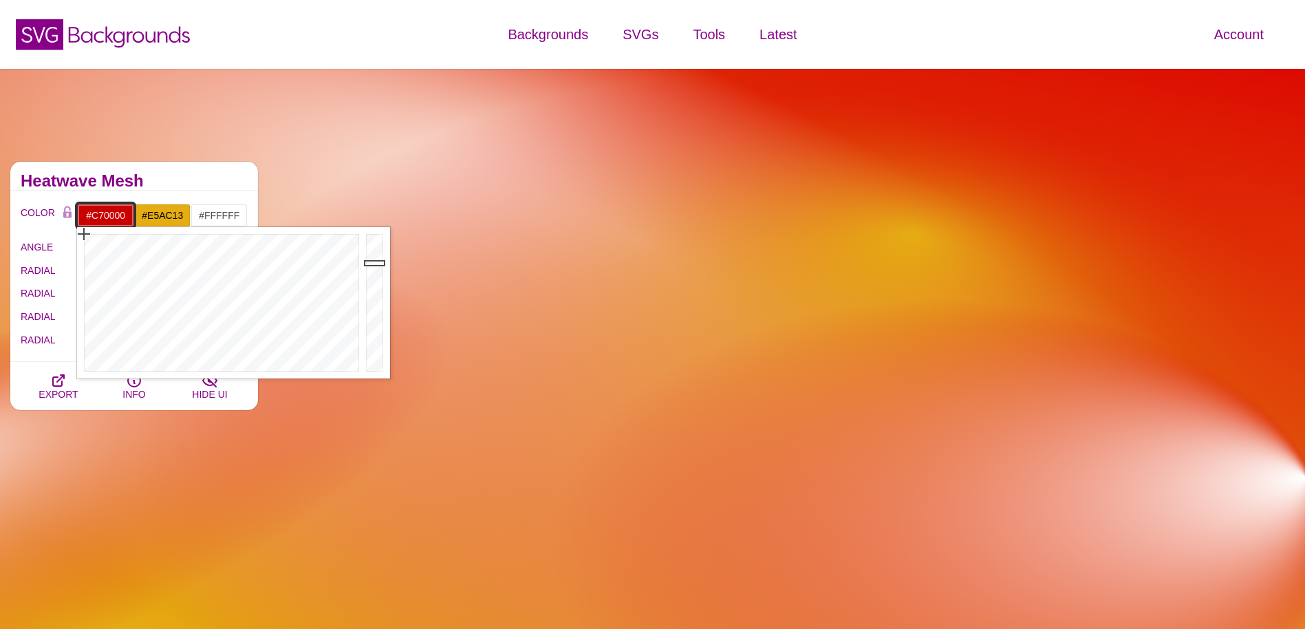
type input "#C50000"
drag, startPoint x: 381, startPoint y: 253, endPoint x: 383, endPoint y: 265, distance: 12.6
click at [383, 265] on div at bounding box center [377, 302] width 28 height 151
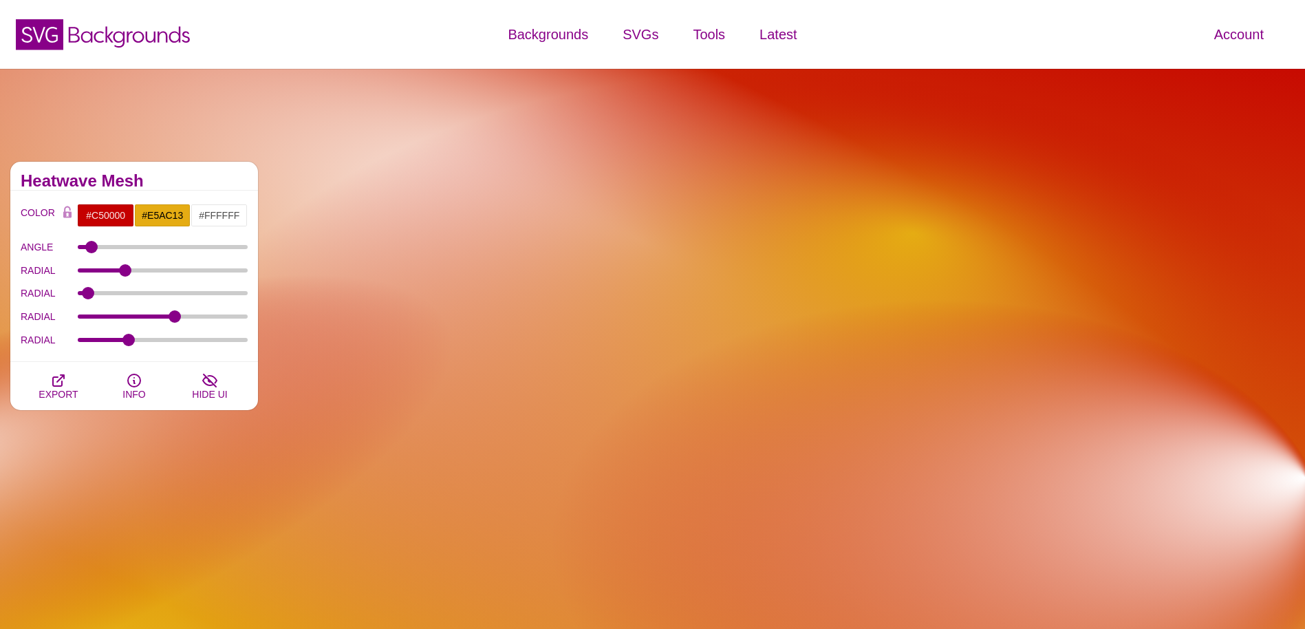
click at [200, 175] on h2 "Heatwave Mesh" at bounding box center [134, 180] width 227 height 11
